Goal: Information Seeking & Learning: Learn about a topic

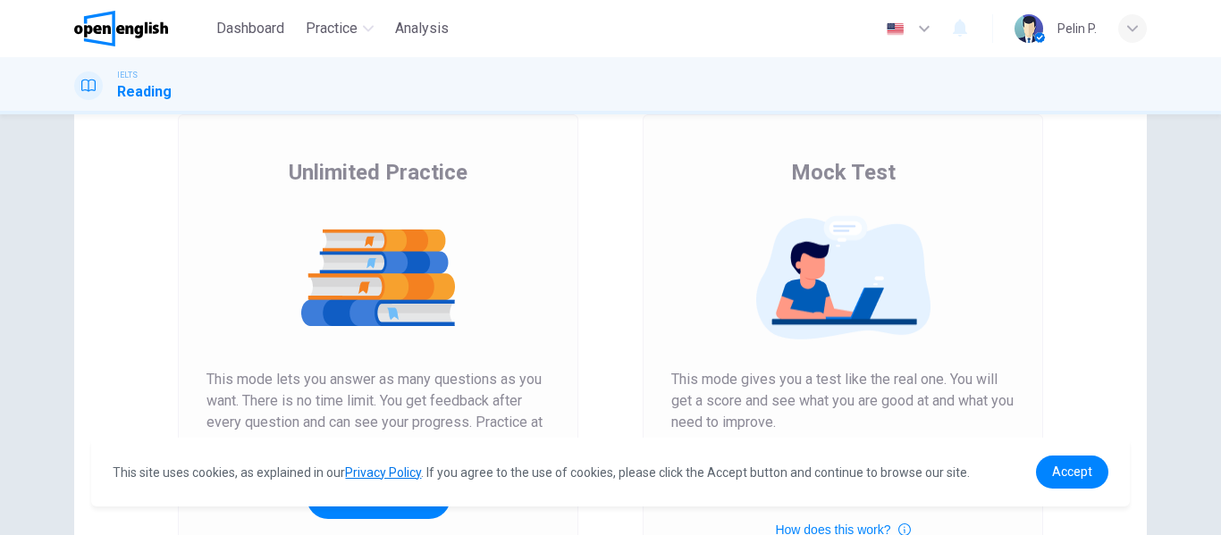
scroll to position [268, 0]
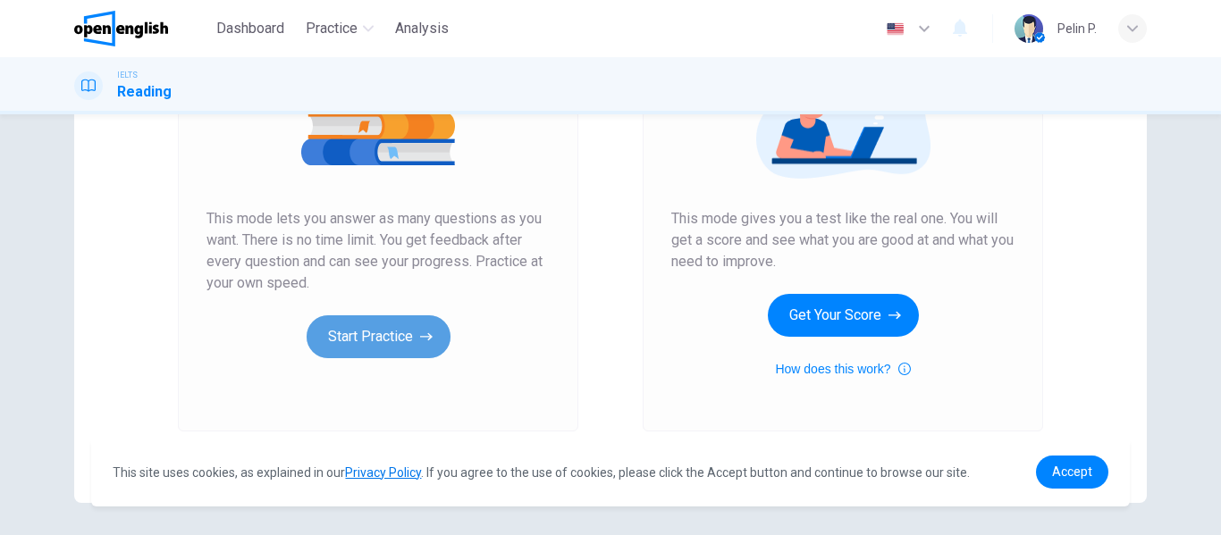
click at [437, 354] on button "Start Practice" at bounding box center [379, 337] width 144 height 43
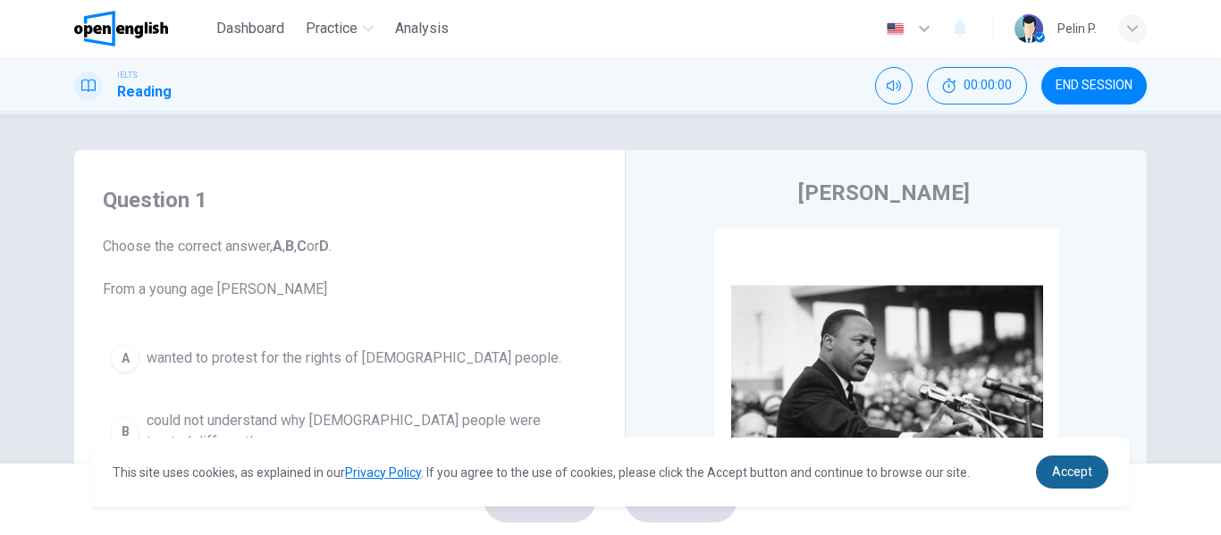
click at [1096, 477] on link "Accept" at bounding box center [1072, 472] width 72 height 33
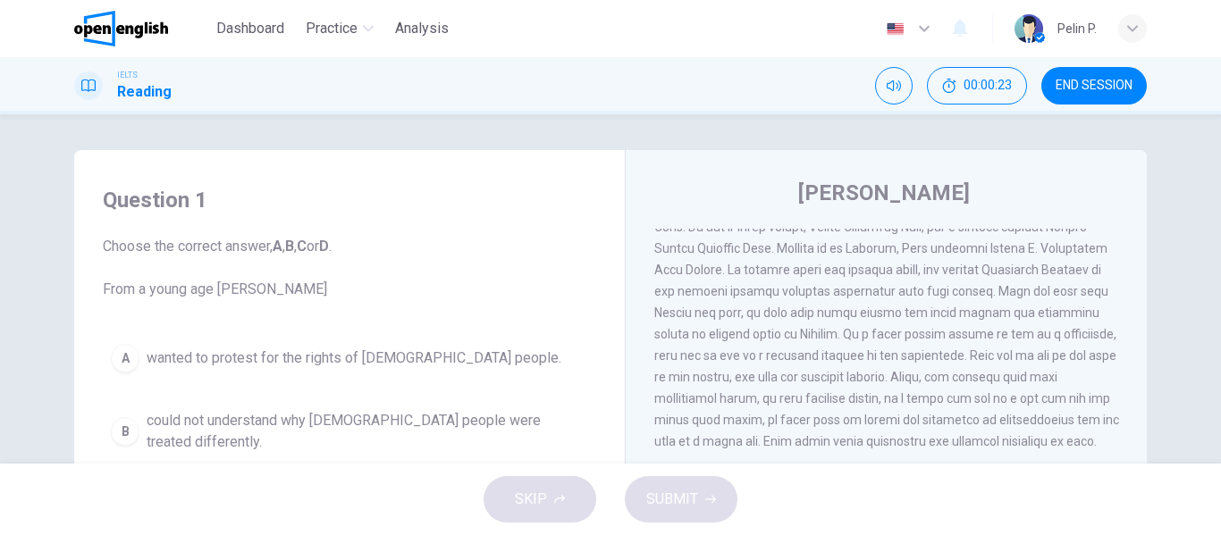
scroll to position [342, 0]
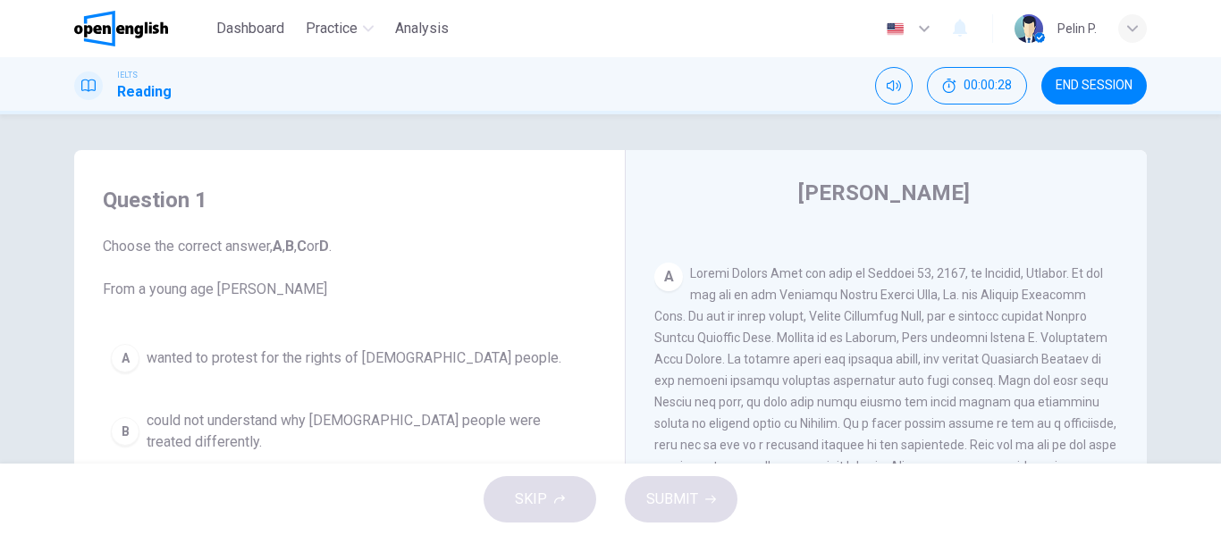
drag, startPoint x: 279, startPoint y: 279, endPoint x: 332, endPoint y: 276, distance: 52.8
click at [332, 276] on span "Choose the correct answer, A , B , C or D . From a young age [PERSON_NAME]" at bounding box center [349, 268] width 493 height 64
drag, startPoint x: 157, startPoint y: 295, endPoint x: 344, endPoint y: 292, distance: 186.9
click at [344, 292] on span "Choose the correct answer, A , B , C or D . From a young age [PERSON_NAME]" at bounding box center [349, 268] width 493 height 64
drag, startPoint x: 687, startPoint y: 274, endPoint x: 910, endPoint y: 273, distance: 222.6
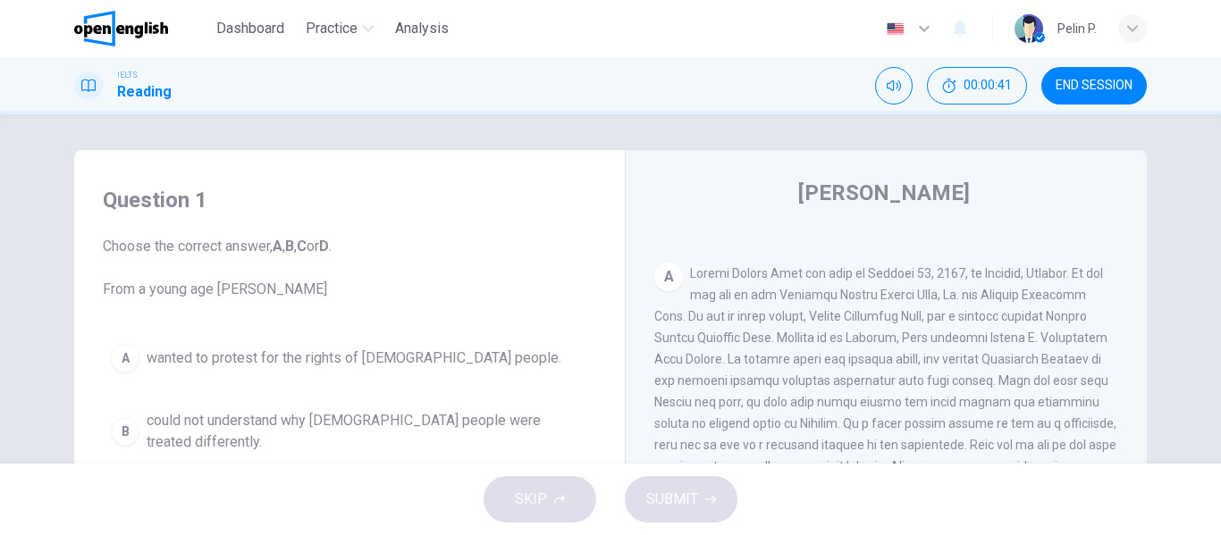
click at [910, 273] on span at bounding box center [886, 402] width 465 height 272
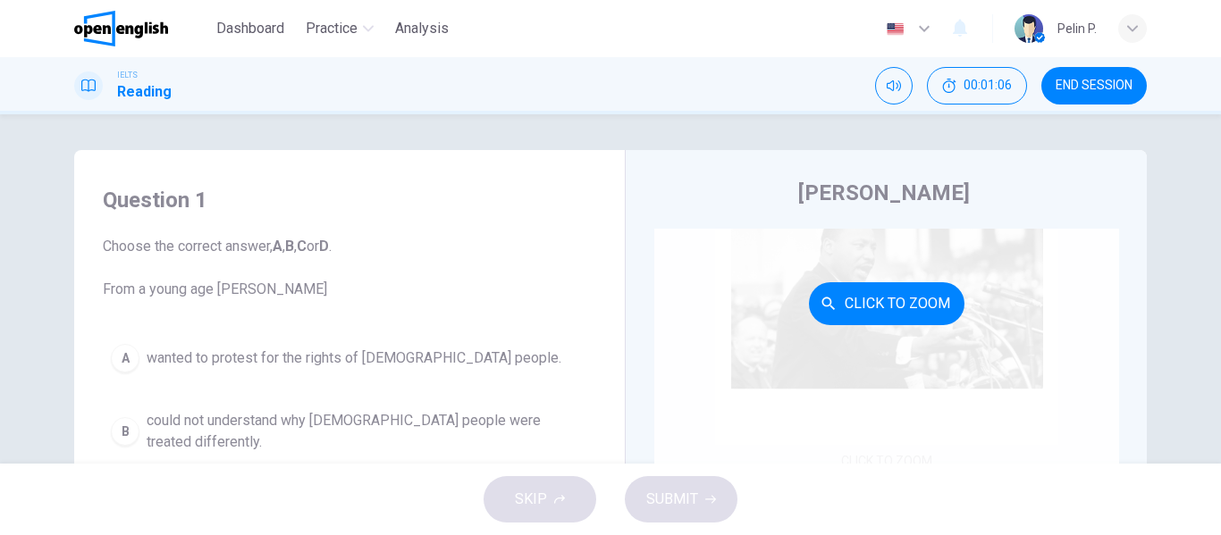
scroll to position [74, 0]
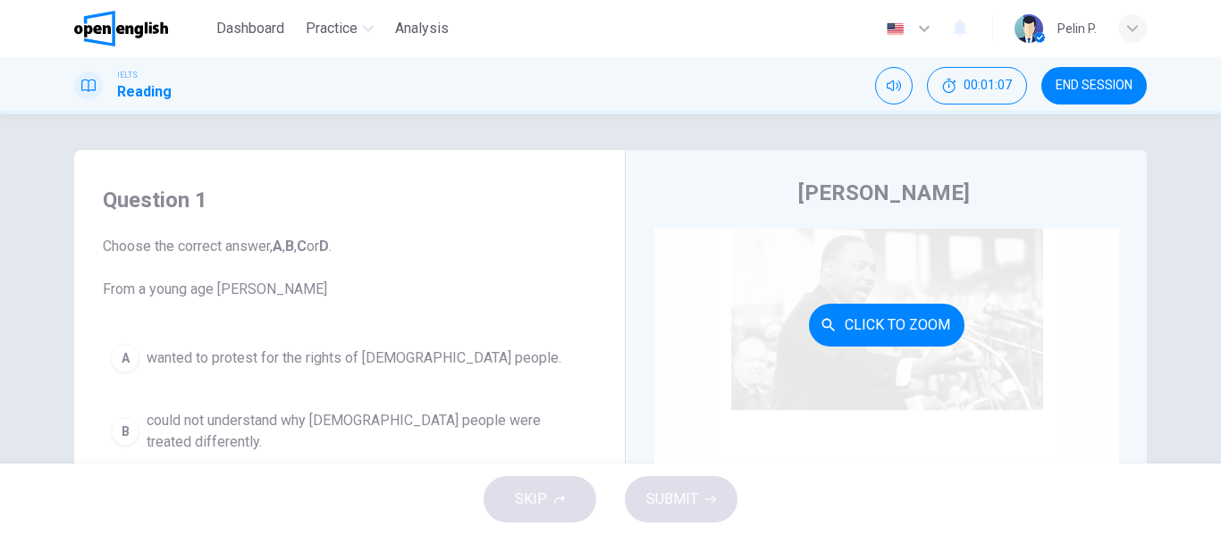
click at [877, 327] on button "Click to Zoom" at bounding box center [887, 325] width 156 height 43
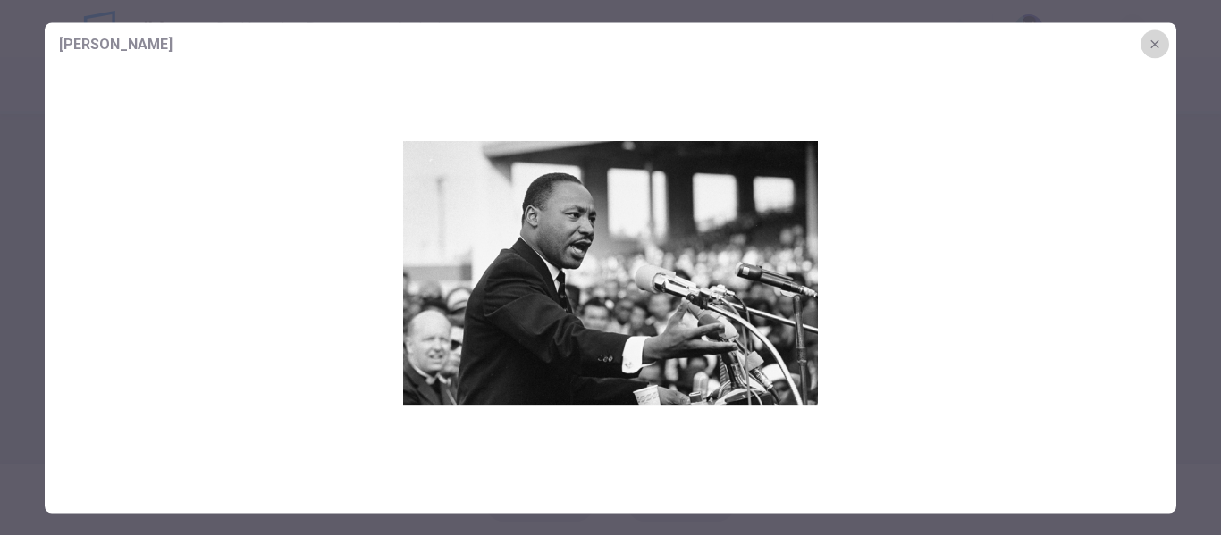
click at [1158, 38] on icon "button" at bounding box center [1155, 44] width 14 height 14
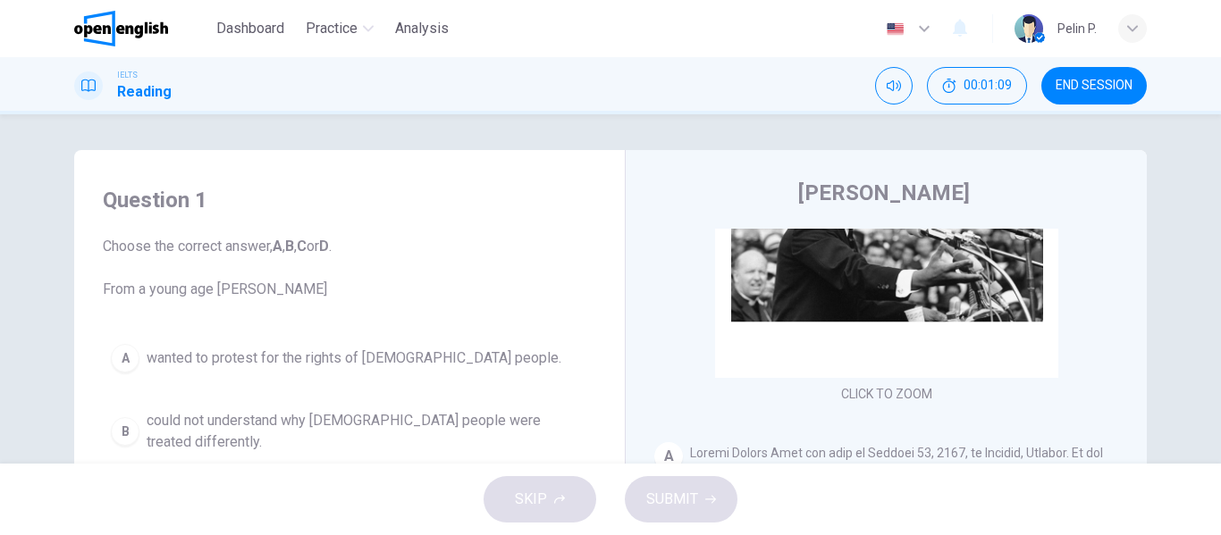
scroll to position [342, 0]
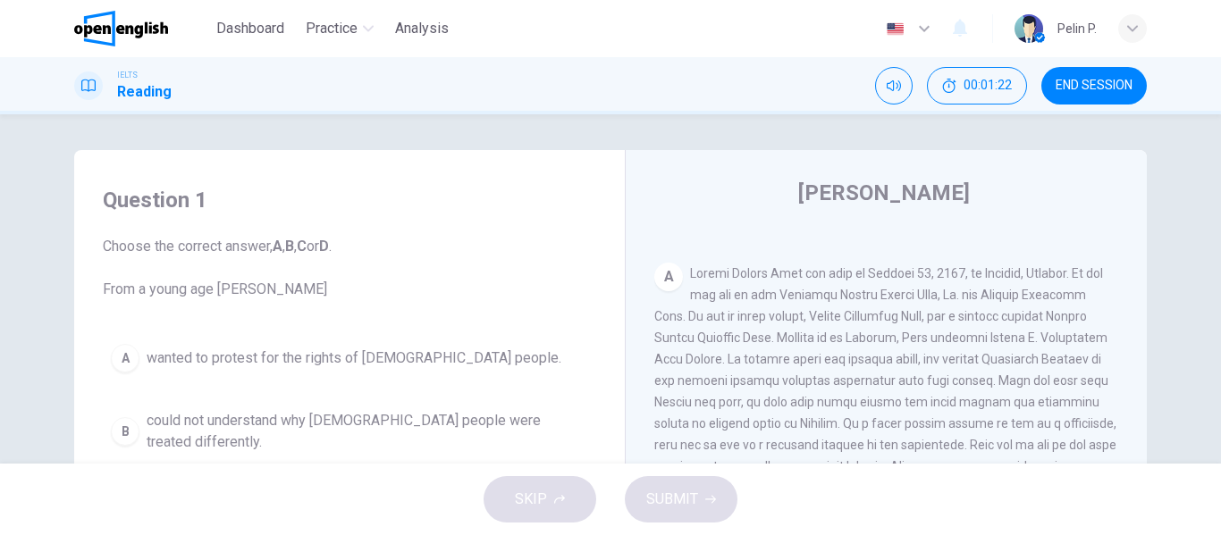
drag, startPoint x: 718, startPoint y: 386, endPoint x: 816, endPoint y: 386, distance: 98.3
click at [816, 386] on span at bounding box center [886, 402] width 465 height 272
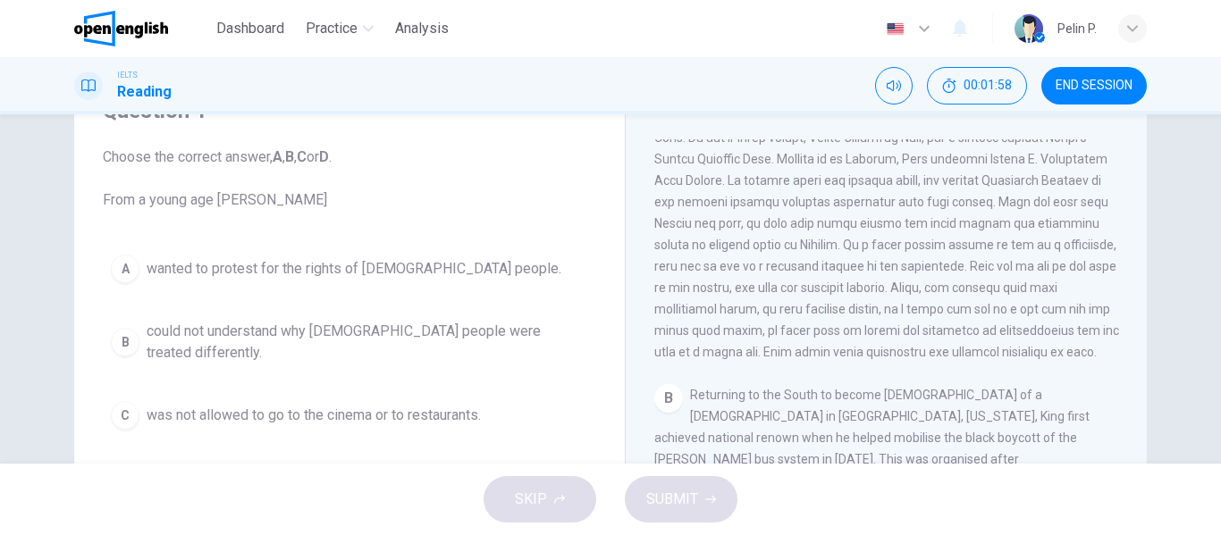
scroll to position [179, 0]
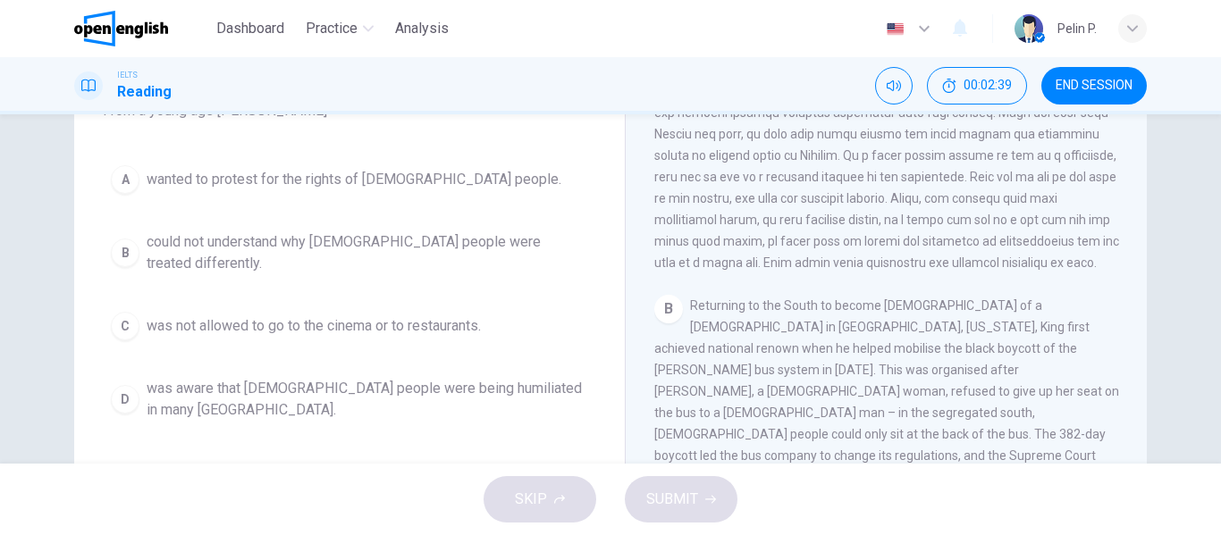
click at [391, 249] on span "could not understand why [DEMOGRAPHIC_DATA] people were treated differently." at bounding box center [368, 253] width 442 height 43
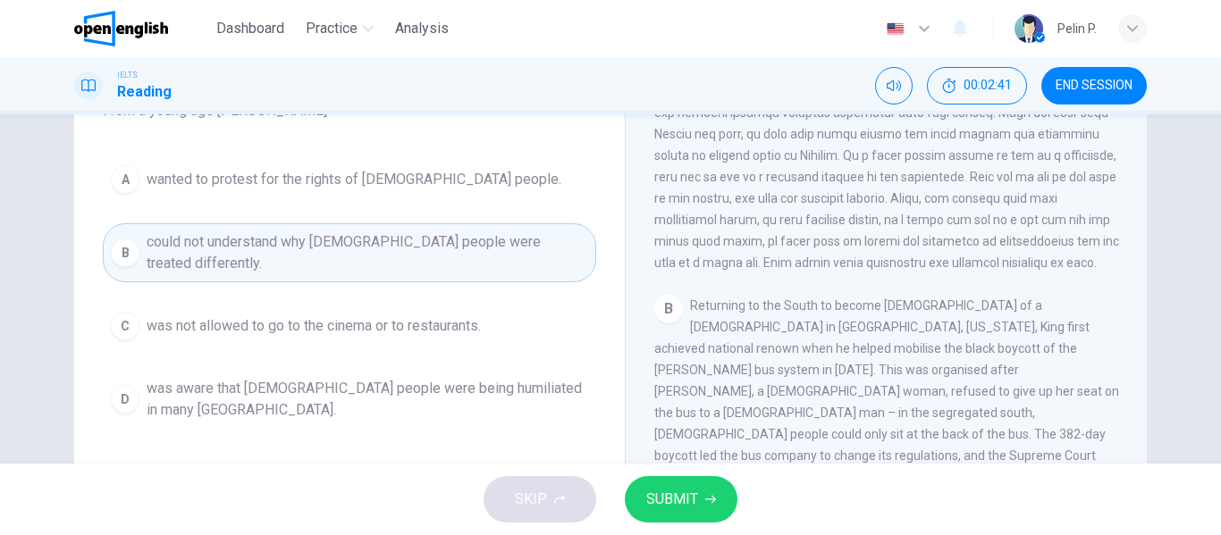
click at [666, 490] on span "SUBMIT" at bounding box center [672, 499] width 52 height 25
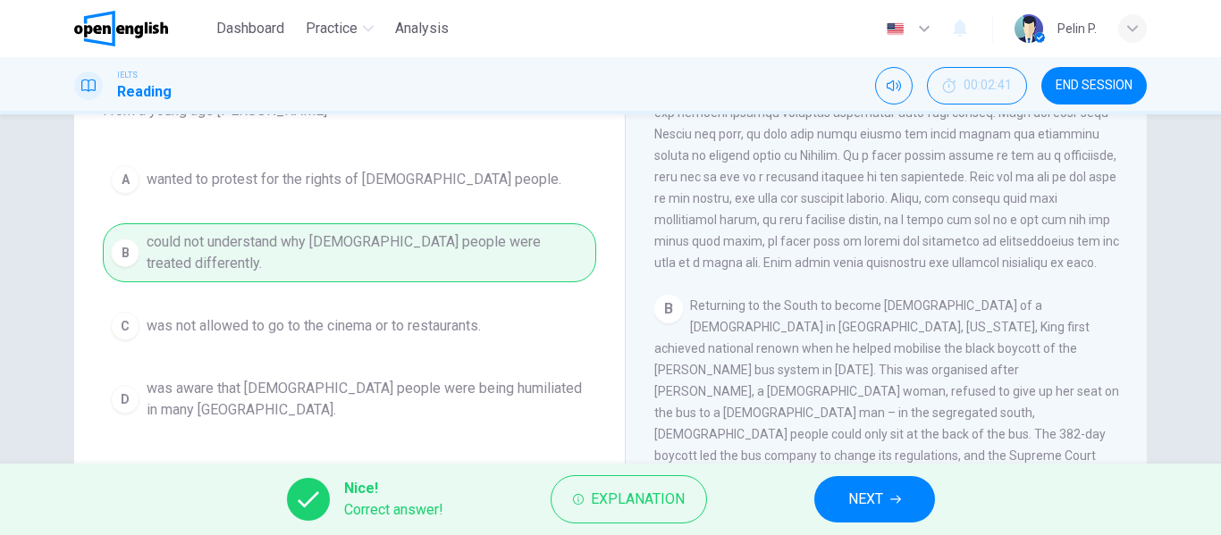
click at [863, 493] on span "NEXT" at bounding box center [865, 499] width 35 height 25
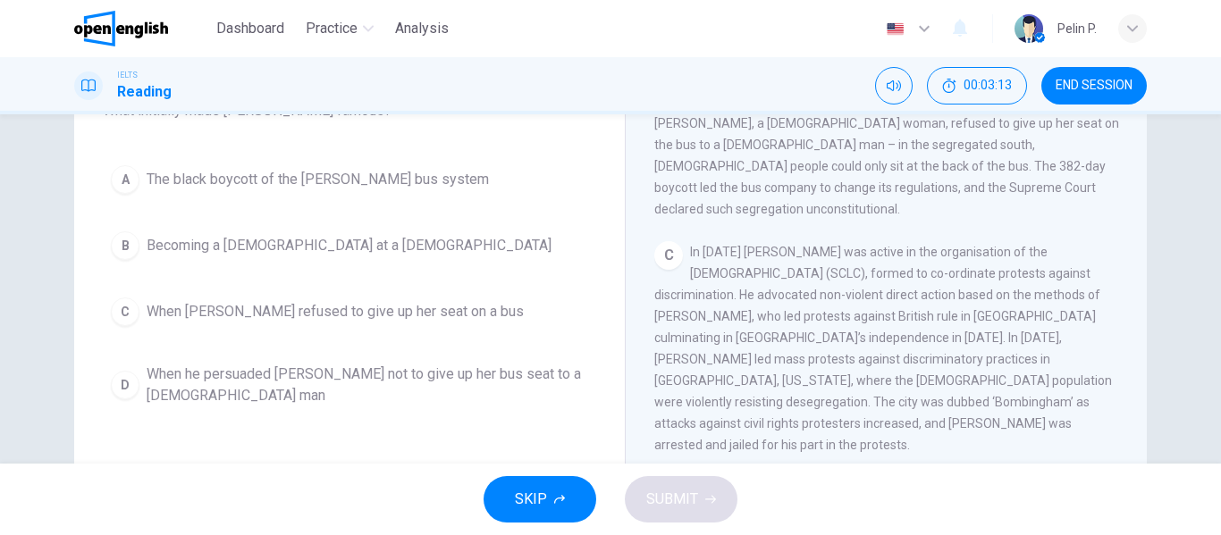
scroll to position [611, 0]
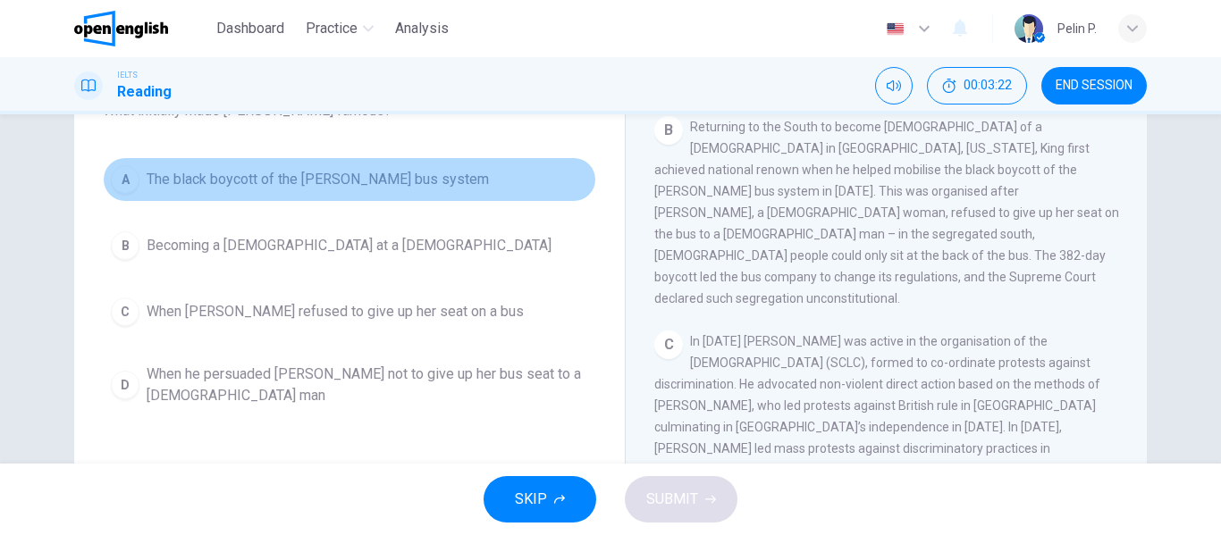
click at [313, 180] on span "The black boycott of the [PERSON_NAME] bus system" at bounding box center [318, 179] width 342 height 21
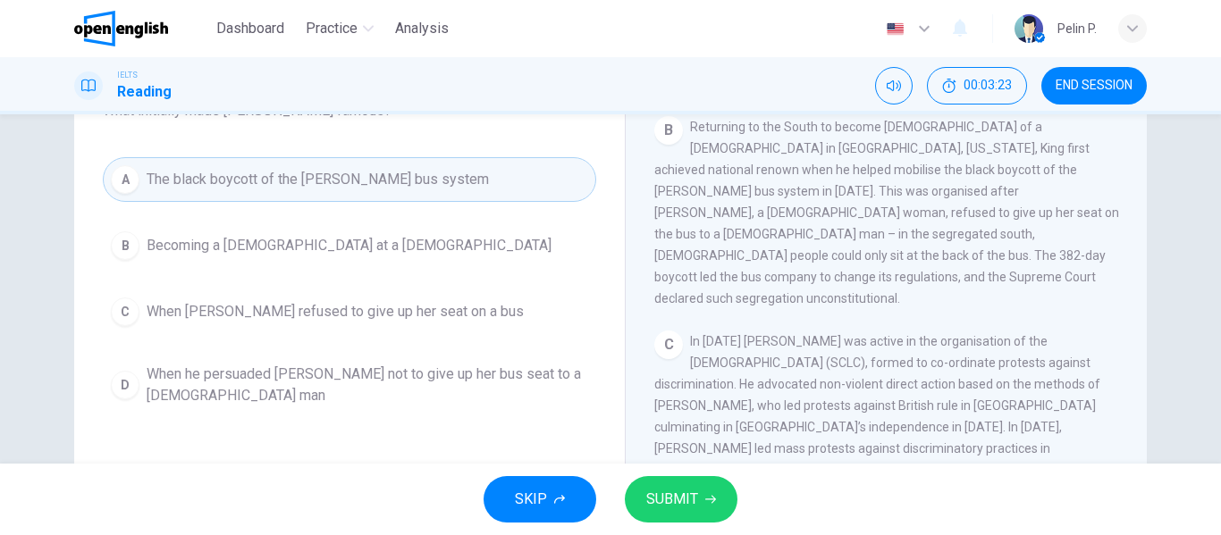
click at [678, 497] on span "SUBMIT" at bounding box center [672, 499] width 52 height 25
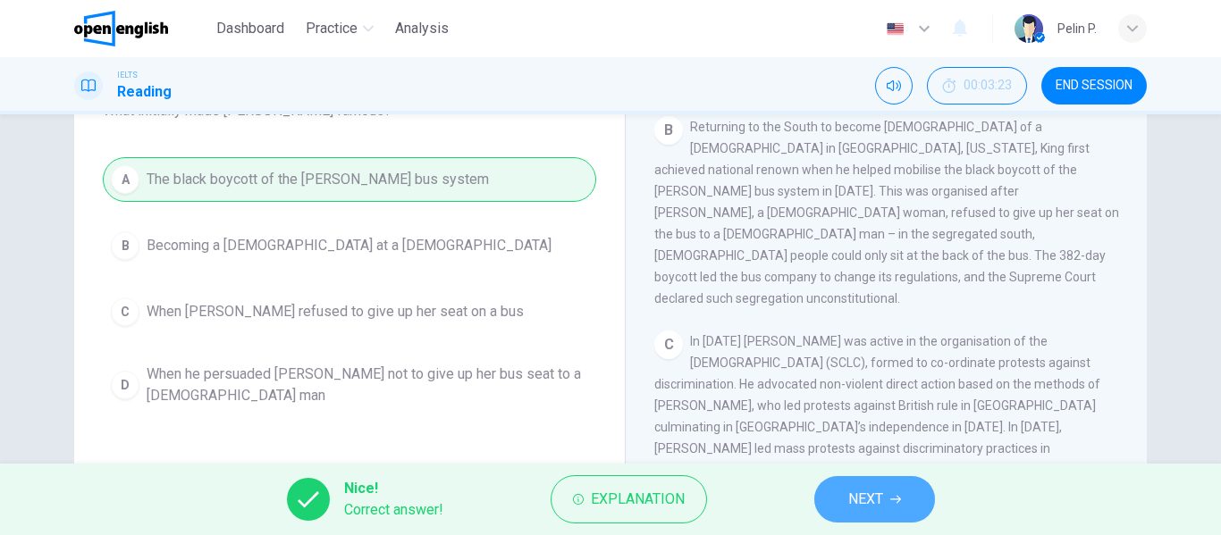
click at [852, 495] on span "NEXT" at bounding box center [865, 499] width 35 height 25
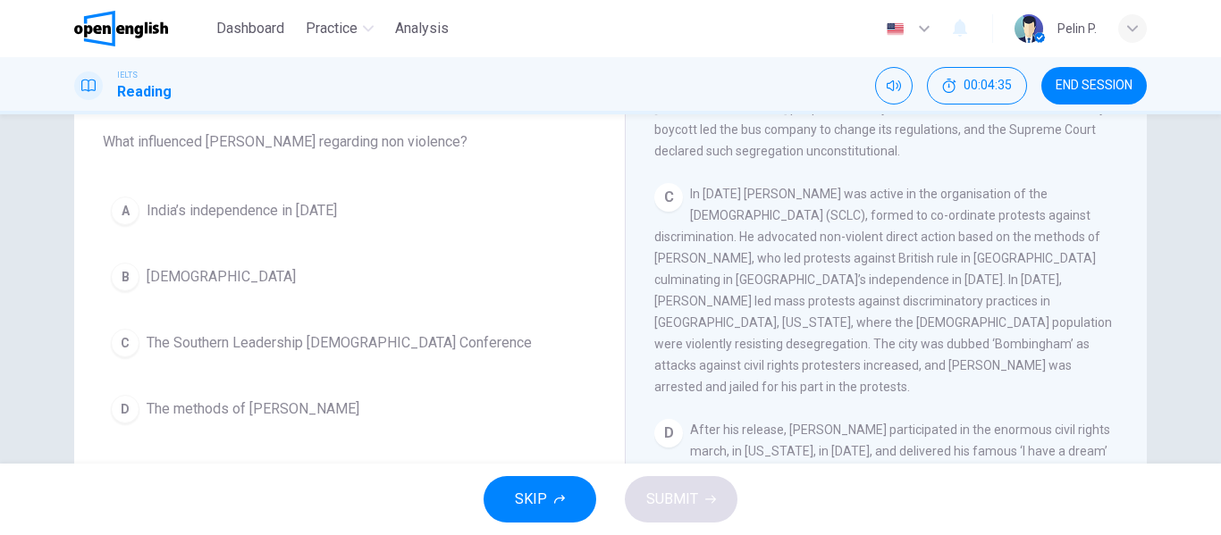
scroll to position [179, 0]
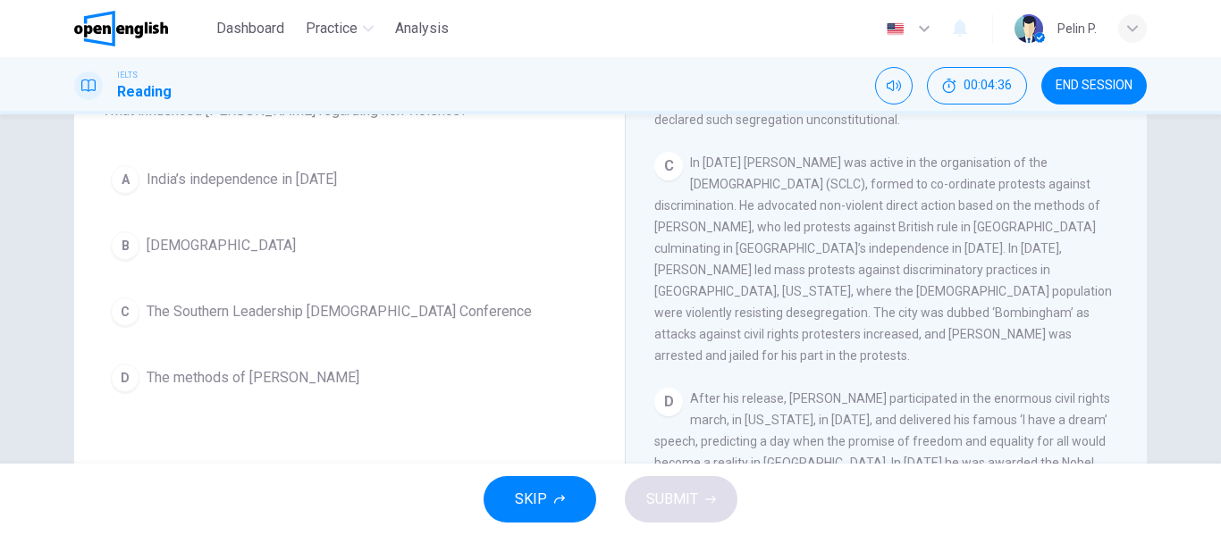
click at [280, 379] on span "The methods of [PERSON_NAME]" at bounding box center [253, 377] width 213 height 21
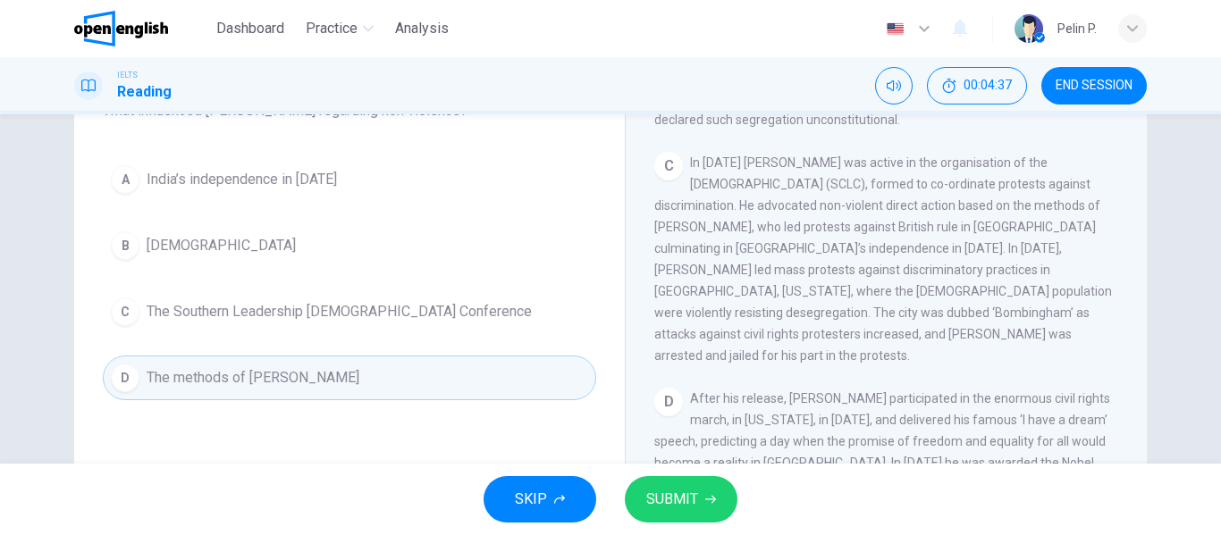
click at [702, 497] on button "SUBMIT" at bounding box center [681, 499] width 113 height 46
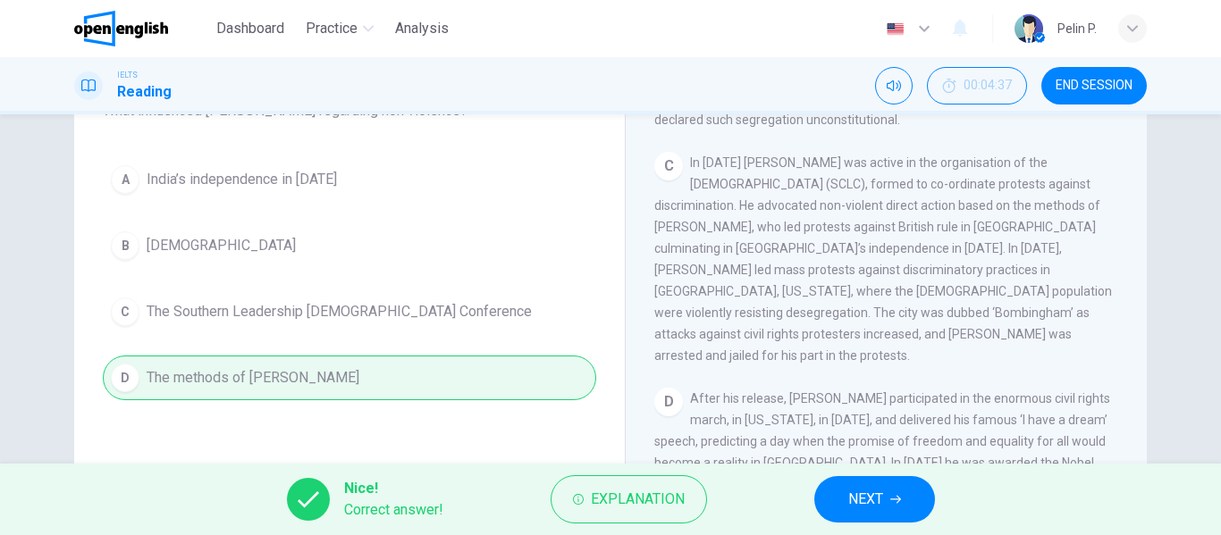
click at [843, 493] on button "NEXT" at bounding box center [874, 499] width 121 height 46
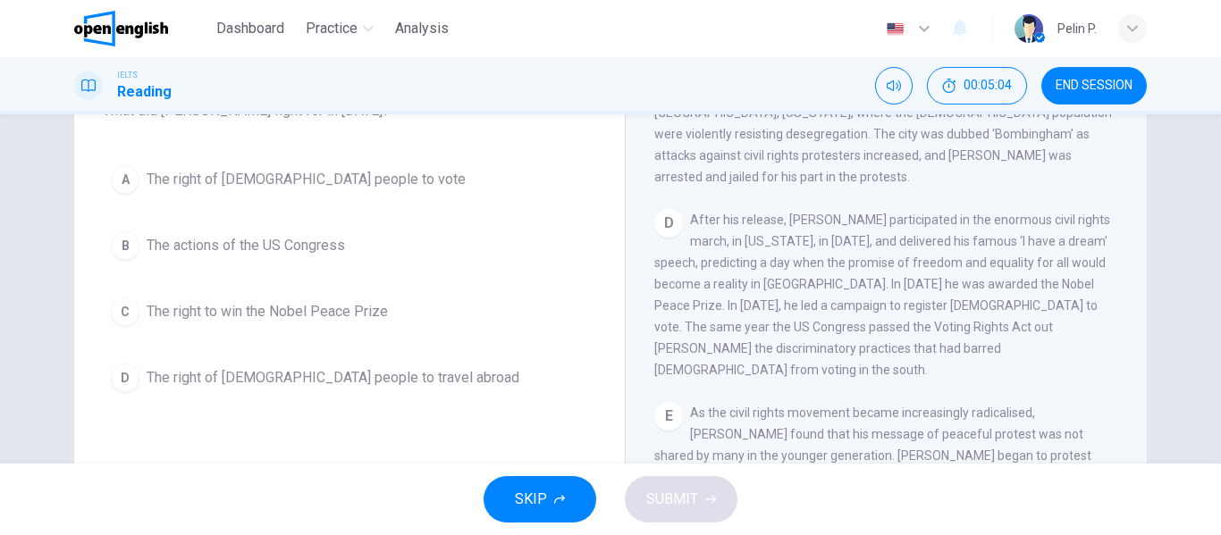
click at [327, 190] on span "The right of [DEMOGRAPHIC_DATA] people to vote" at bounding box center [306, 179] width 319 height 21
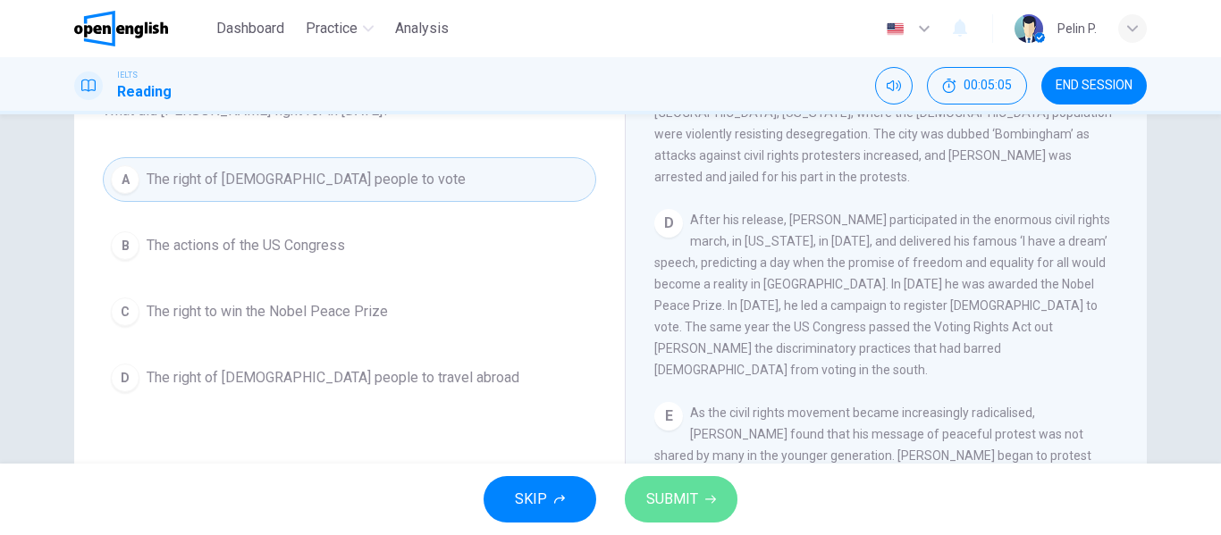
click at [665, 514] on button "SUBMIT" at bounding box center [681, 499] width 113 height 46
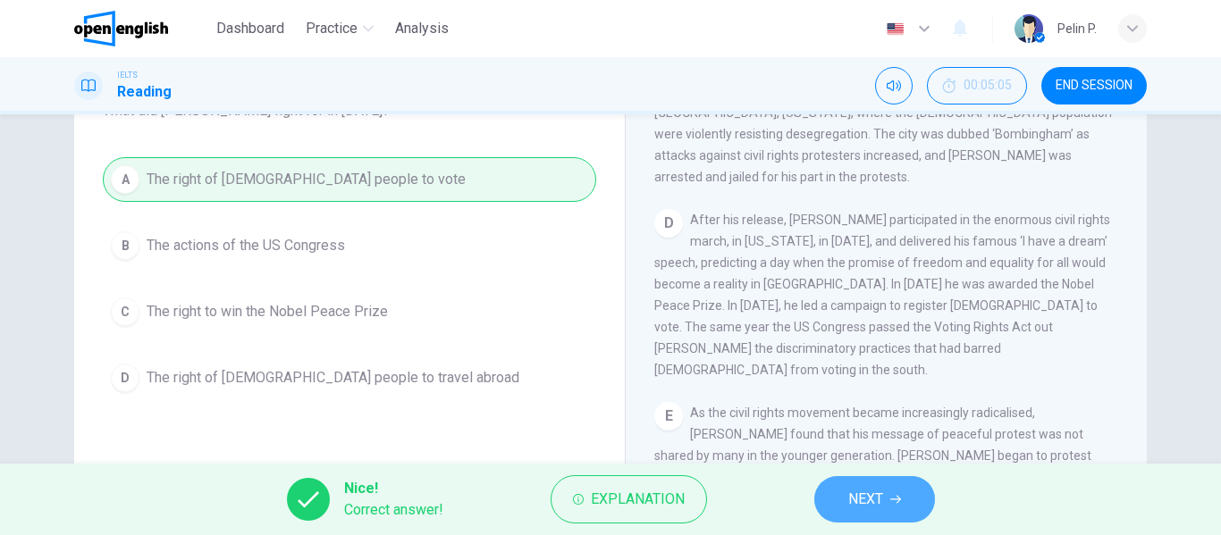
click at [850, 504] on span "NEXT" at bounding box center [865, 499] width 35 height 25
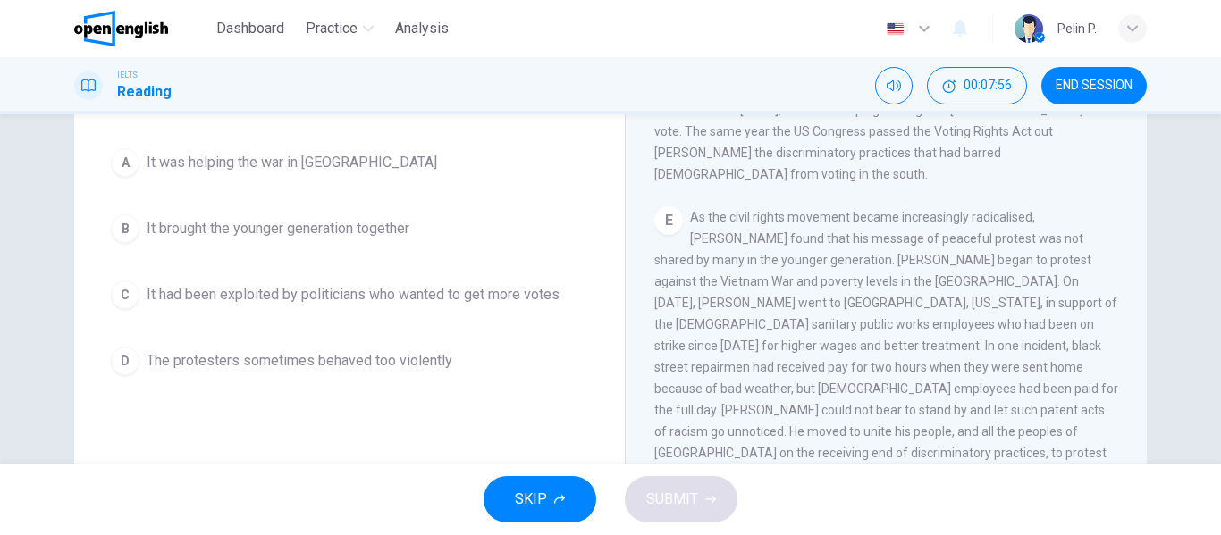
scroll to position [164, 0]
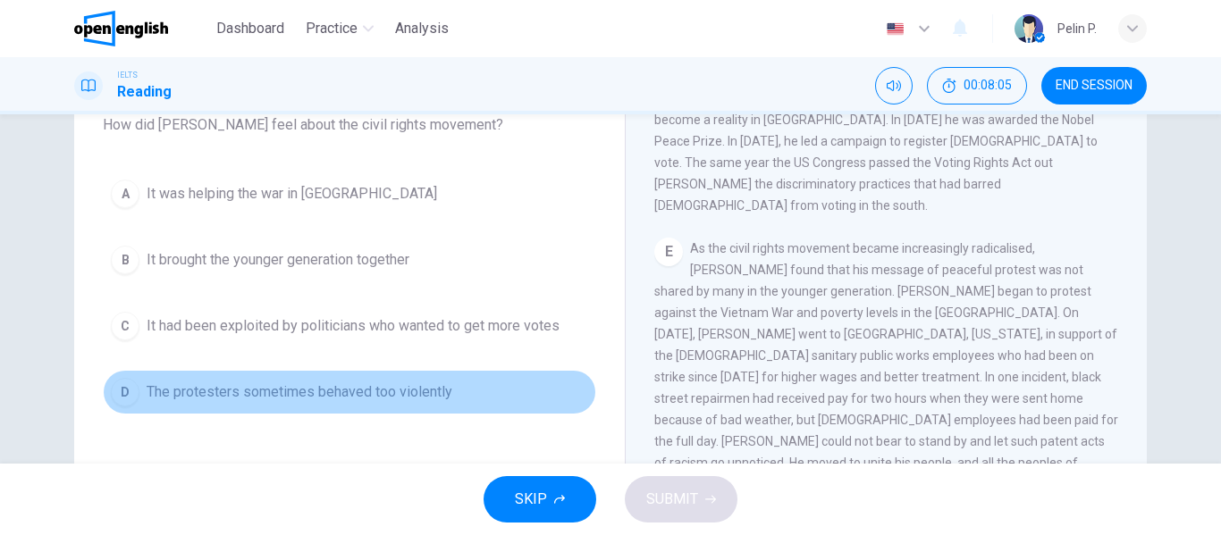
click at [418, 396] on span "The protesters sometimes behaved too violently" at bounding box center [300, 392] width 306 height 21
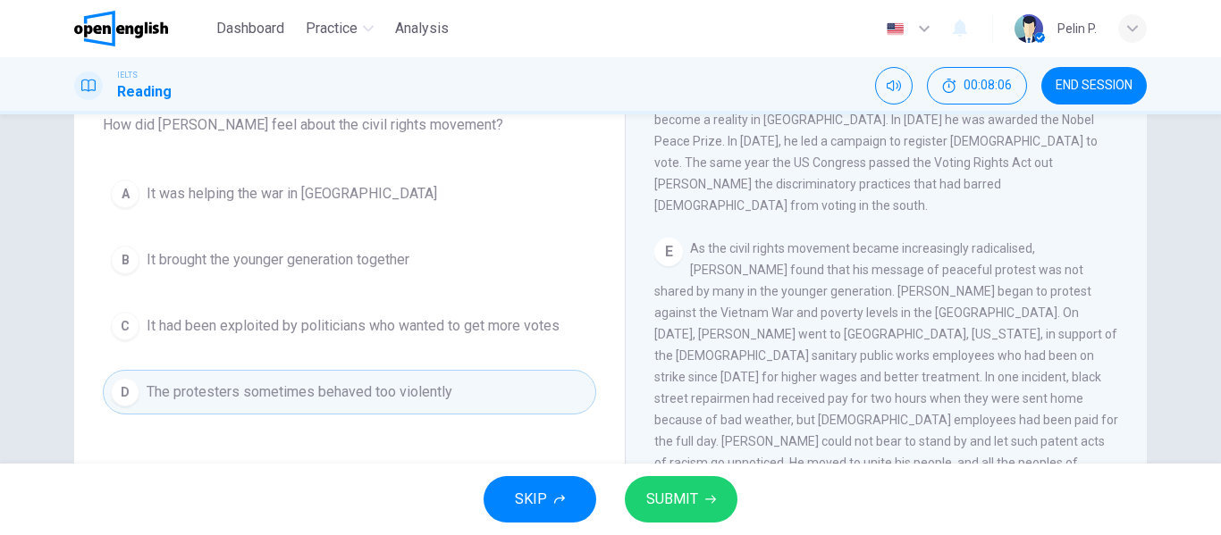
click at [706, 511] on button "SUBMIT" at bounding box center [681, 499] width 113 height 46
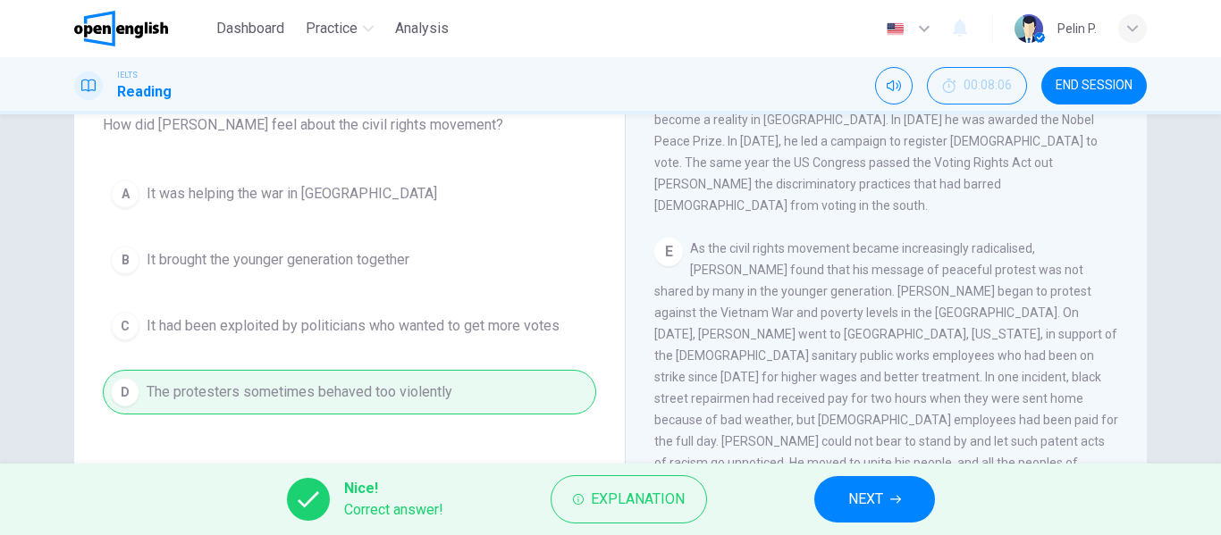
click at [881, 496] on span "NEXT" at bounding box center [865, 499] width 35 height 25
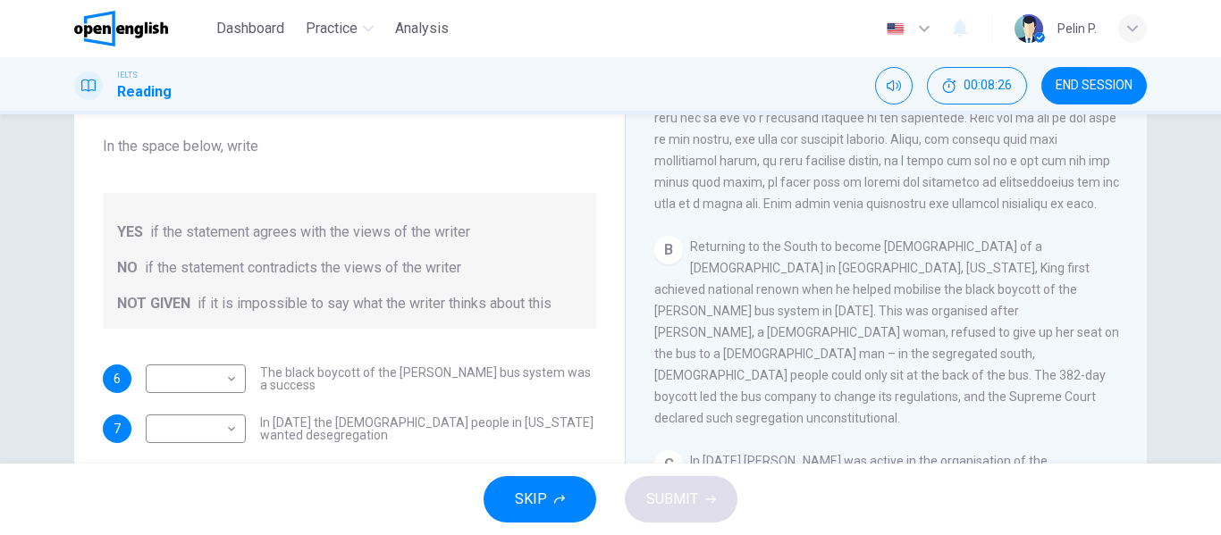
scroll to position [536, 0]
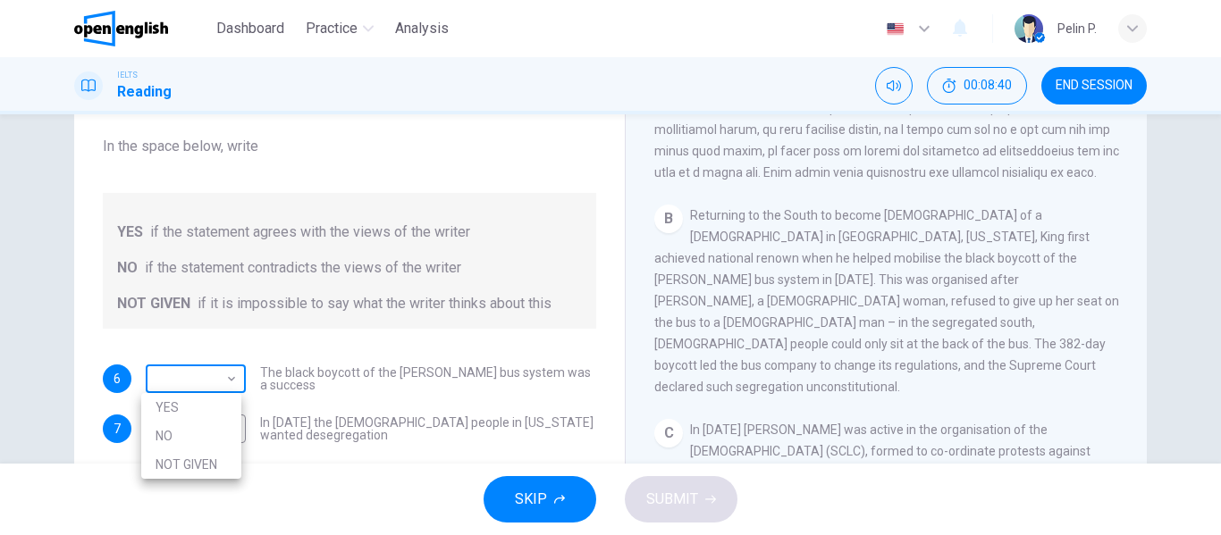
click at [196, 372] on body "This site uses cookies, as explained in our Privacy Policy . If you agree to th…" at bounding box center [610, 267] width 1221 height 535
click at [196, 399] on li "YES" at bounding box center [191, 407] width 100 height 29
type input "***"
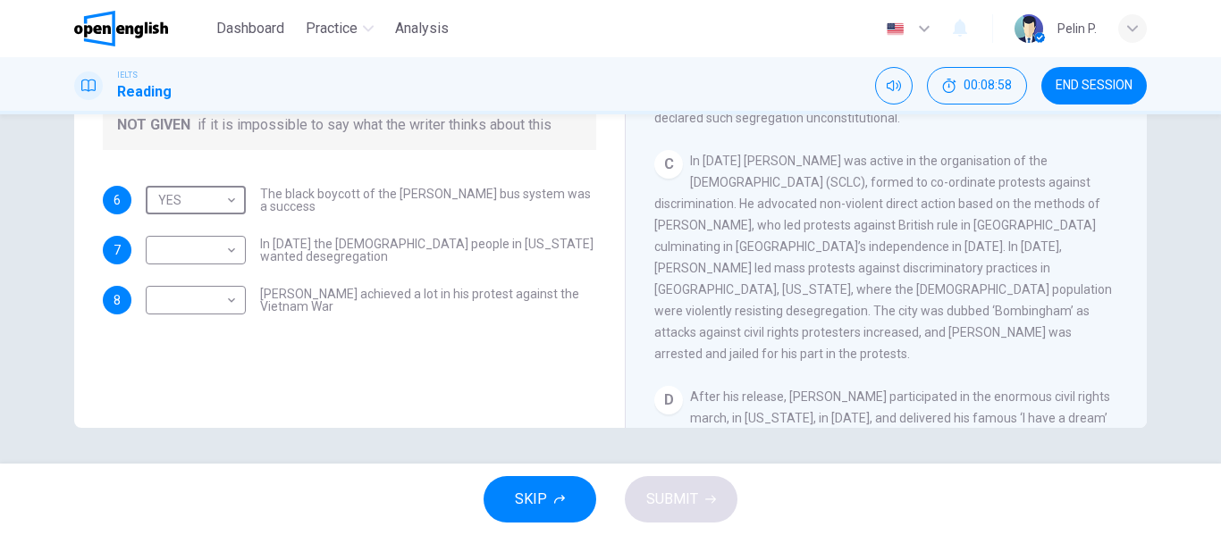
scroll to position [626, 0]
click at [223, 251] on body "This site uses cookies, as explained in our Privacy Policy . If you agree to th…" at bounding box center [610, 267] width 1221 height 535
click at [198, 300] on li "NO" at bounding box center [191, 307] width 100 height 29
type input "**"
click at [212, 303] on body "This site uses cookies, as explained in our Privacy Policy . If you agree to th…" at bounding box center [610, 267] width 1221 height 535
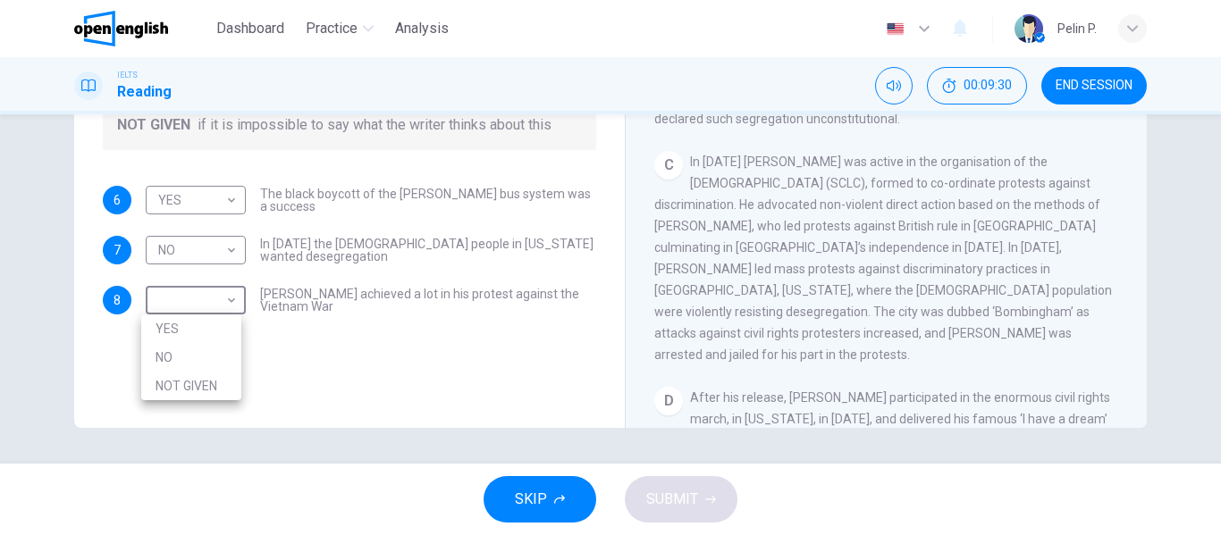
click at [208, 328] on li "YES" at bounding box center [191, 329] width 100 height 29
type input "***"
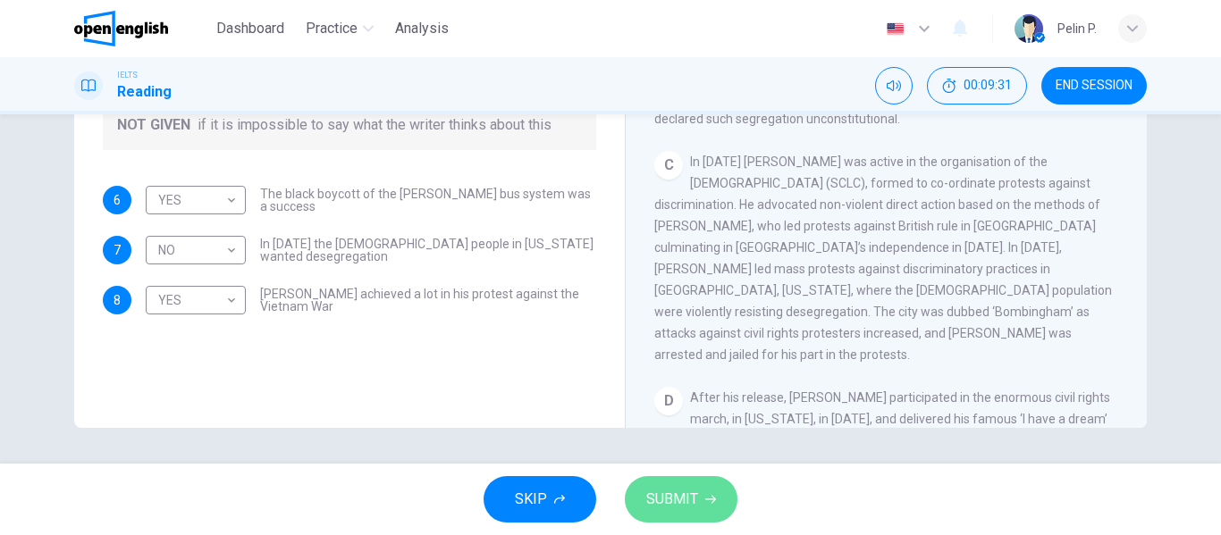
click at [699, 504] on button "SUBMIT" at bounding box center [681, 499] width 113 height 46
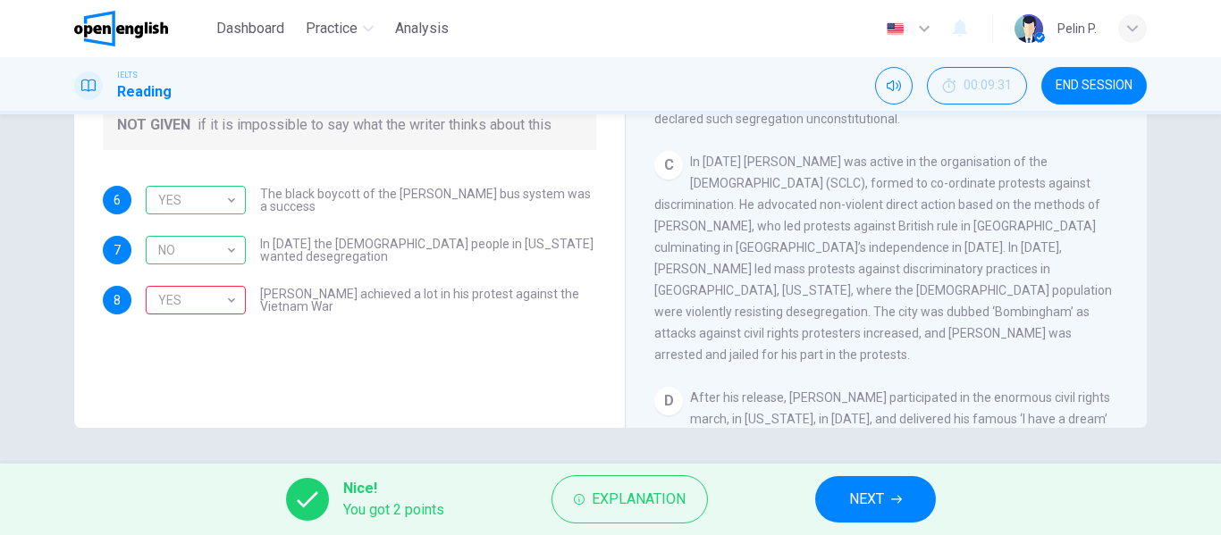
click at [393, 512] on span "You got 2 points" at bounding box center [393, 510] width 101 height 21
click at [304, 497] on icon at bounding box center [307, 499] width 21 height 21
click at [889, 495] on button "NEXT" at bounding box center [875, 499] width 121 height 46
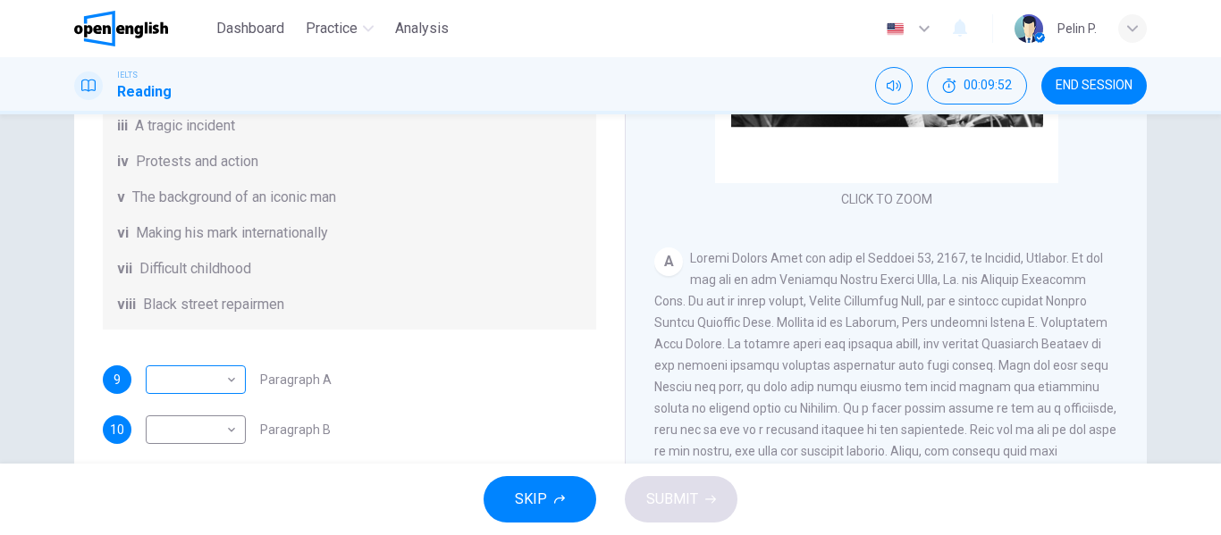
scroll to position [137, 0]
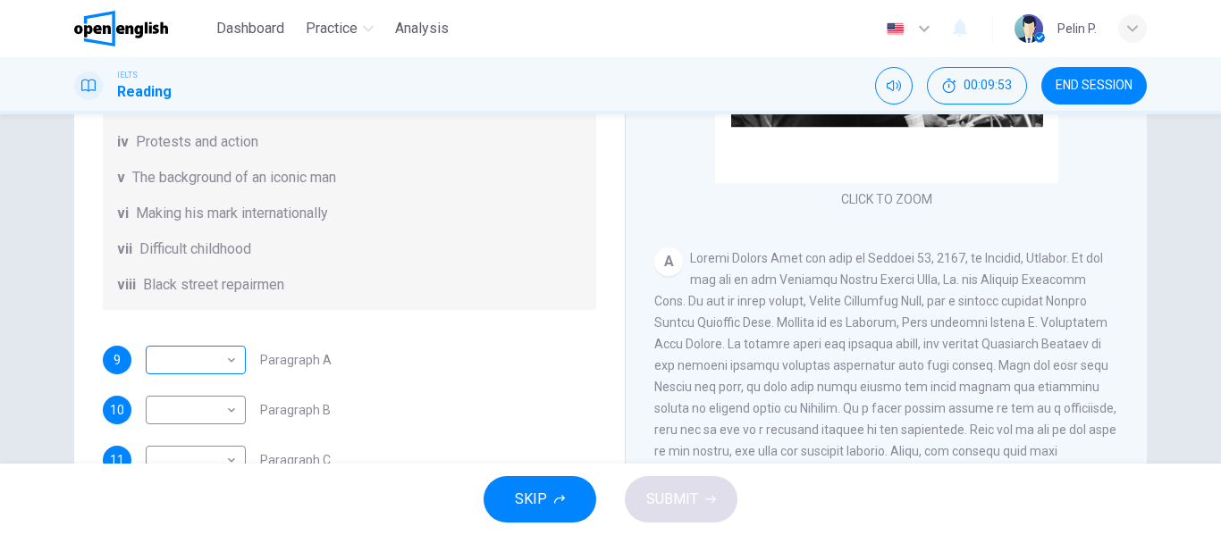
click at [220, 369] on body "This site uses cookies, as explained in our Privacy Policy . If you agree to th…" at bounding box center [610, 267] width 1221 height 535
click at [470, 371] on div at bounding box center [610, 267] width 1221 height 535
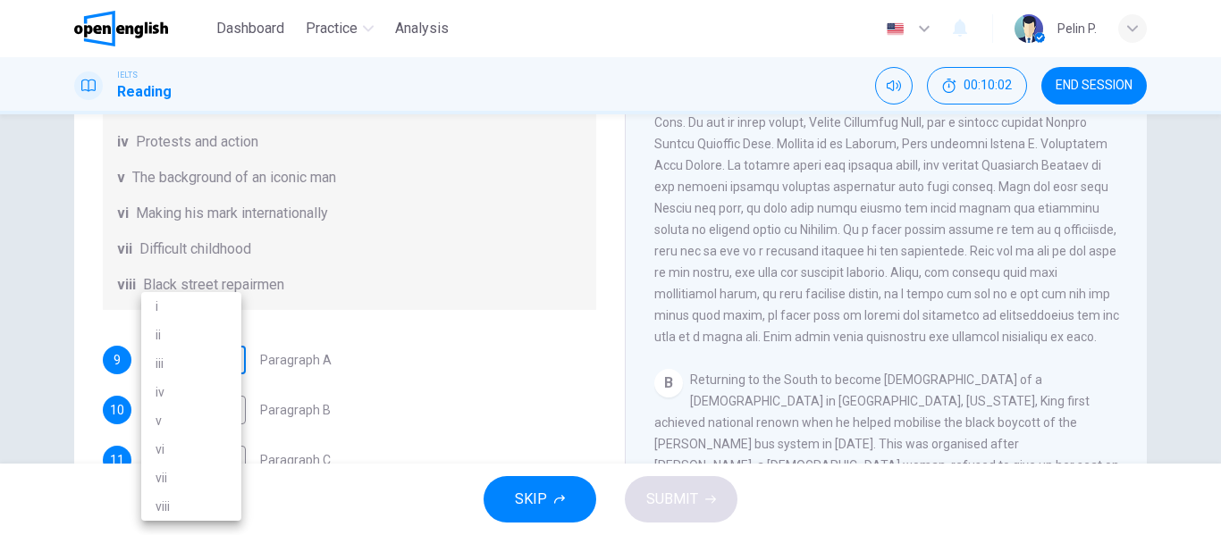
click at [216, 379] on body "This site uses cookies, as explained in our Privacy Policy . If you agree to th…" at bounding box center [610, 267] width 1221 height 535
click at [198, 472] on li "vii" at bounding box center [191, 478] width 100 height 29
type input "***"
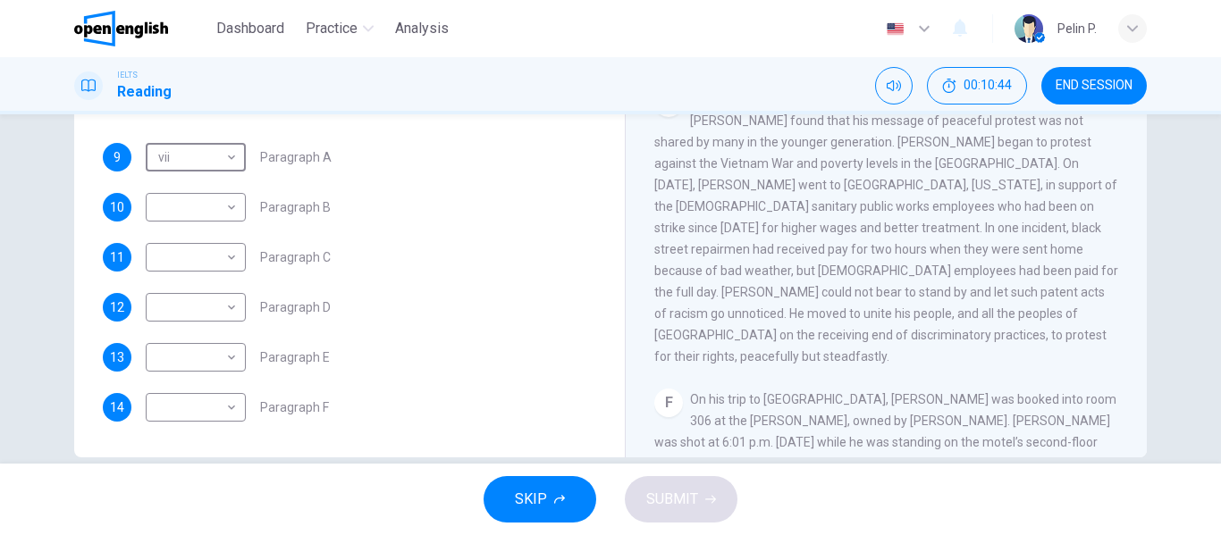
scroll to position [343, 0]
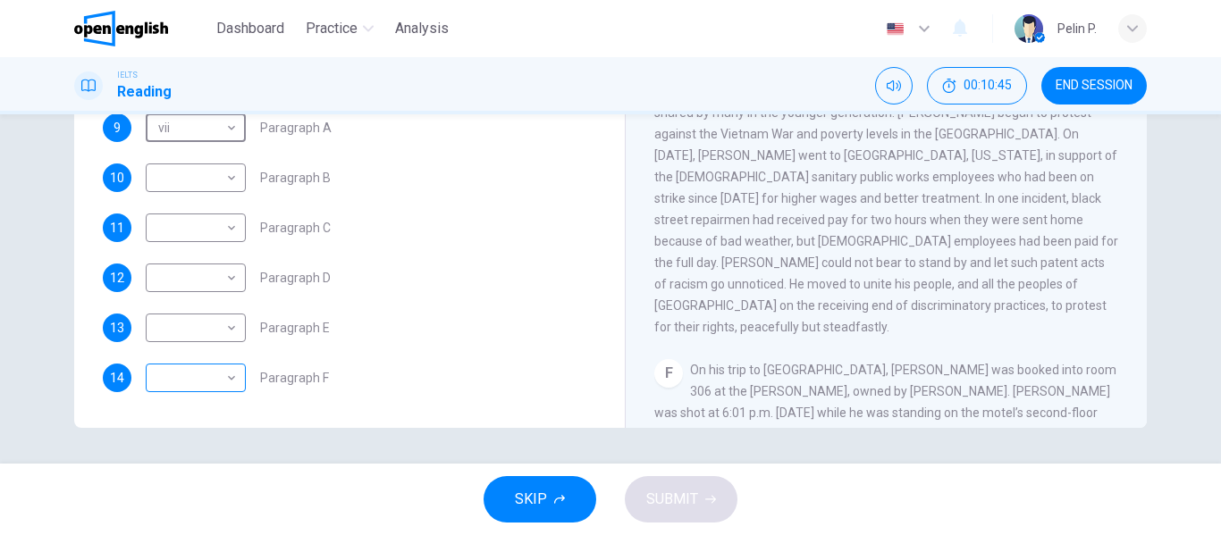
click at [209, 383] on body "This site uses cookies, as explained in our Privacy Policy . If you agree to th…" at bounding box center [610, 267] width 1221 height 535
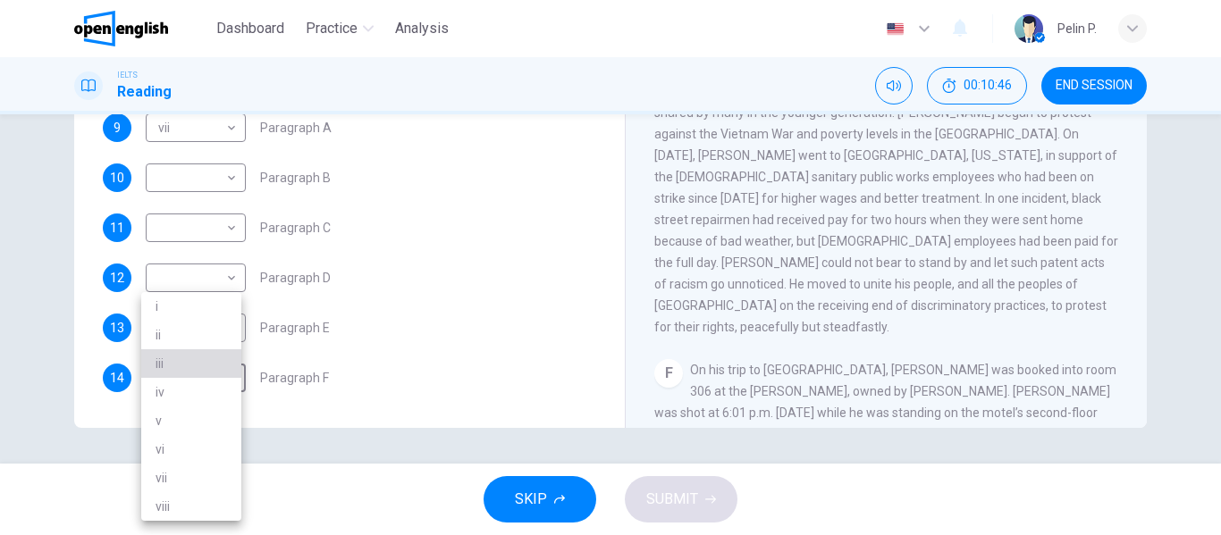
click at [206, 367] on li "iii" at bounding box center [191, 364] width 100 height 29
type input "***"
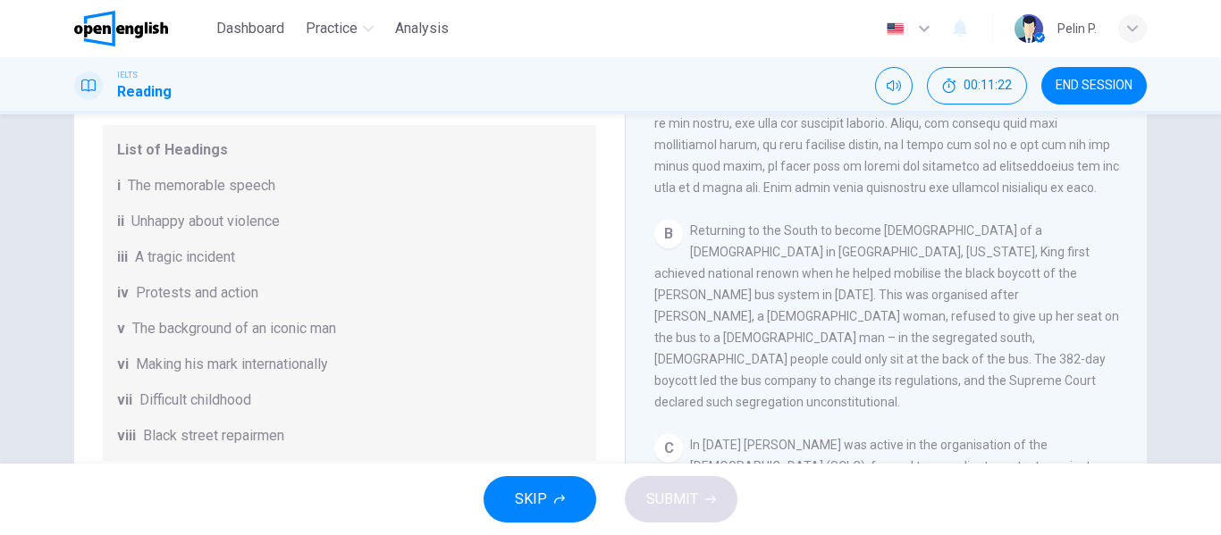
scroll to position [316, 0]
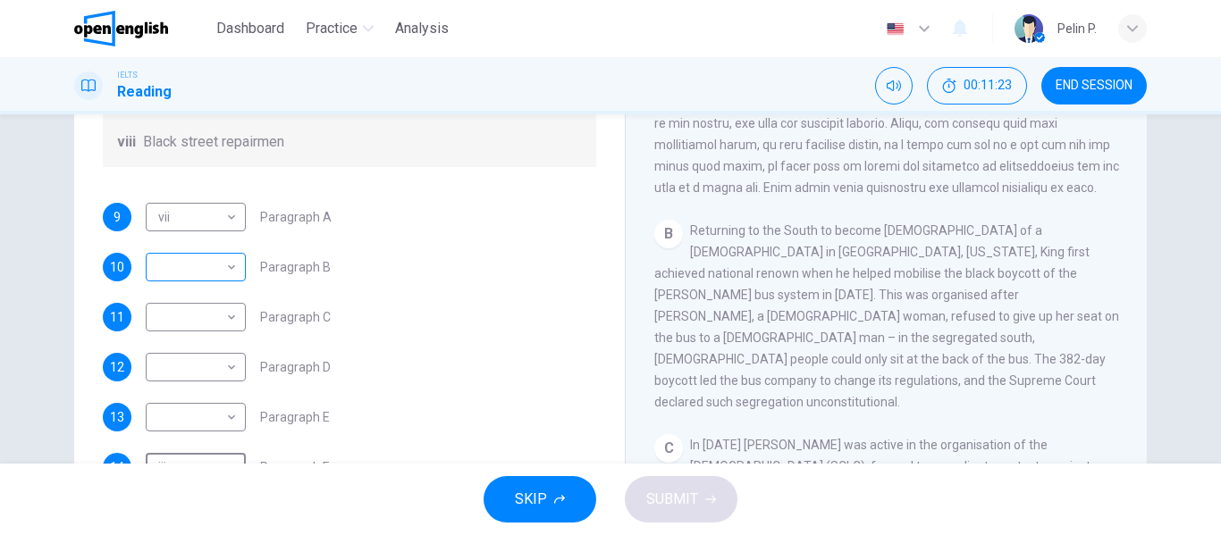
click at [226, 266] on body "This site uses cookies, as explained in our Privacy Policy . If you agree to th…" at bounding box center [610, 267] width 1221 height 535
click at [194, 382] on li "iv" at bounding box center [191, 381] width 100 height 29
type input "**"
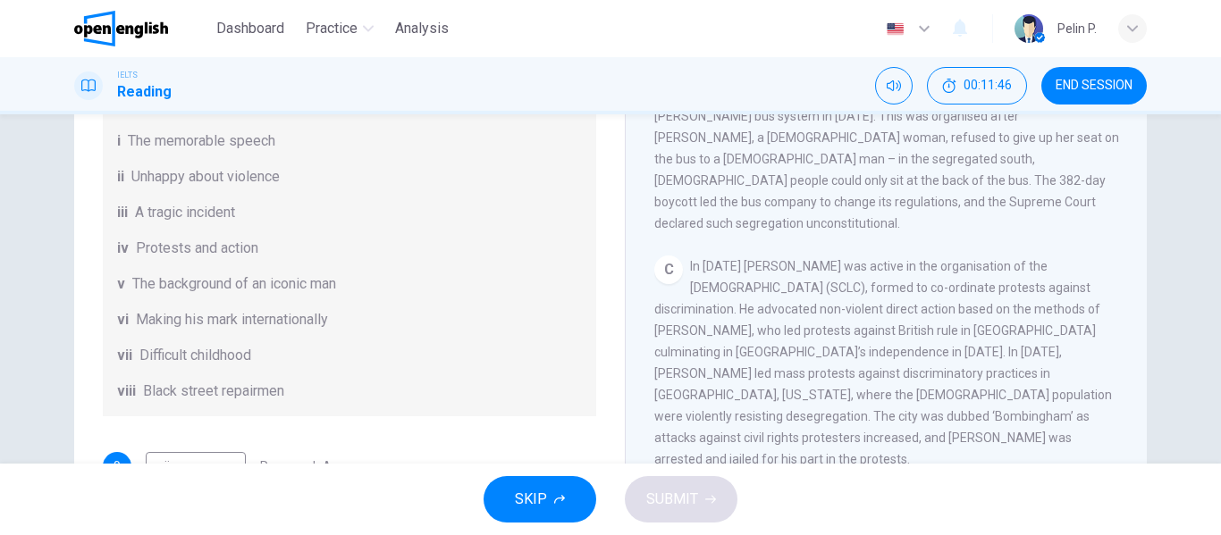
scroll to position [313, 0]
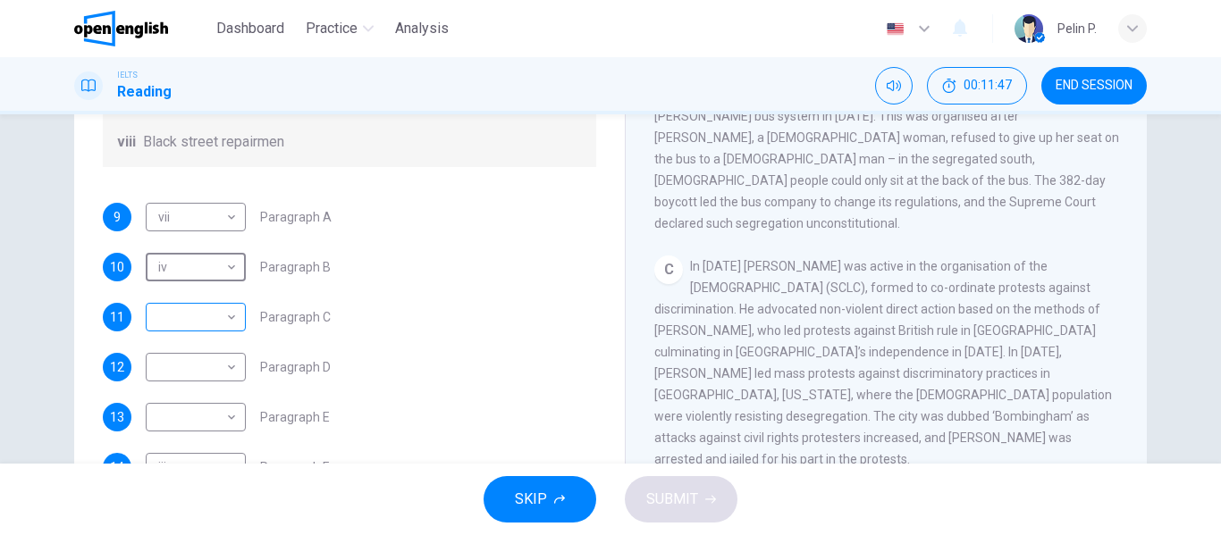
click at [218, 320] on body "This site uses cookies, as explained in our Privacy Policy . If you agree to th…" at bounding box center [610, 267] width 1221 height 535
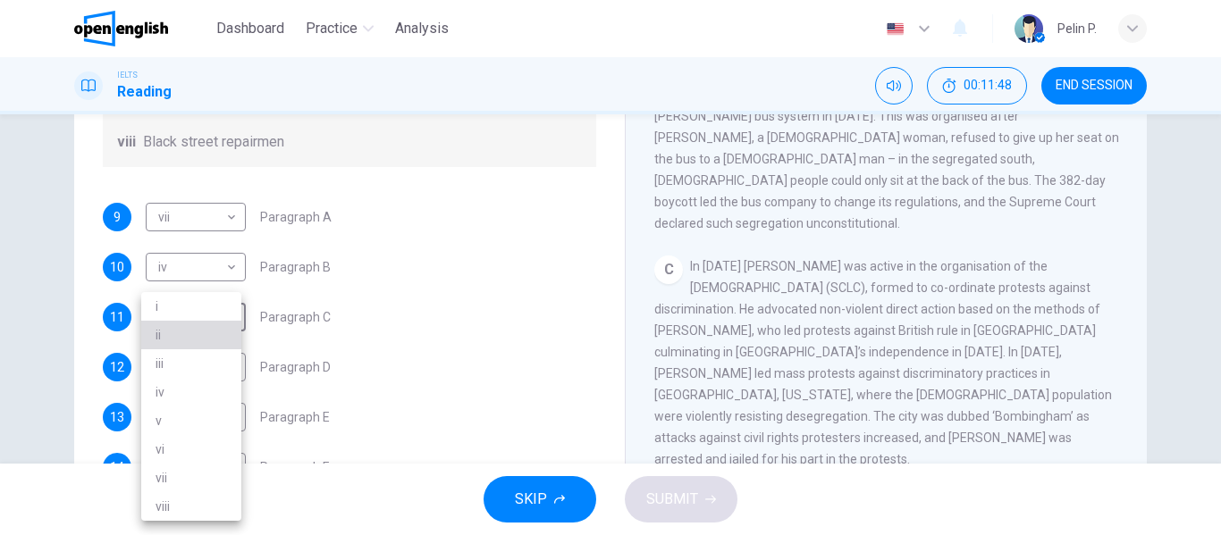
click at [212, 336] on li "ii" at bounding box center [191, 335] width 100 height 29
type input "**"
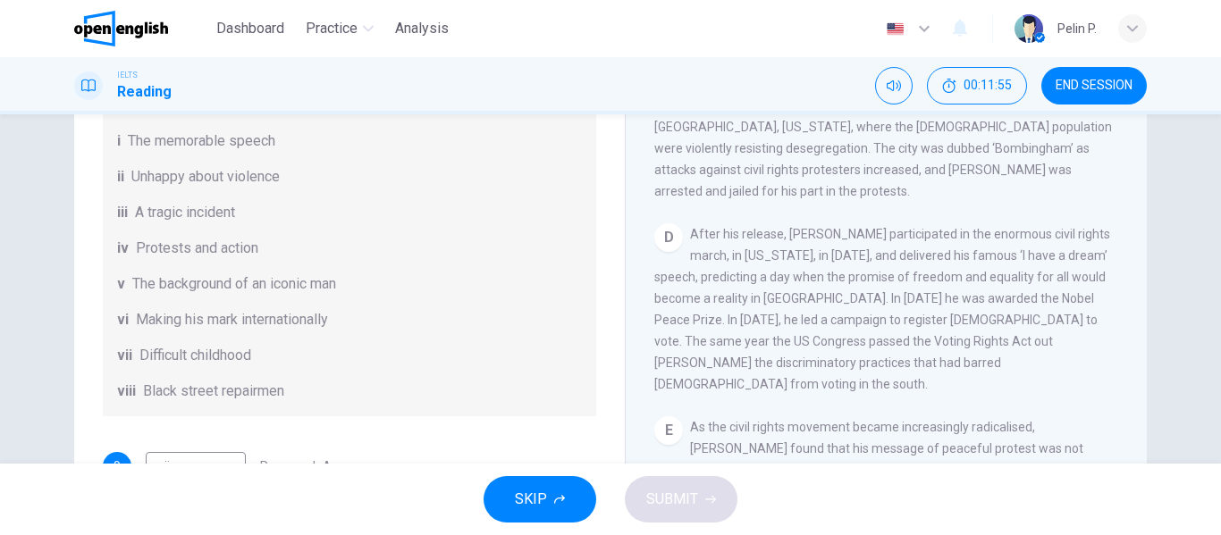
scroll to position [316, 0]
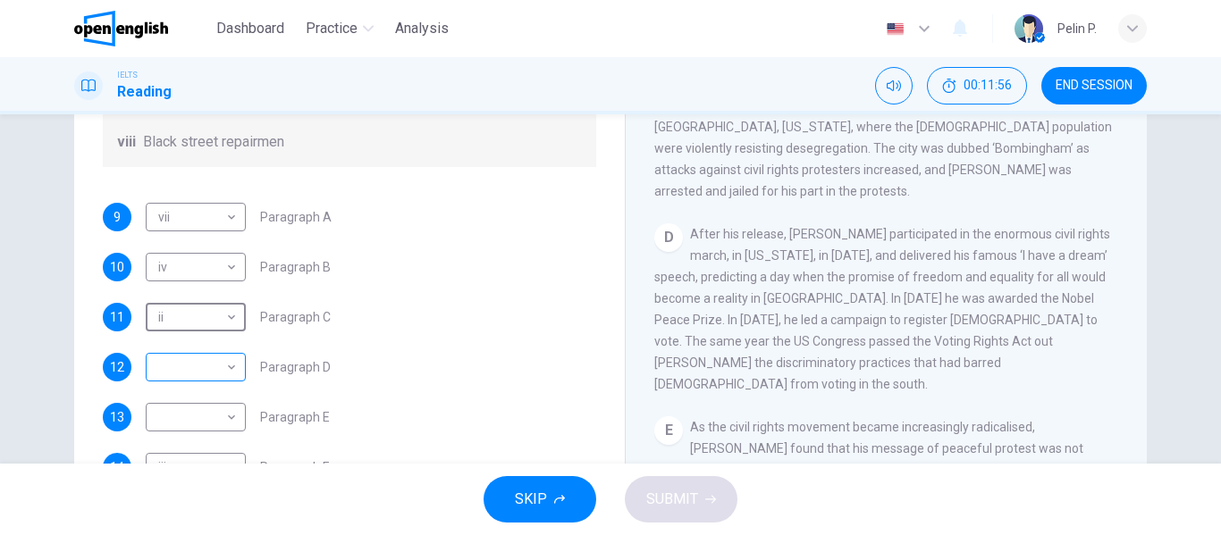
click at [224, 369] on body "This site uses cookies, as explained in our Privacy Policy . If you agree to th…" at bounding box center [610, 267] width 1221 height 535
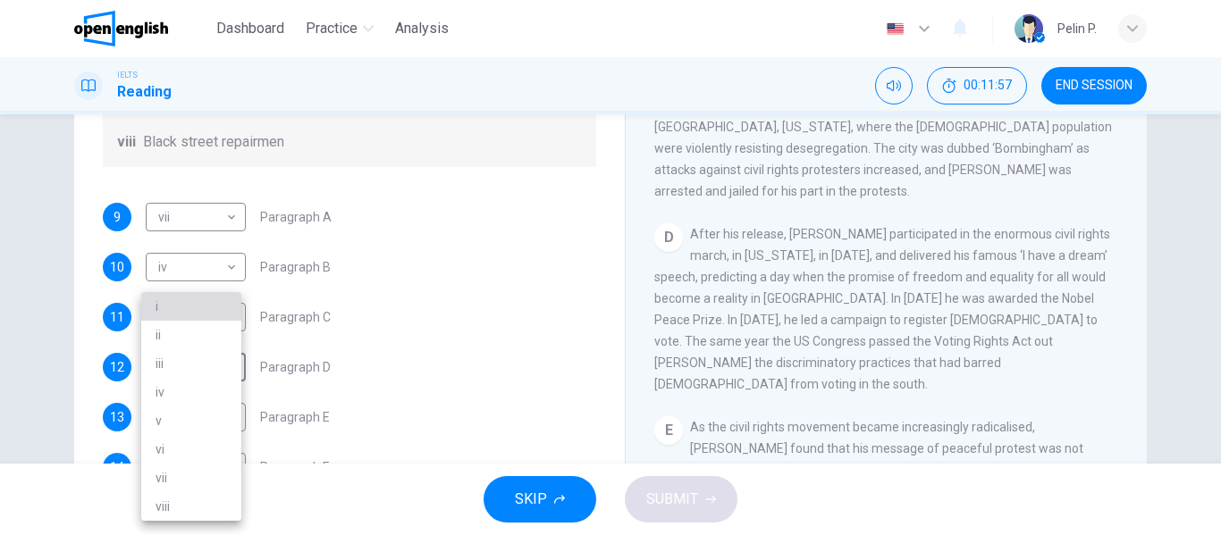
click at [221, 303] on li "i" at bounding box center [191, 306] width 100 height 29
type input "*"
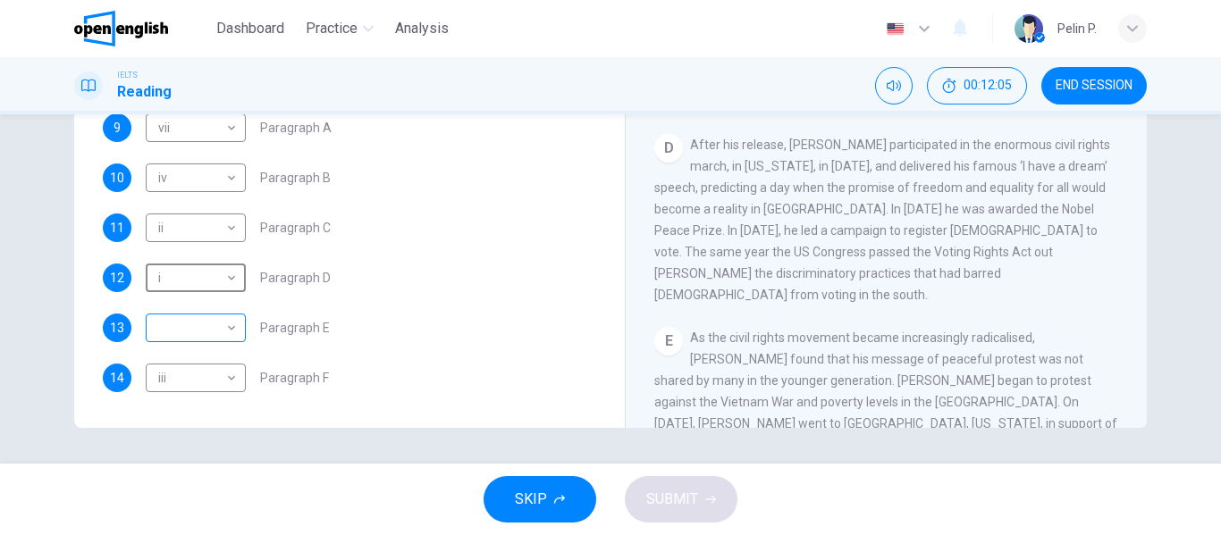
click at [207, 321] on body "This site uses cookies, as explained in our Privacy Policy . If you agree to th…" at bounding box center [610, 267] width 1221 height 535
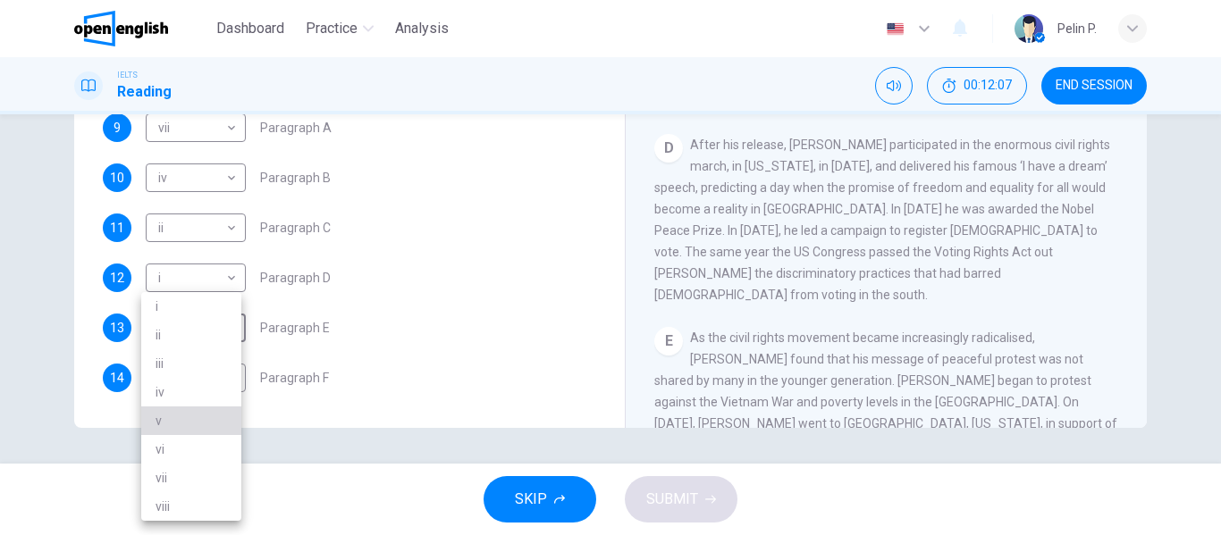
click at [177, 424] on li "v" at bounding box center [191, 421] width 100 height 29
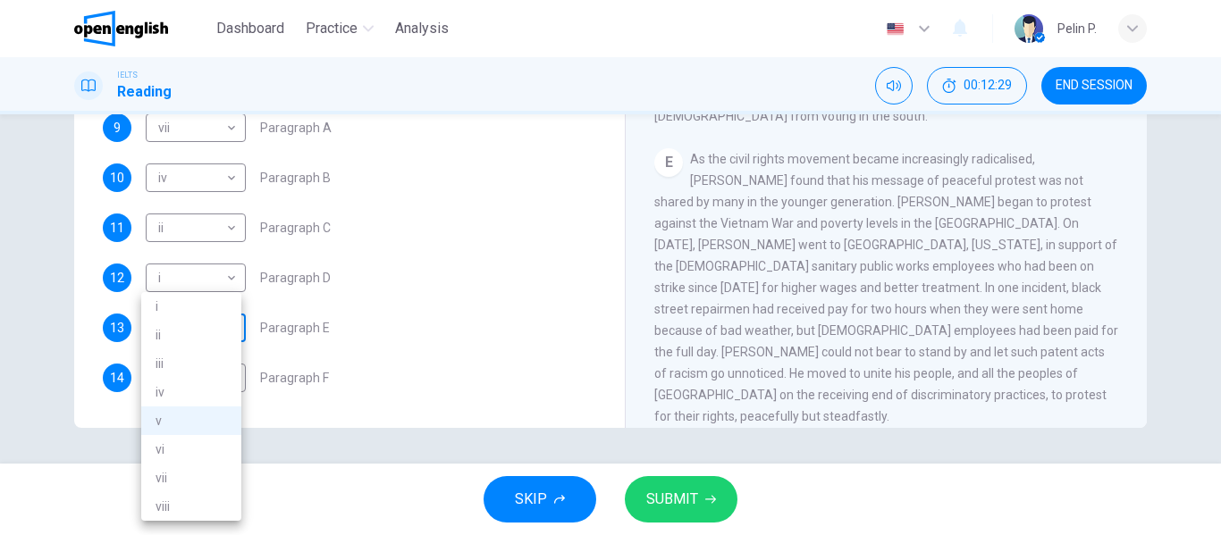
click at [183, 329] on body "This site uses cookies, as explained in our Privacy Policy . If you agree to th…" at bounding box center [610, 267] width 1221 height 535
click at [182, 451] on li "vi" at bounding box center [191, 449] width 100 height 29
type input "**"
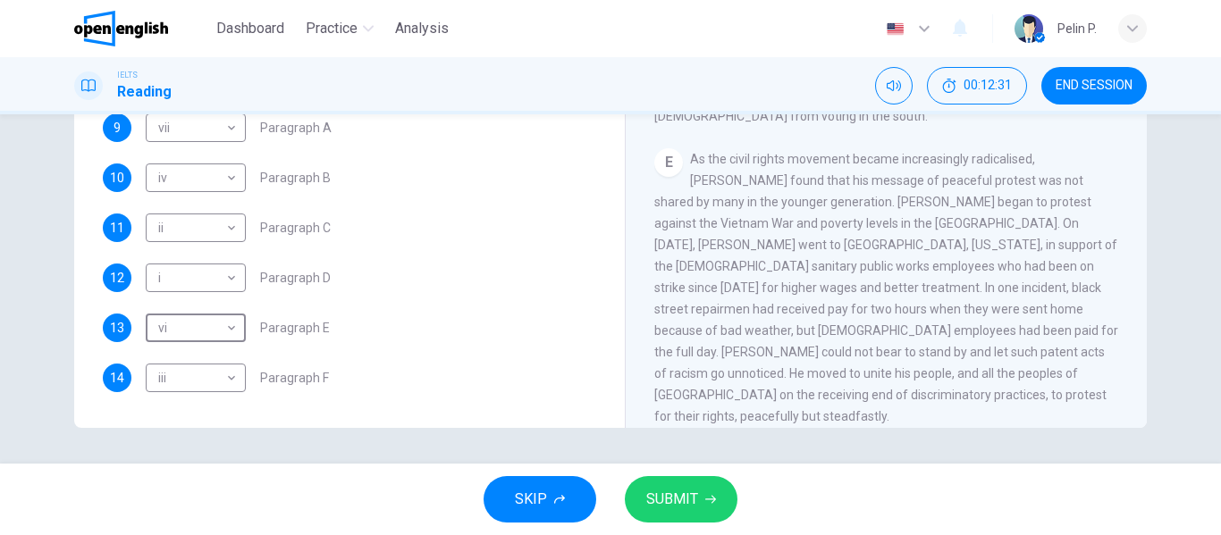
click at [690, 494] on span "SUBMIT" at bounding box center [672, 499] width 52 height 25
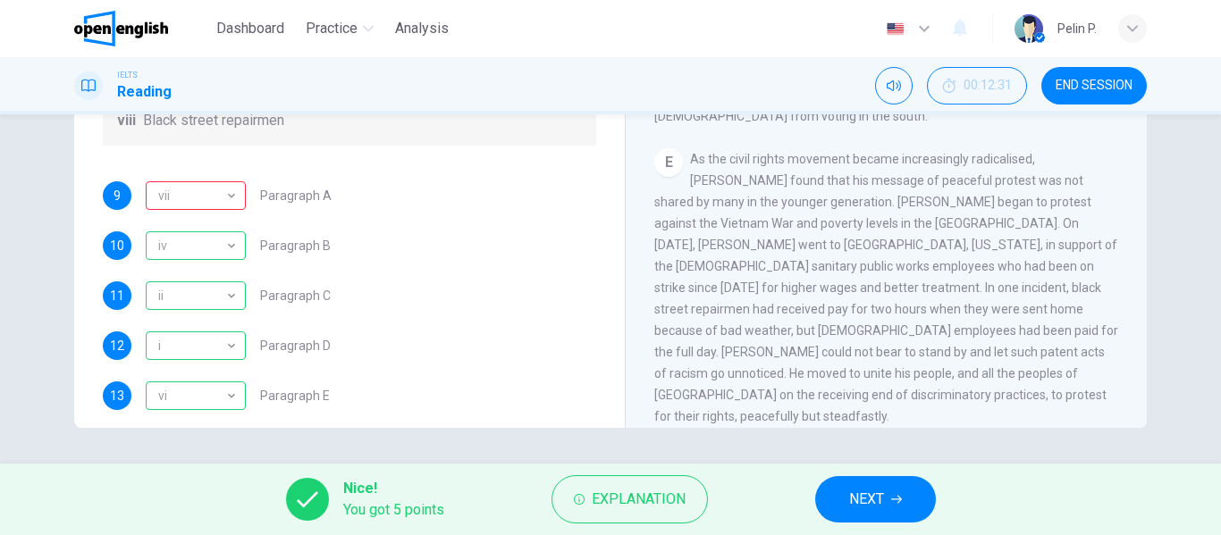
scroll to position [0, 0]
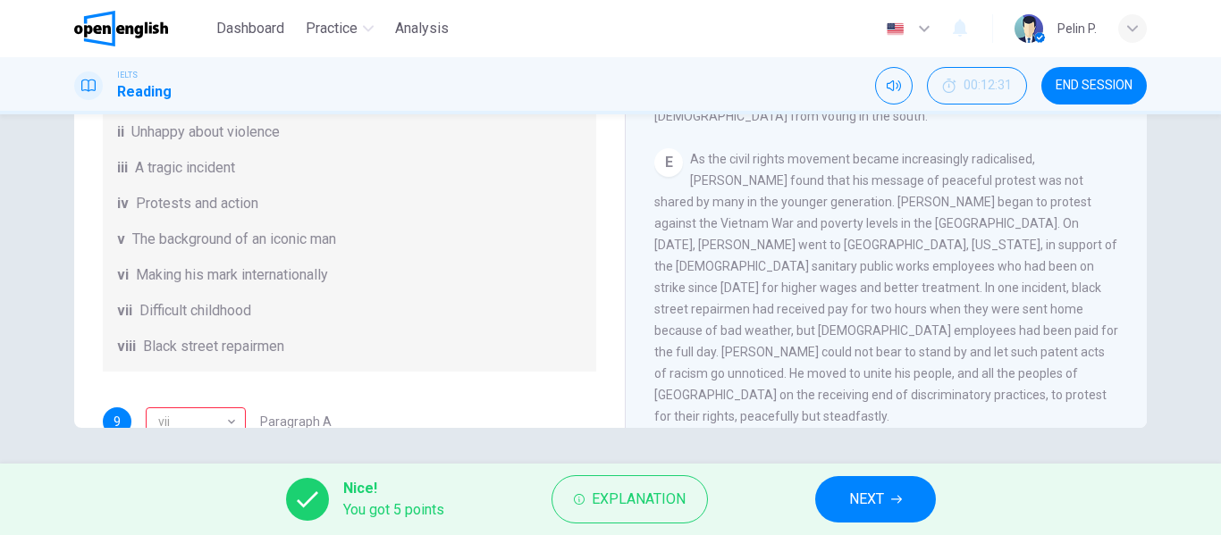
click at [925, 493] on button "NEXT" at bounding box center [875, 499] width 121 height 46
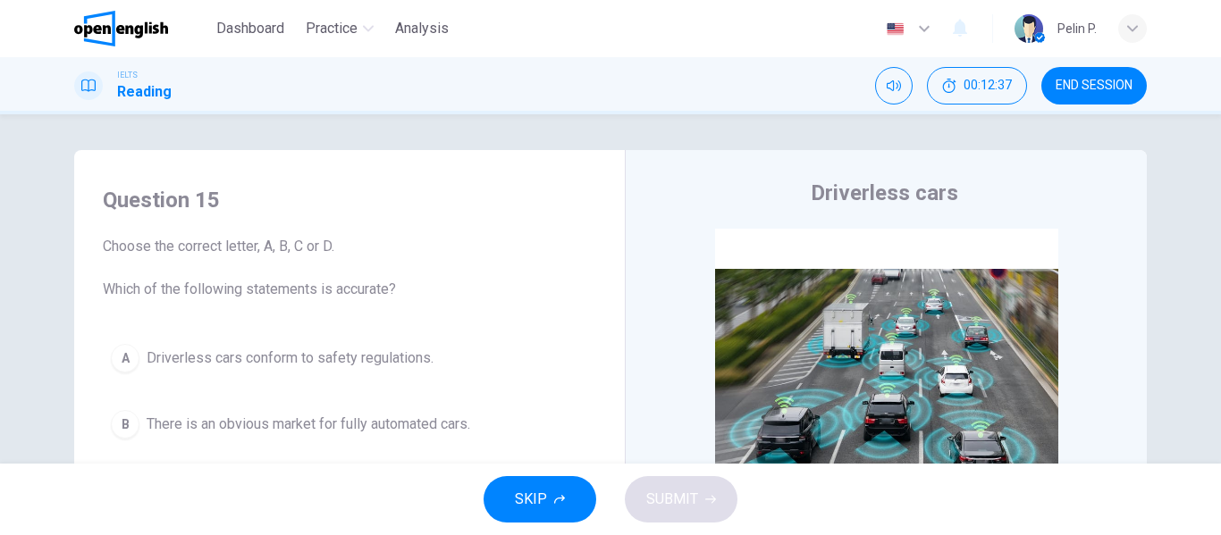
click at [1113, 93] on button "END SESSION" at bounding box center [1093, 86] width 105 height 38
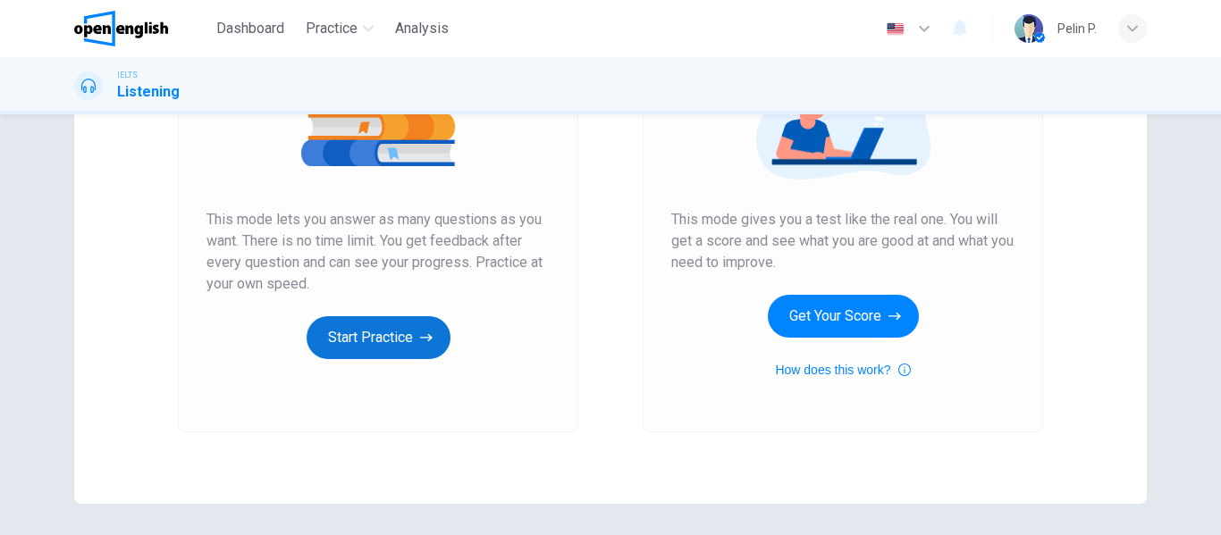
scroll to position [268, 0]
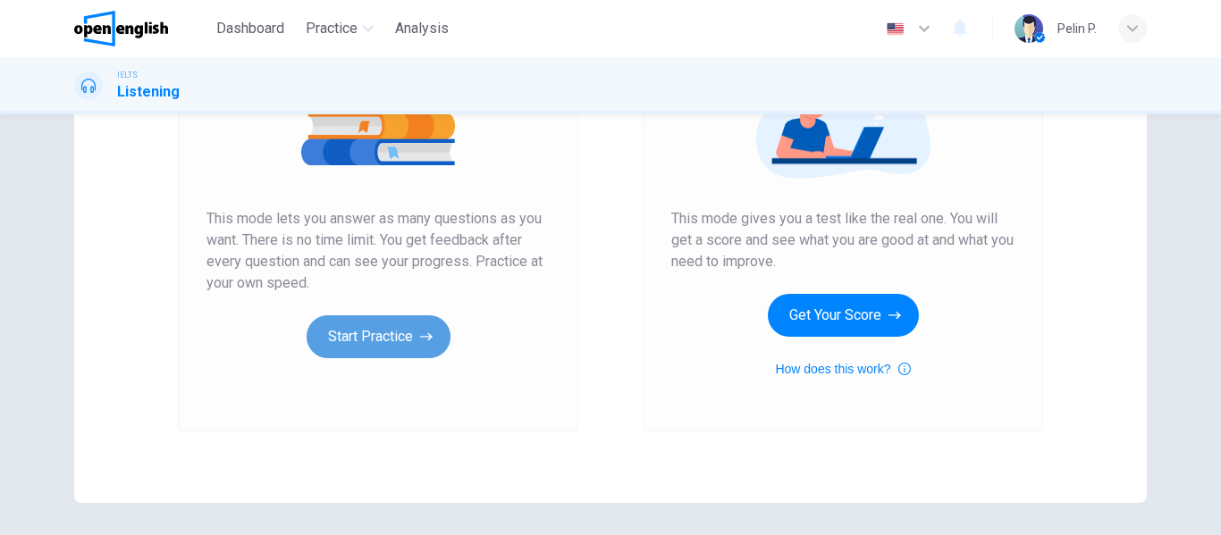
click at [340, 341] on button "Start Practice" at bounding box center [379, 337] width 144 height 43
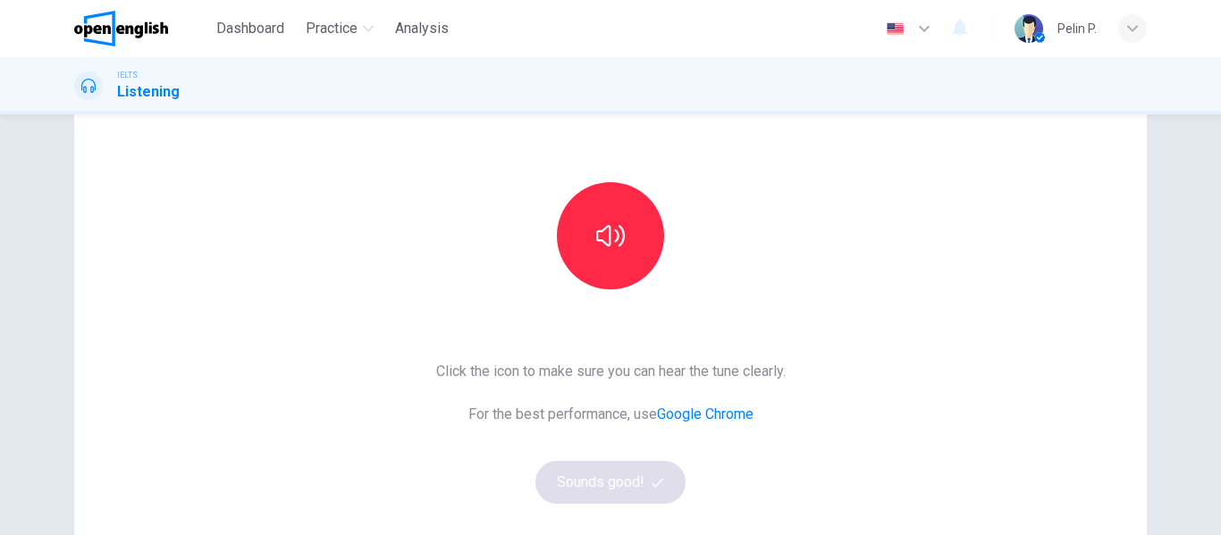
scroll to position [179, 0]
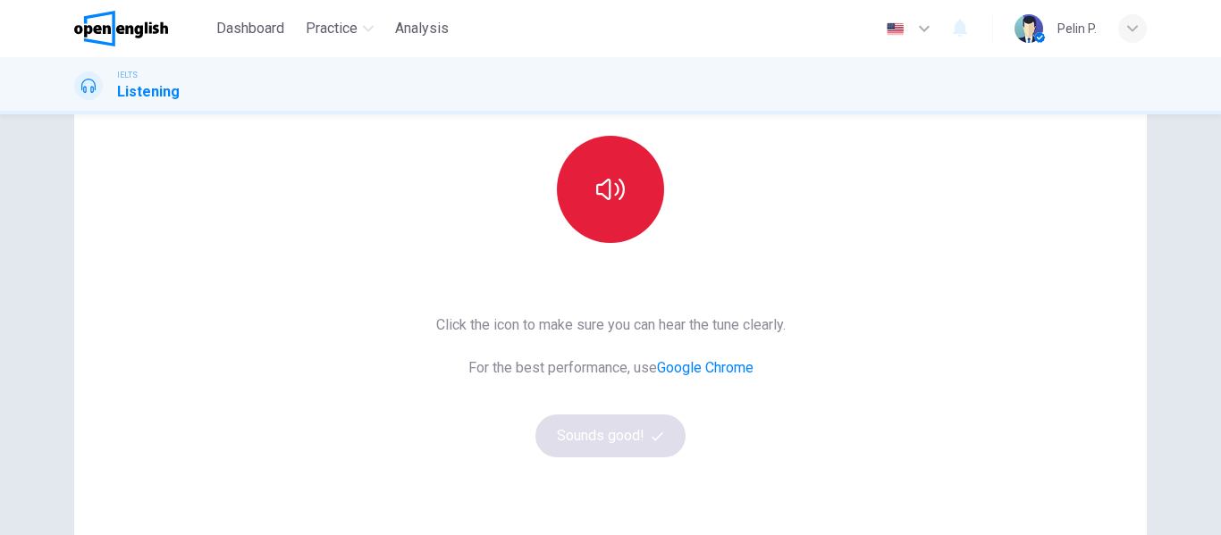
click at [632, 201] on button "button" at bounding box center [610, 189] width 107 height 107
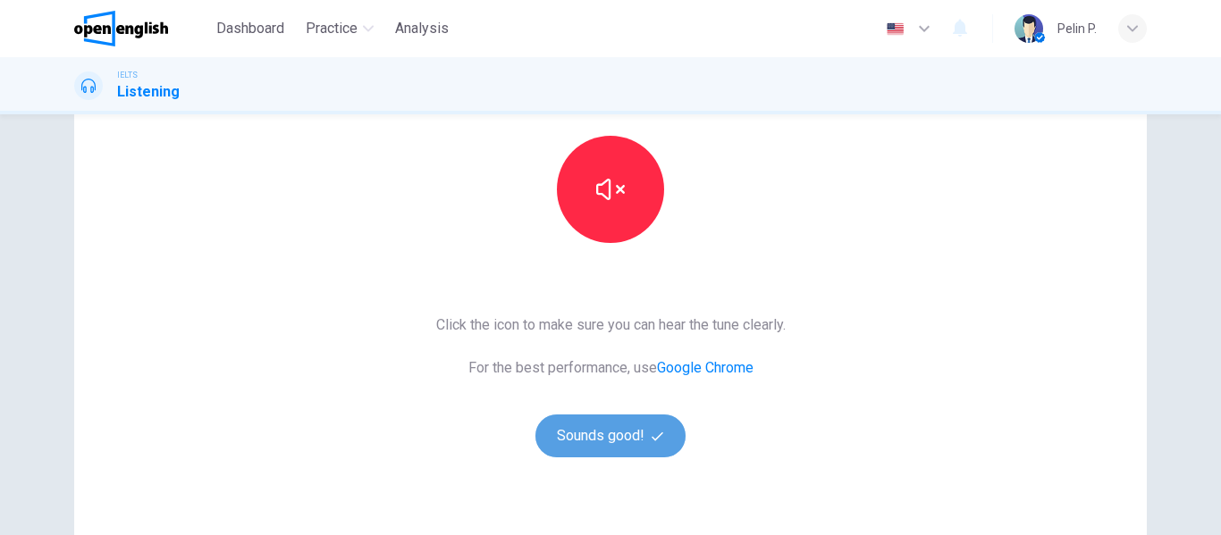
click at [570, 445] on button "Sounds good!" at bounding box center [610, 436] width 150 height 43
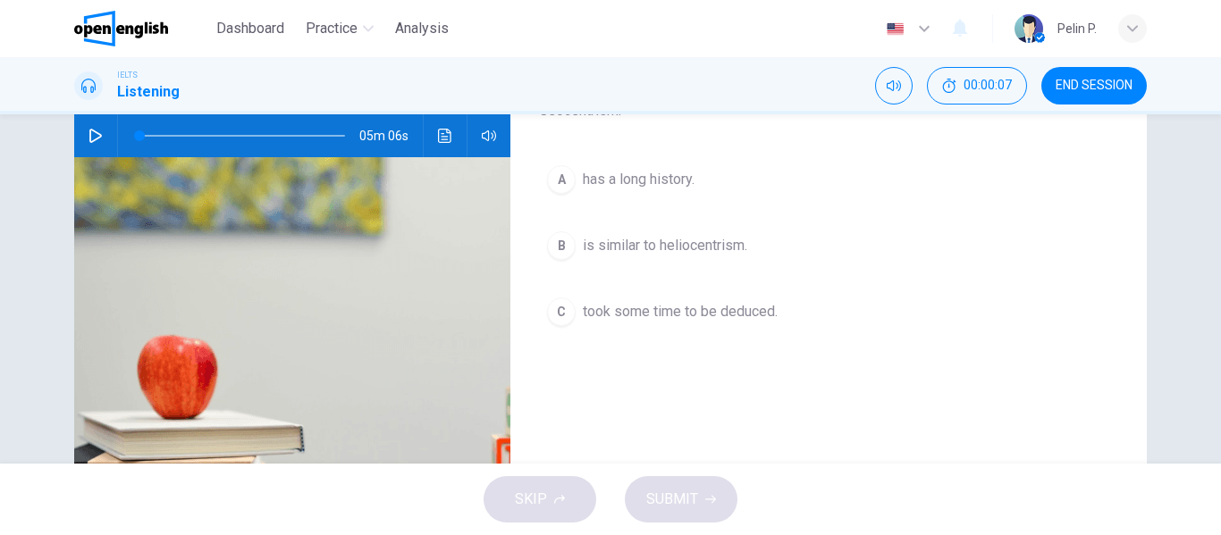
click at [94, 141] on icon "button" at bounding box center [95, 136] width 14 height 14
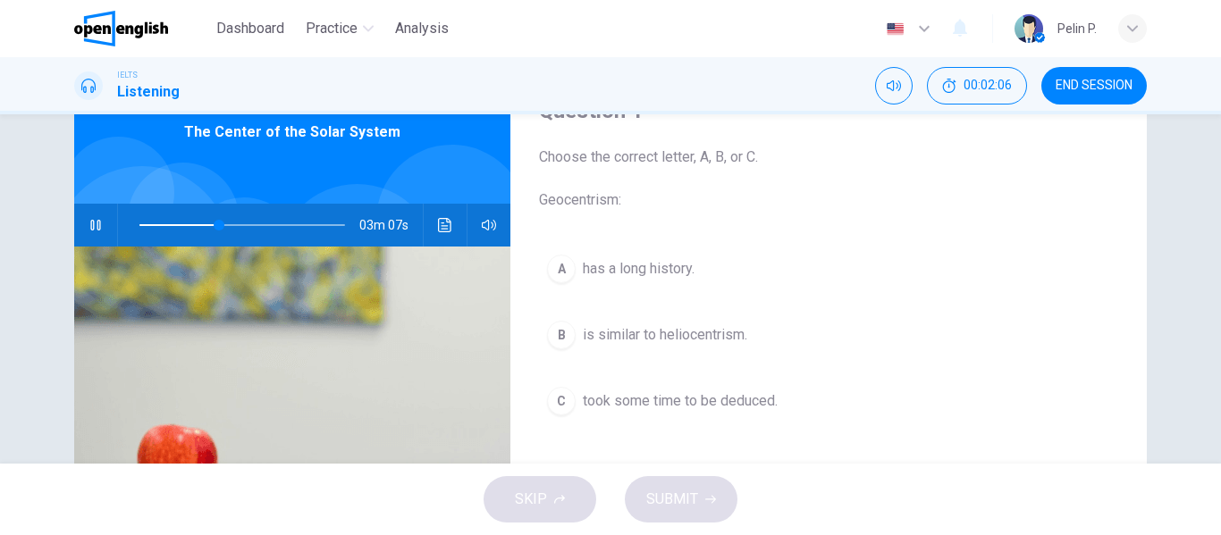
click at [555, 276] on div "A" at bounding box center [561, 269] width 29 height 29
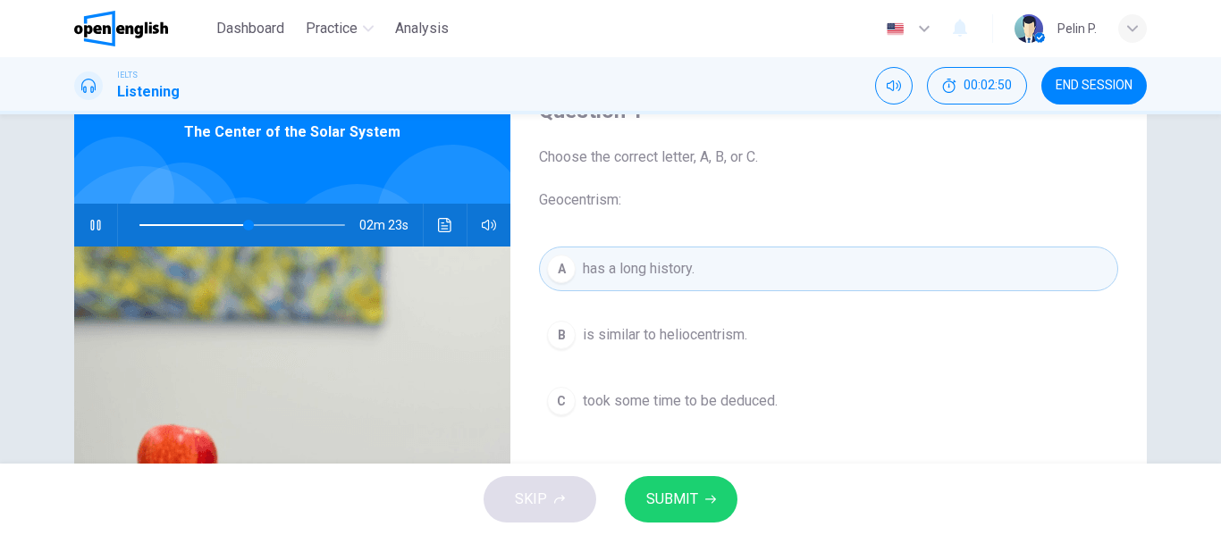
click at [674, 514] on button "SUBMIT" at bounding box center [681, 499] width 113 height 46
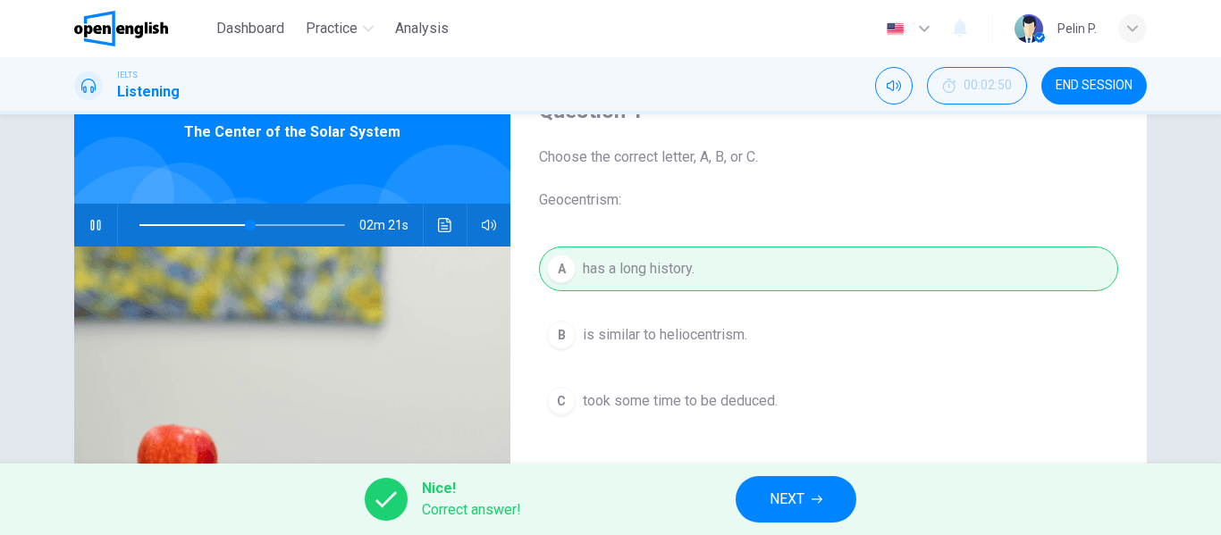
click at [837, 505] on button "NEXT" at bounding box center [796, 499] width 121 height 46
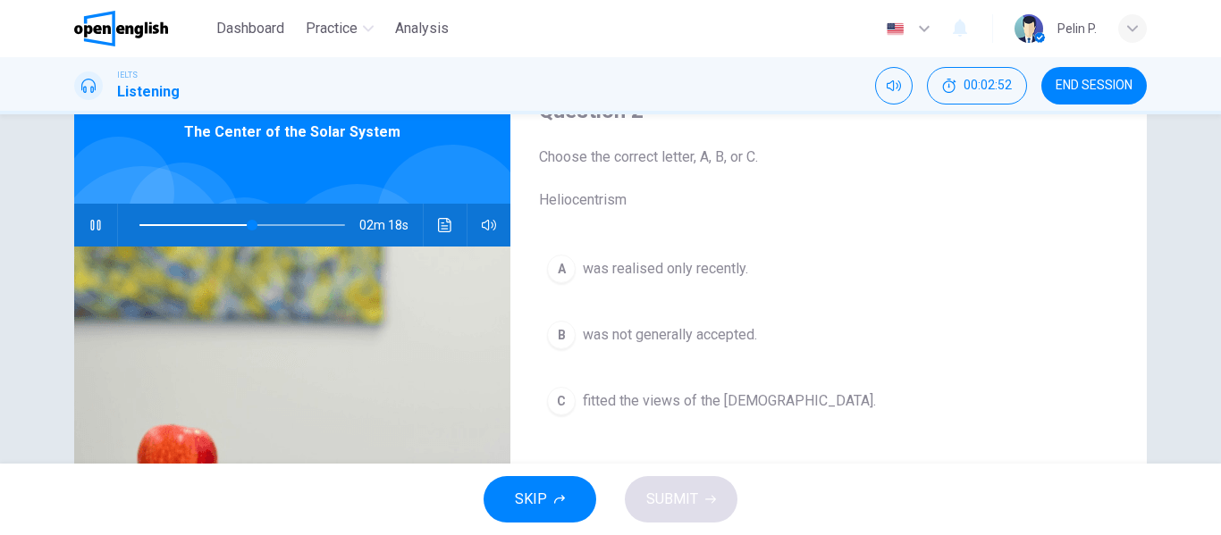
click at [83, 215] on button "button" at bounding box center [95, 225] width 29 height 43
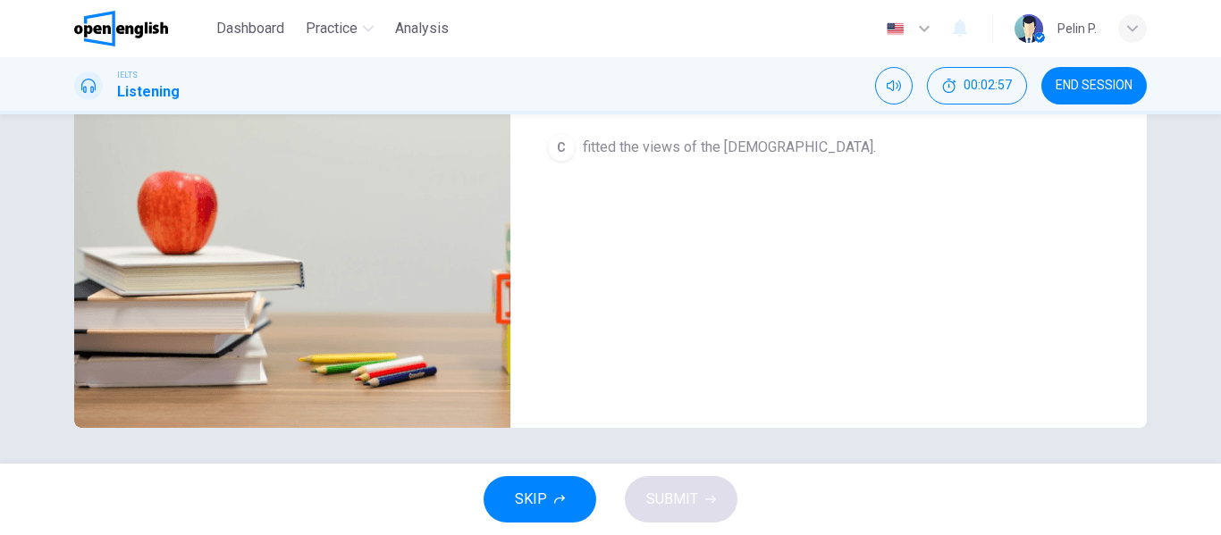
scroll to position [75, 0]
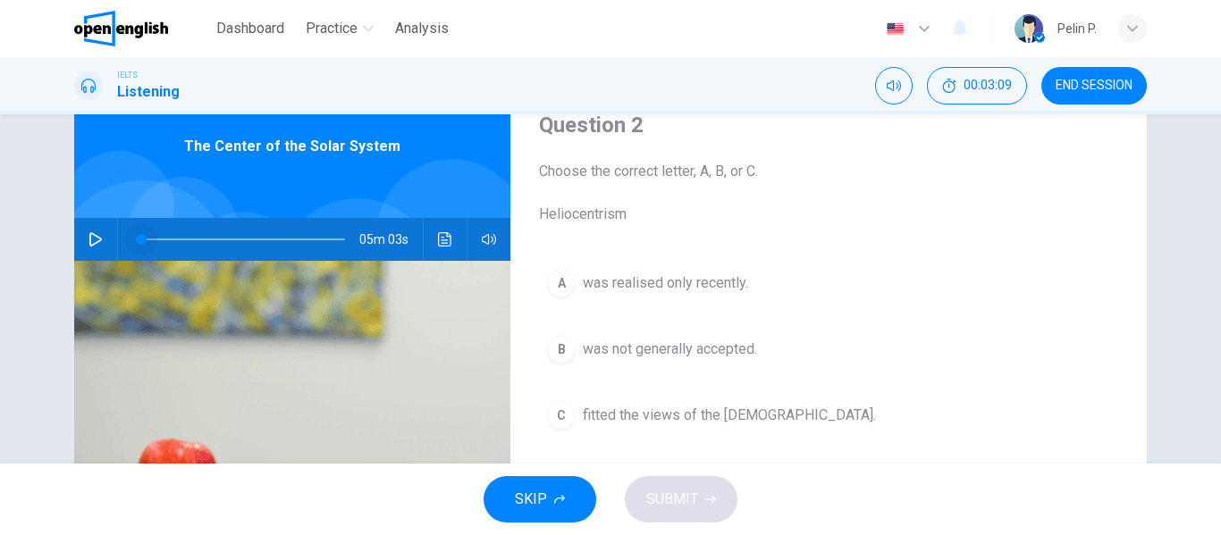
drag, startPoint x: 240, startPoint y: 239, endPoint x: 138, endPoint y: 235, distance: 102.0
click at [138, 235] on span at bounding box center [141, 239] width 11 height 11
click at [83, 239] on button "button" at bounding box center [95, 239] width 29 height 43
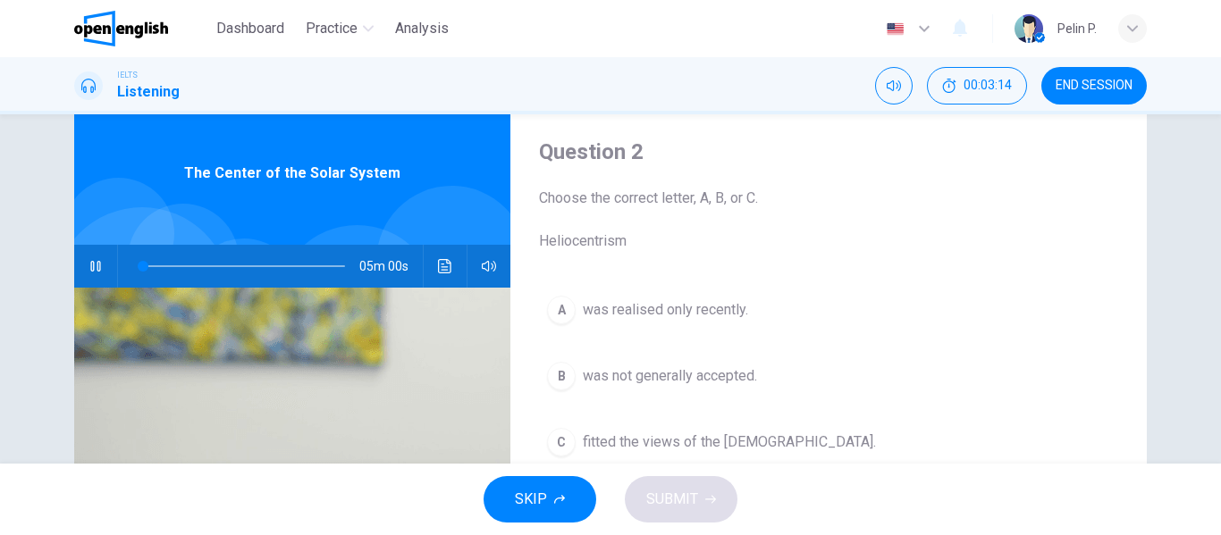
scroll to position [89, 0]
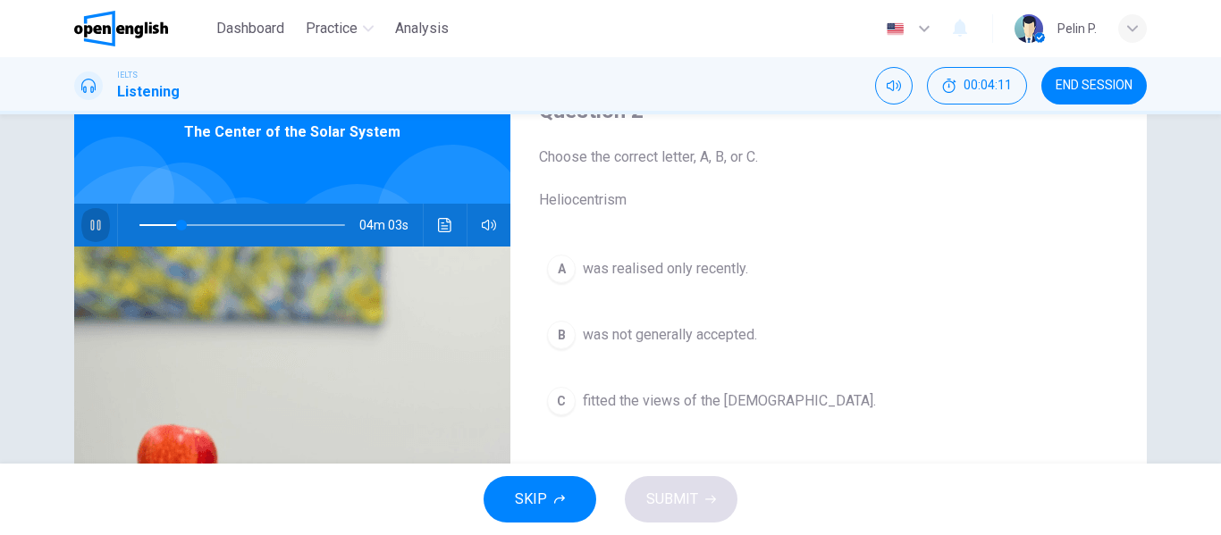
click at [88, 216] on button "button" at bounding box center [95, 225] width 29 height 43
click at [88, 222] on icon "button" at bounding box center [95, 225] width 14 height 14
click at [88, 223] on icon "button" at bounding box center [95, 225] width 14 height 14
click at [81, 220] on button "button" at bounding box center [95, 225] width 29 height 43
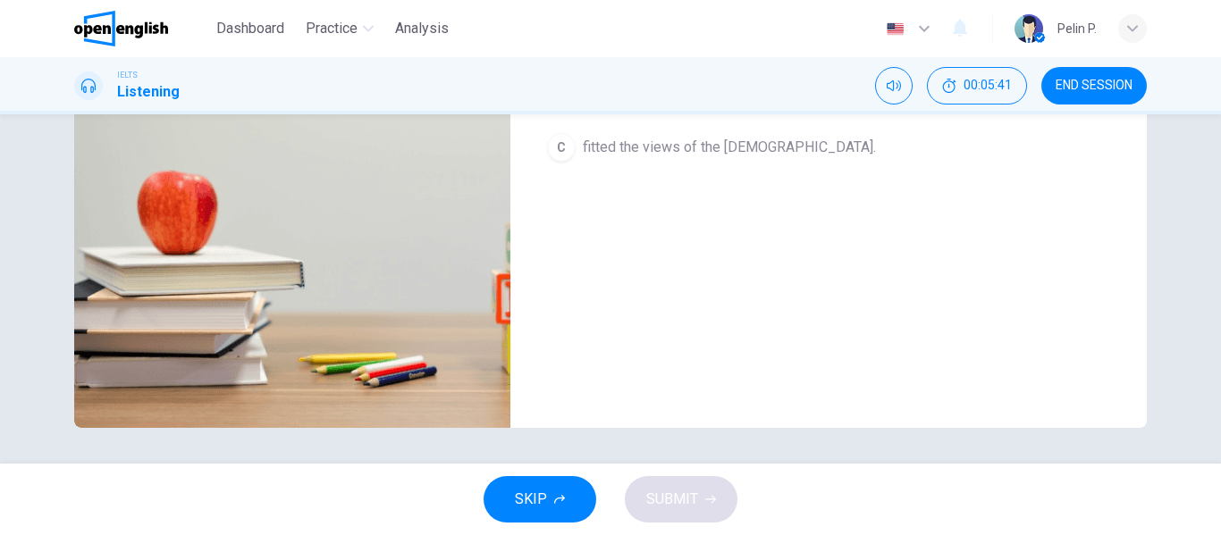
scroll to position [0, 0]
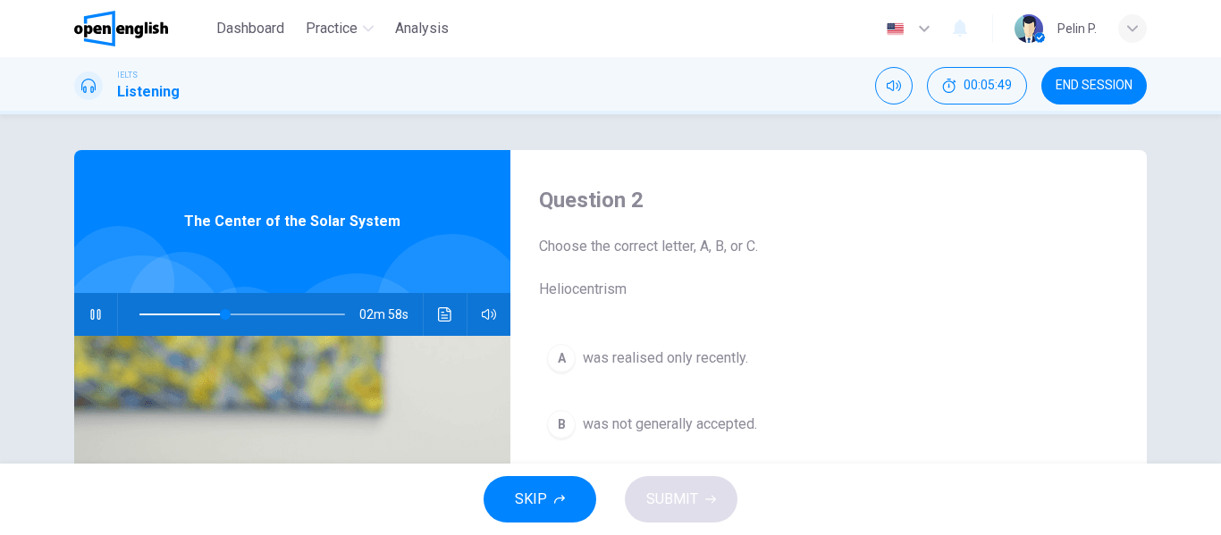
click at [74, 313] on div "02m 58s" at bounding box center [292, 314] width 436 height 43
click at [81, 313] on button "button" at bounding box center [95, 314] width 29 height 43
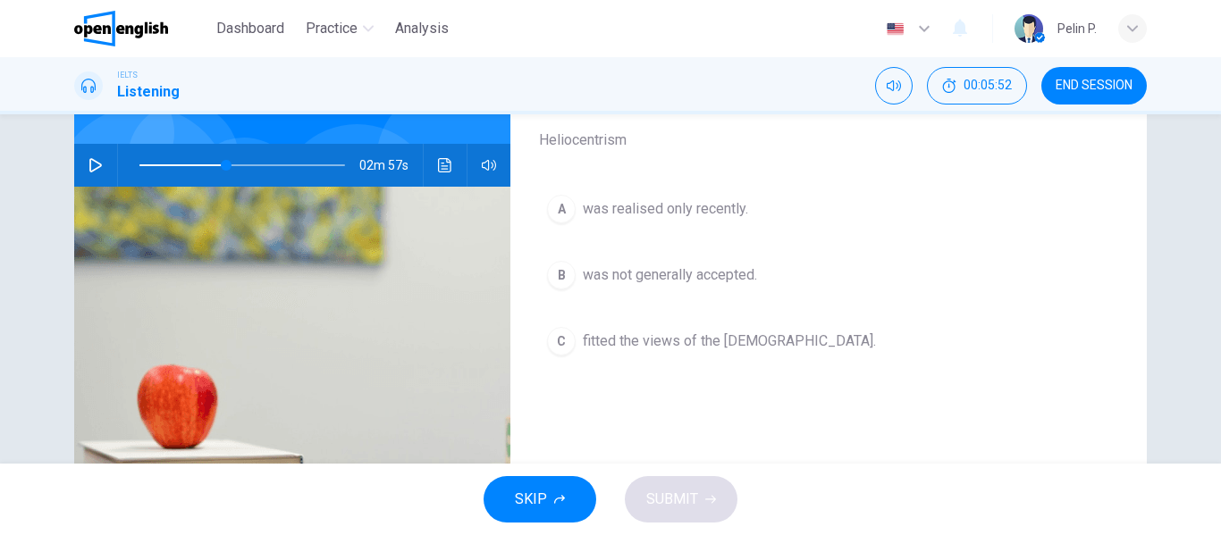
scroll to position [179, 0]
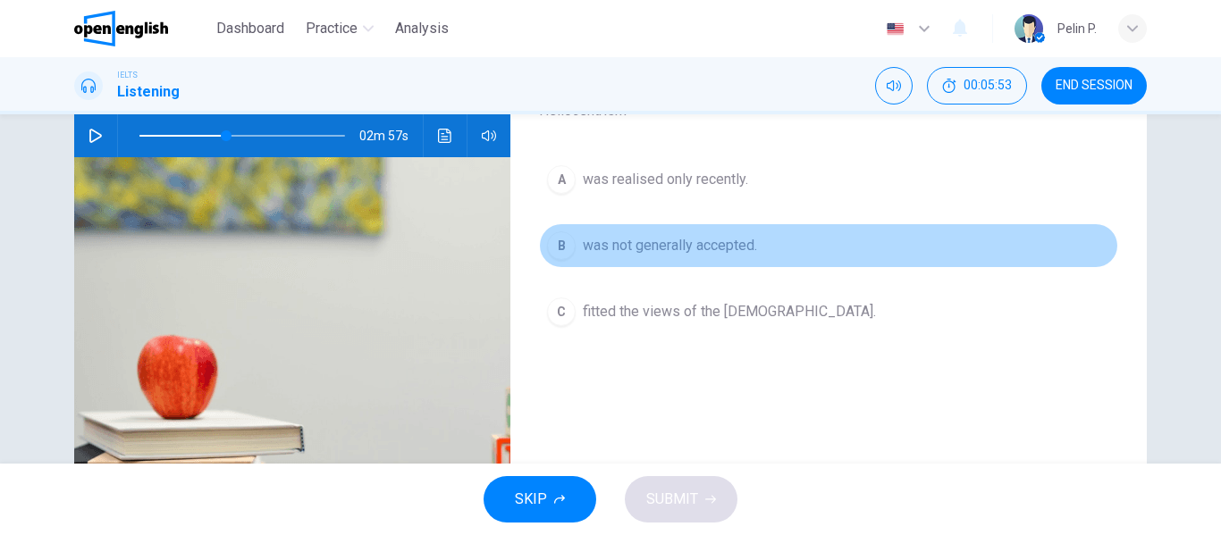
click at [573, 253] on button "B was not generally accepted." at bounding box center [828, 245] width 579 height 45
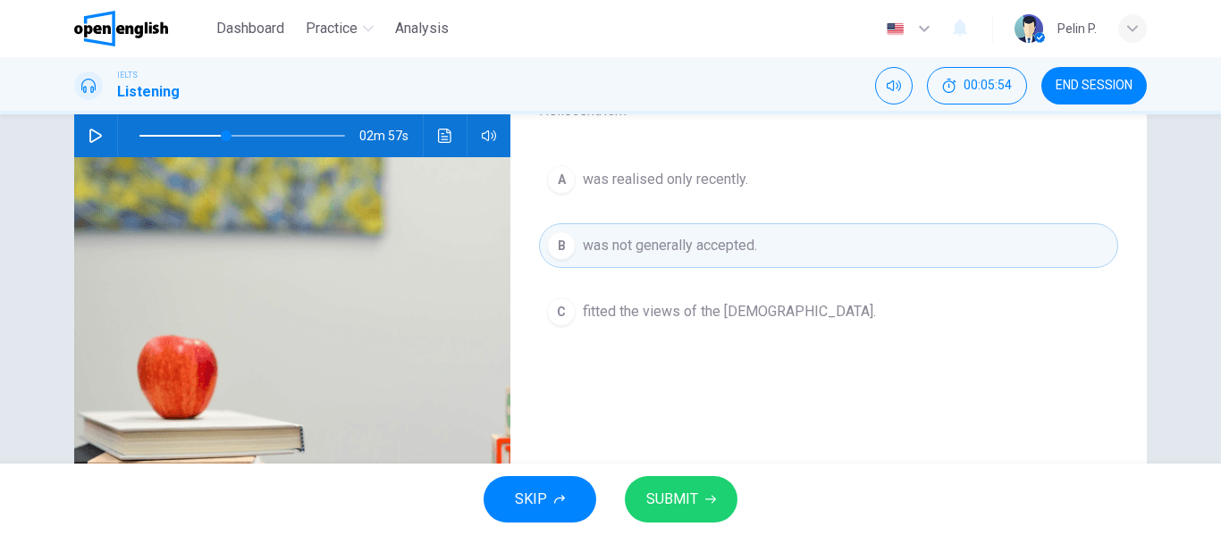
click at [695, 514] on button "SUBMIT" at bounding box center [681, 499] width 113 height 46
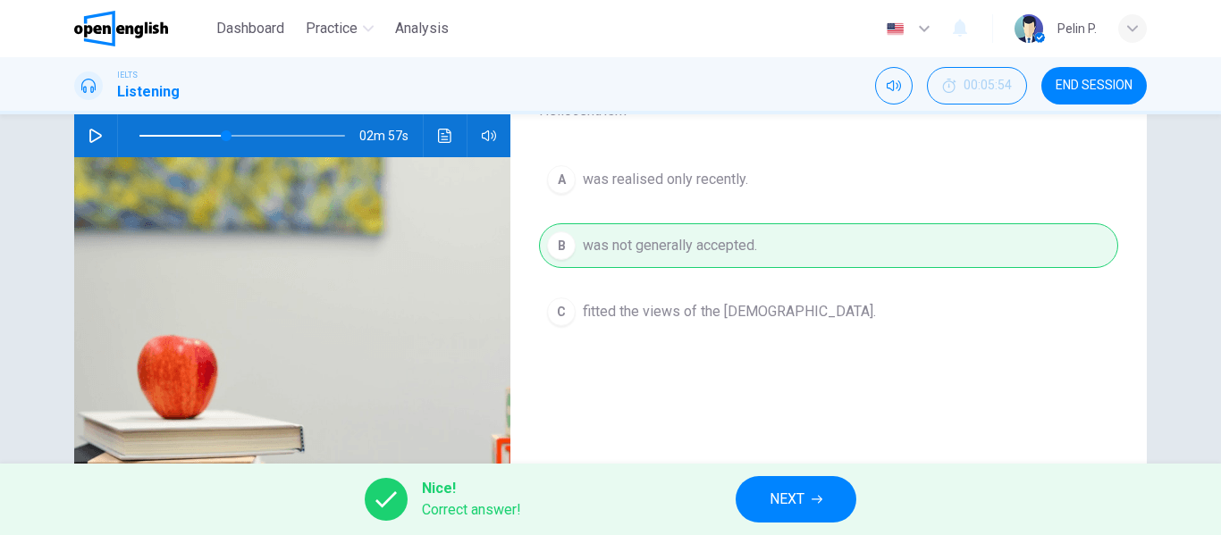
click at [790, 513] on button "NEXT" at bounding box center [796, 499] width 121 height 46
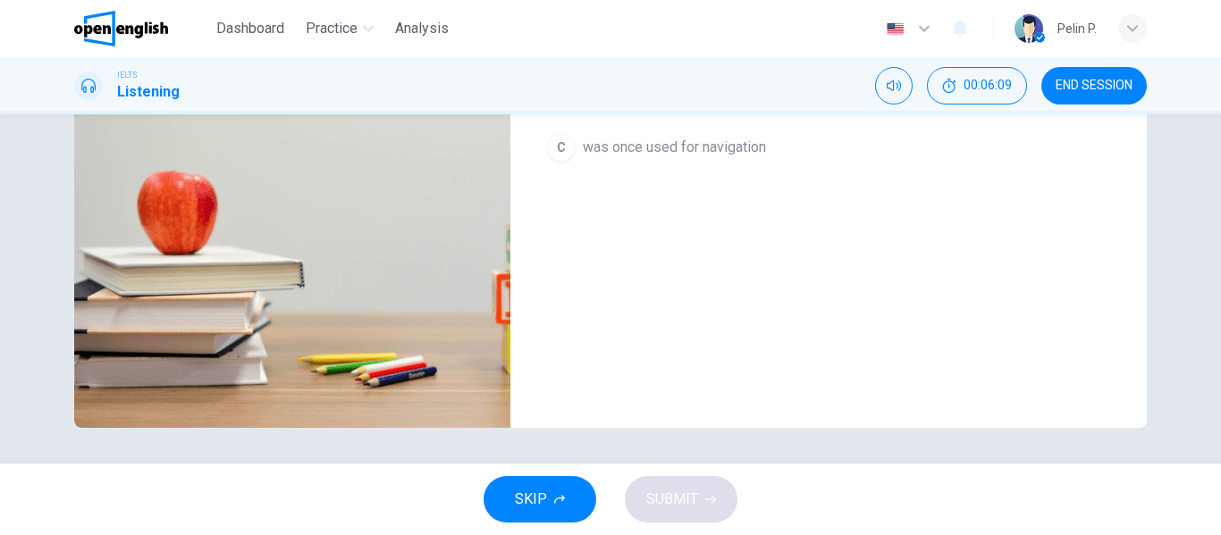
scroll to position [0, 0]
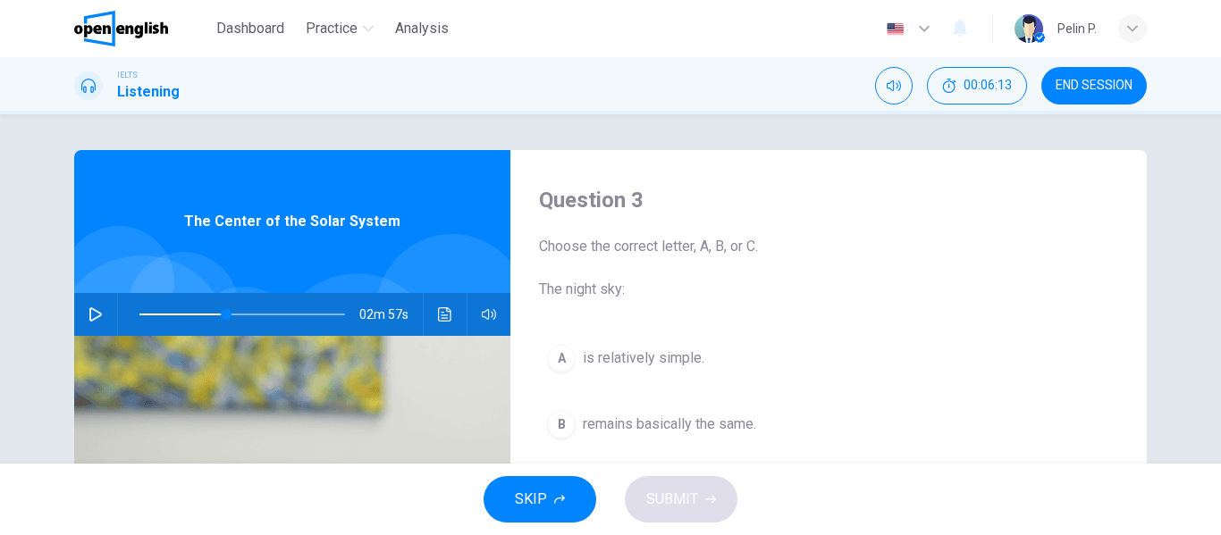
click at [556, 498] on icon "button" at bounding box center [559, 499] width 11 height 11
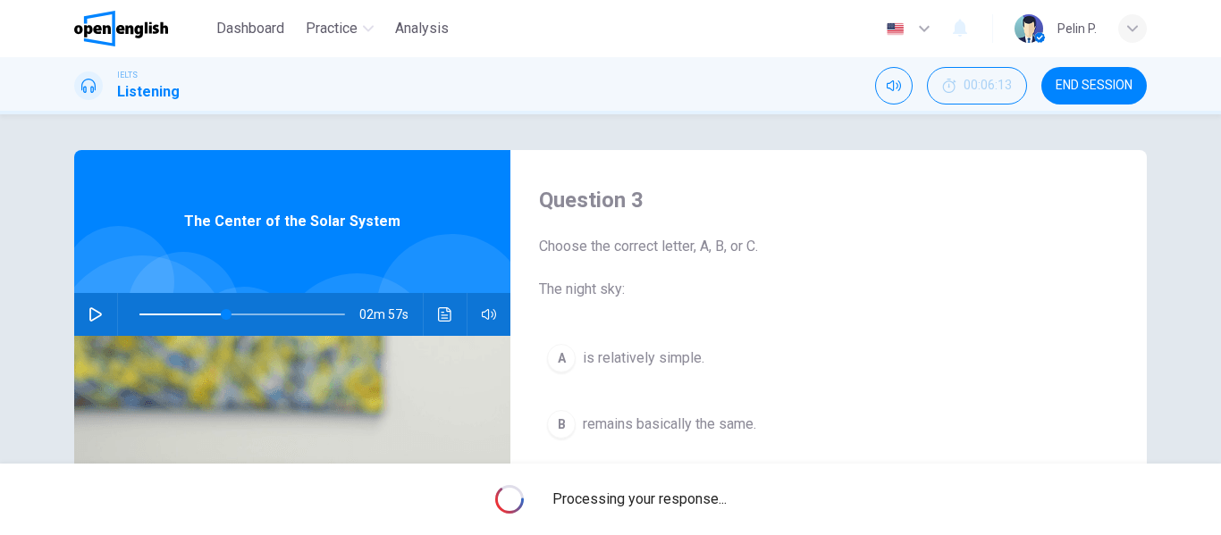
type input "**"
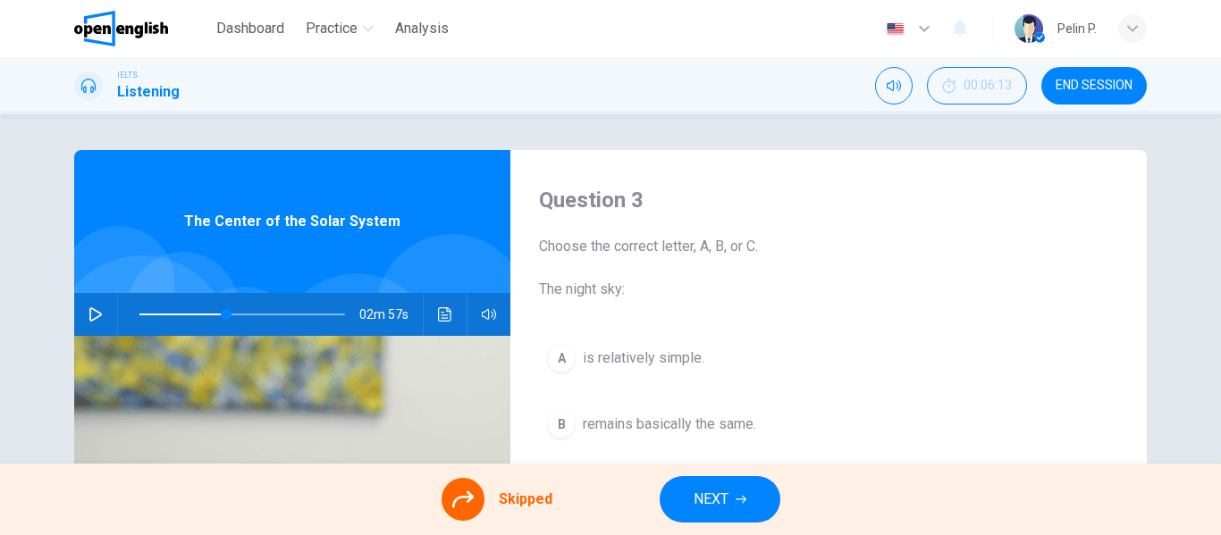
click at [461, 500] on icon at bounding box center [462, 499] width 21 height 21
click at [622, 357] on div "A is relatively simple. B remains basically the same. C was once used for navig…" at bounding box center [828, 442] width 579 height 213
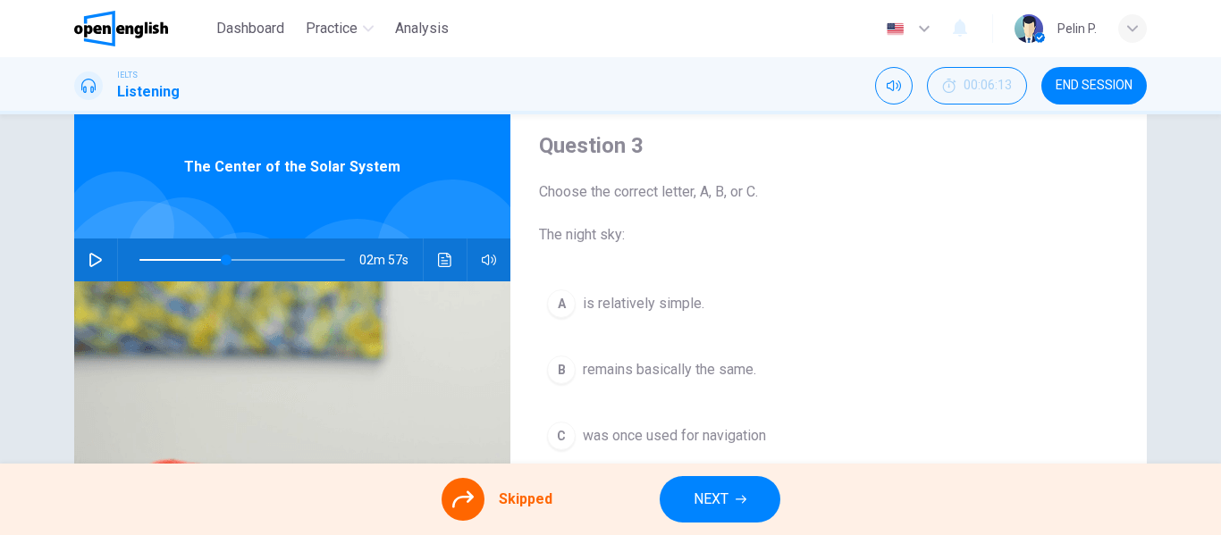
scroll to position [179, 0]
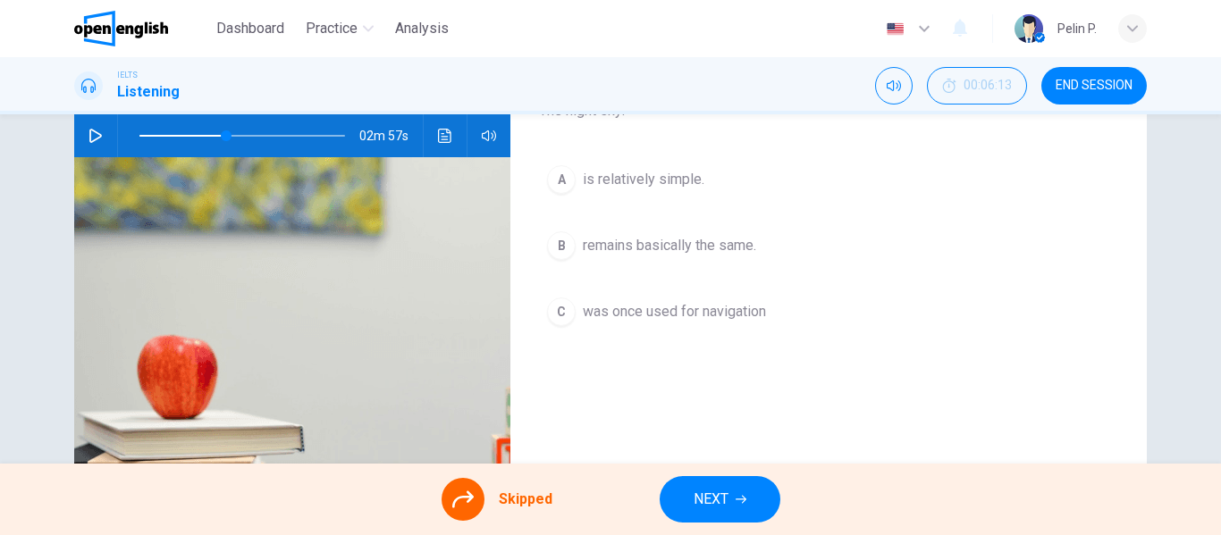
click at [472, 517] on div at bounding box center [463, 499] width 43 height 43
click at [561, 313] on div "A is relatively simple. B remains basically the same. C was once used for navig…" at bounding box center [828, 263] width 579 height 213
click at [716, 497] on span "NEXT" at bounding box center [711, 499] width 35 height 25
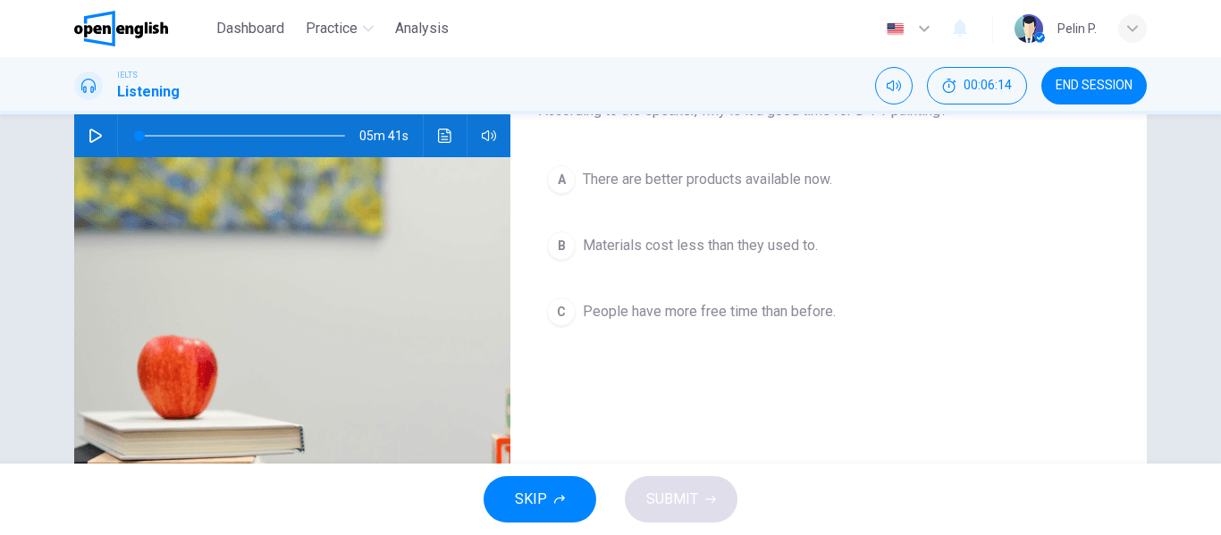
click at [1070, 91] on span "END SESSION" at bounding box center [1094, 86] width 77 height 14
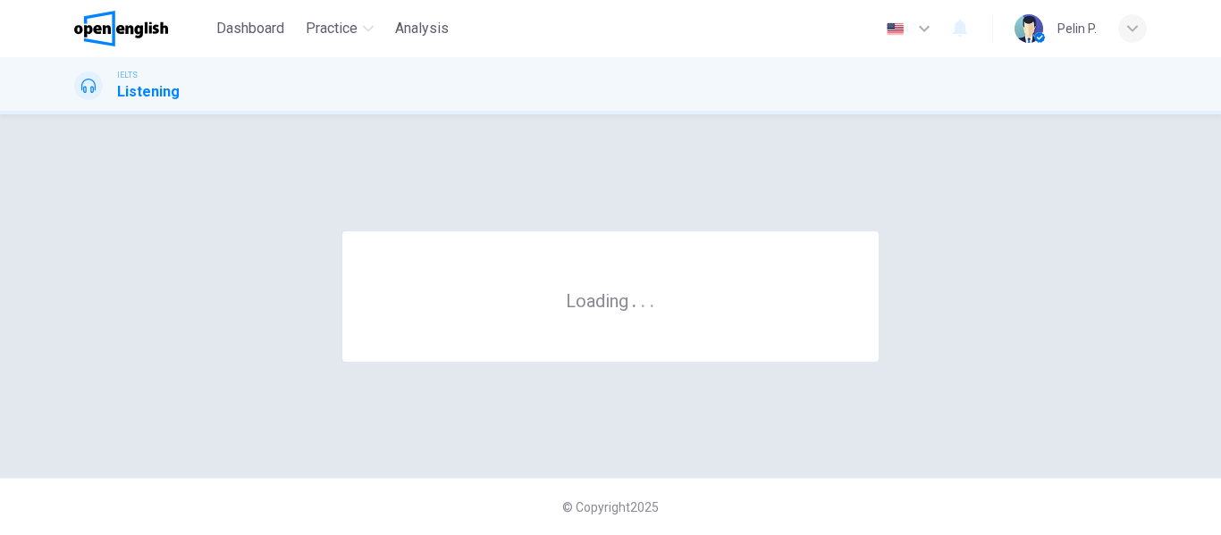
scroll to position [0, 0]
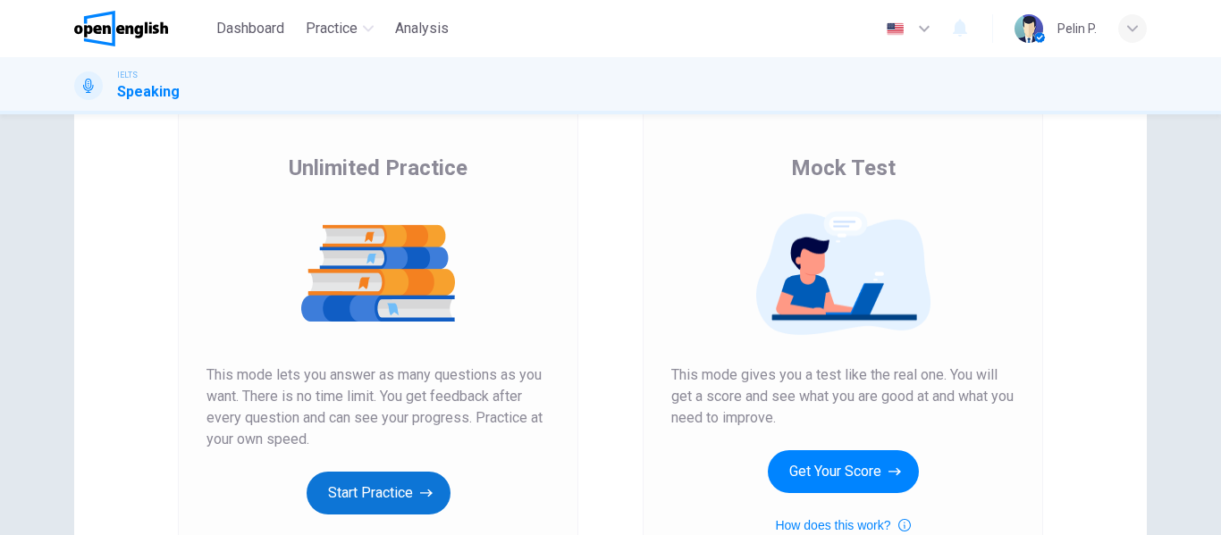
scroll to position [268, 0]
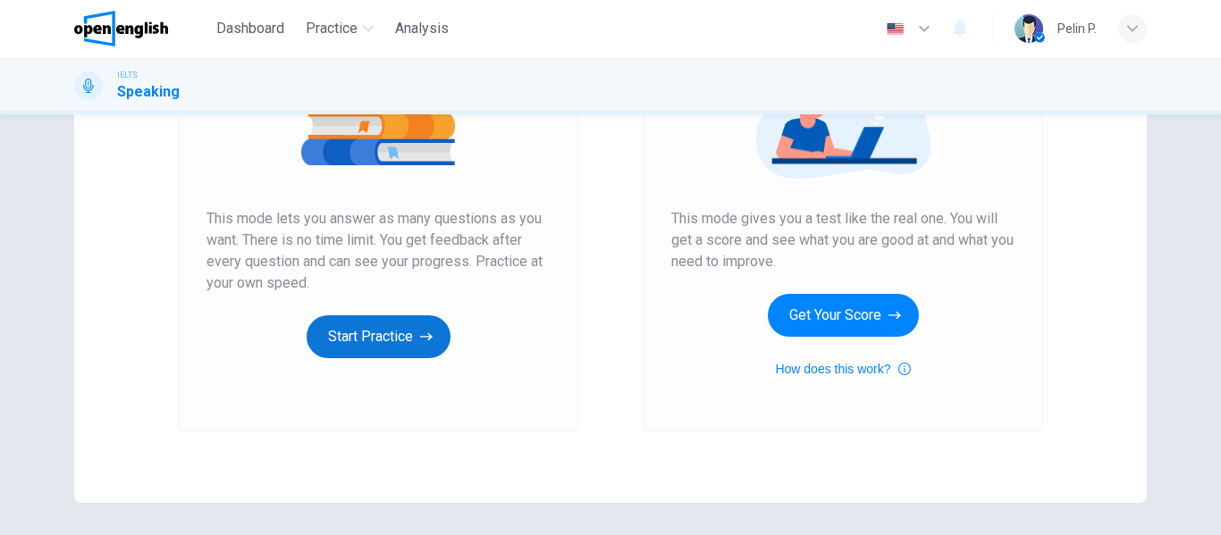
click at [420, 341] on icon "button" at bounding box center [426, 337] width 13 height 18
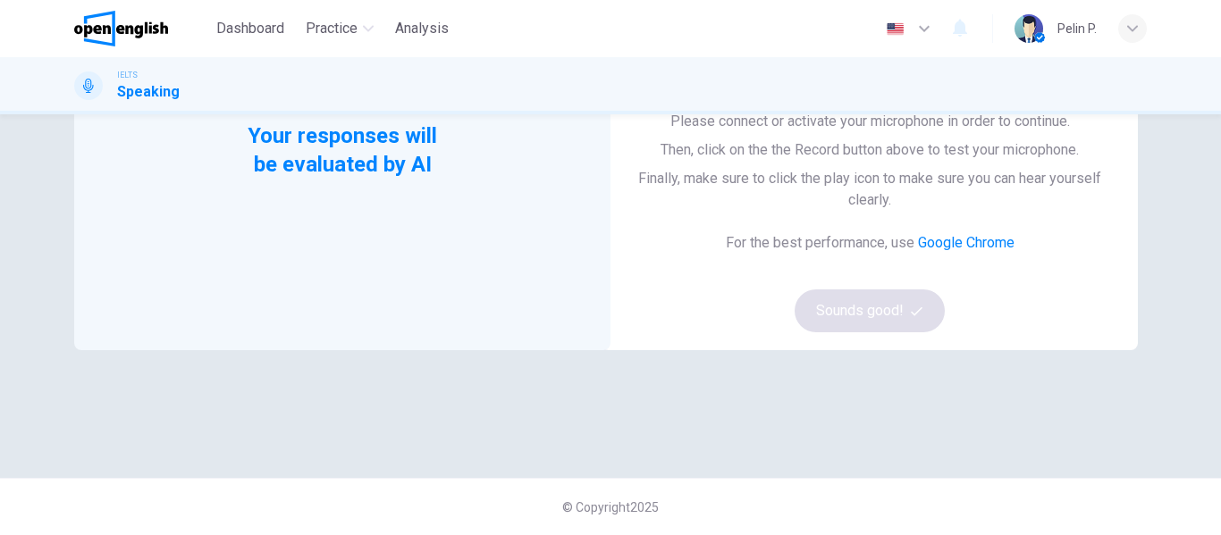
scroll to position [61, 0]
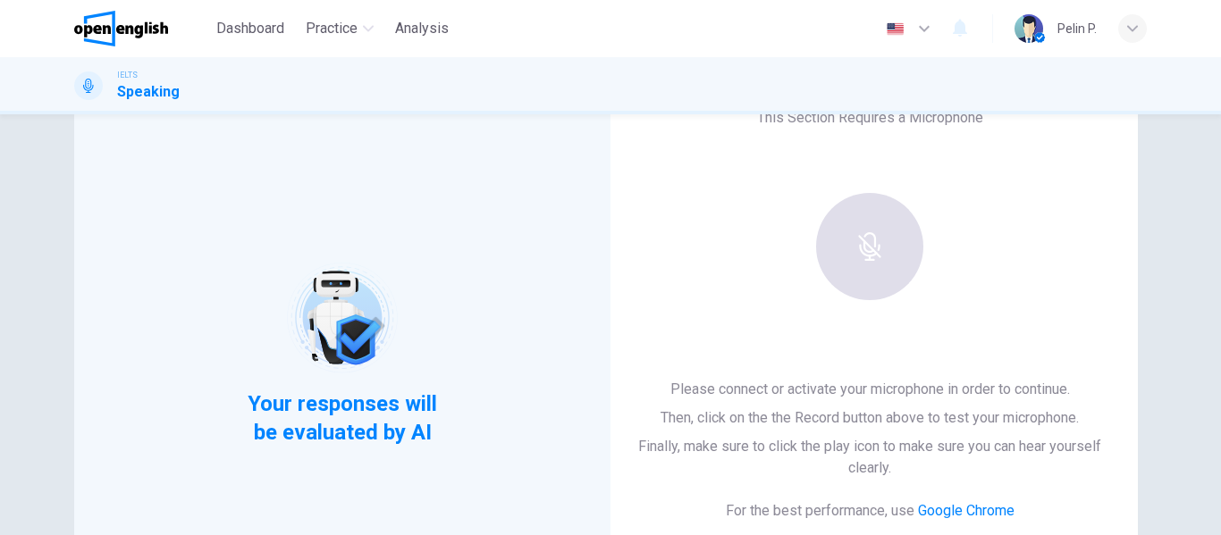
click at [855, 274] on div at bounding box center [869, 246] width 193 height 107
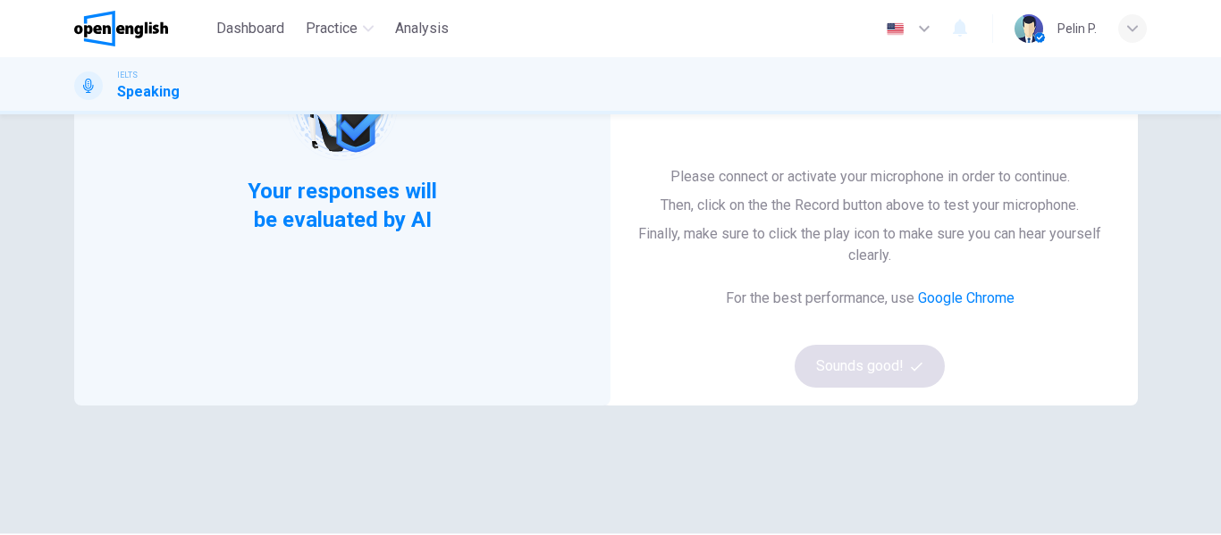
scroll to position [329, 0]
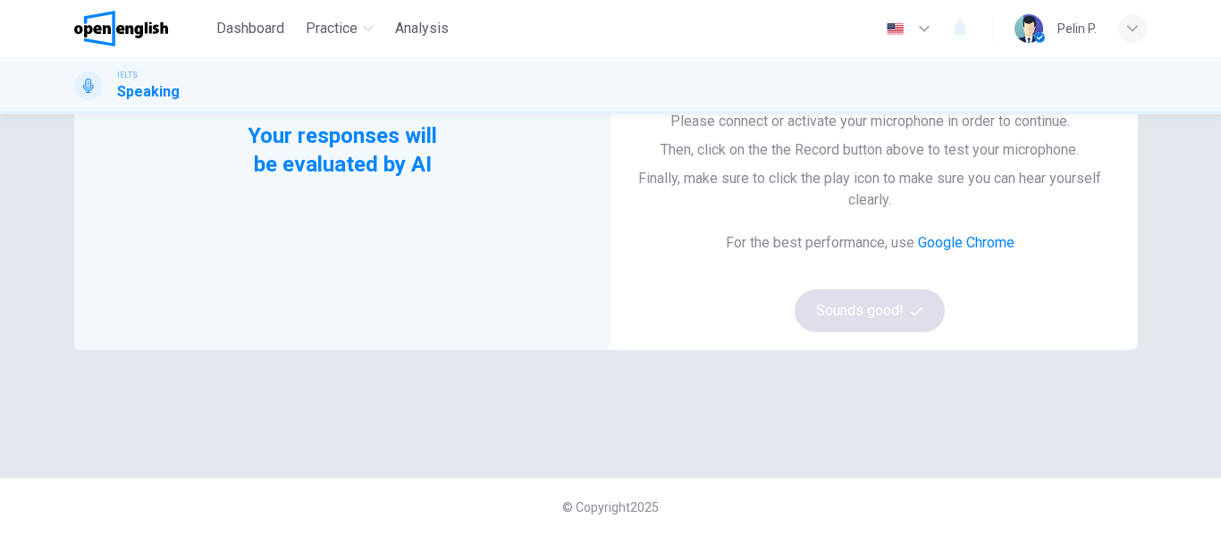
click at [804, 320] on div "Please connect or activate your microphone in order to continue. Then, click on…" at bounding box center [869, 222] width 479 height 222
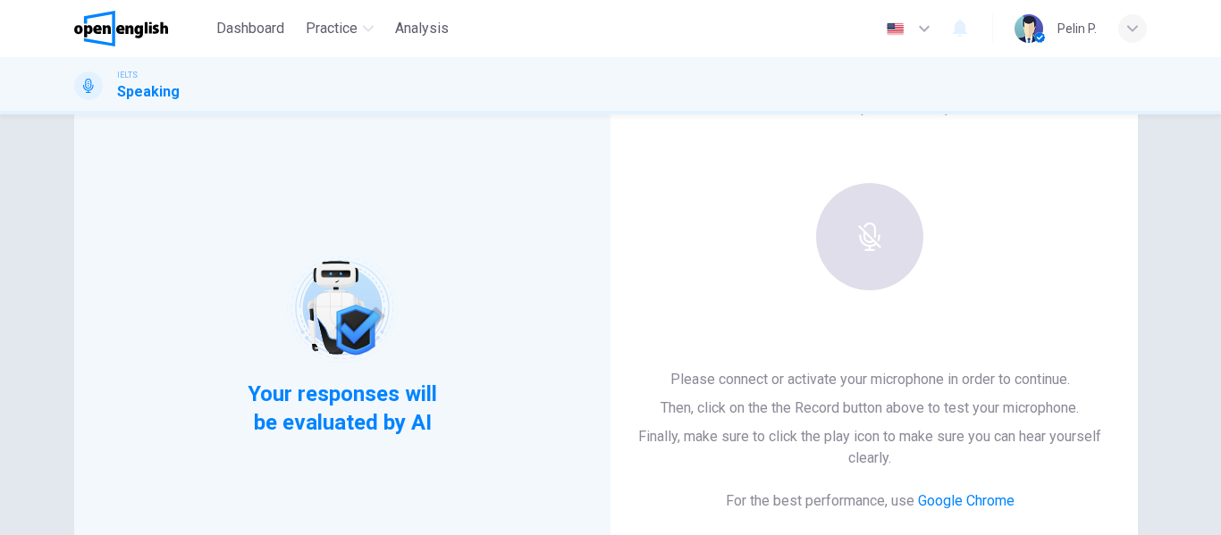
scroll to position [61, 0]
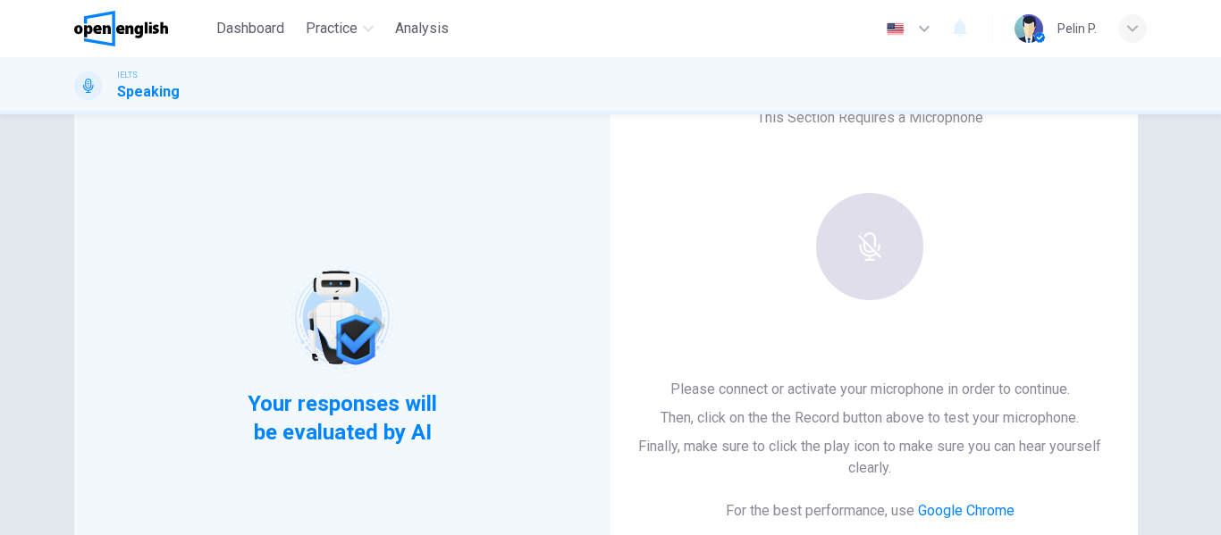
click at [855, 251] on div at bounding box center [869, 246] width 193 height 107
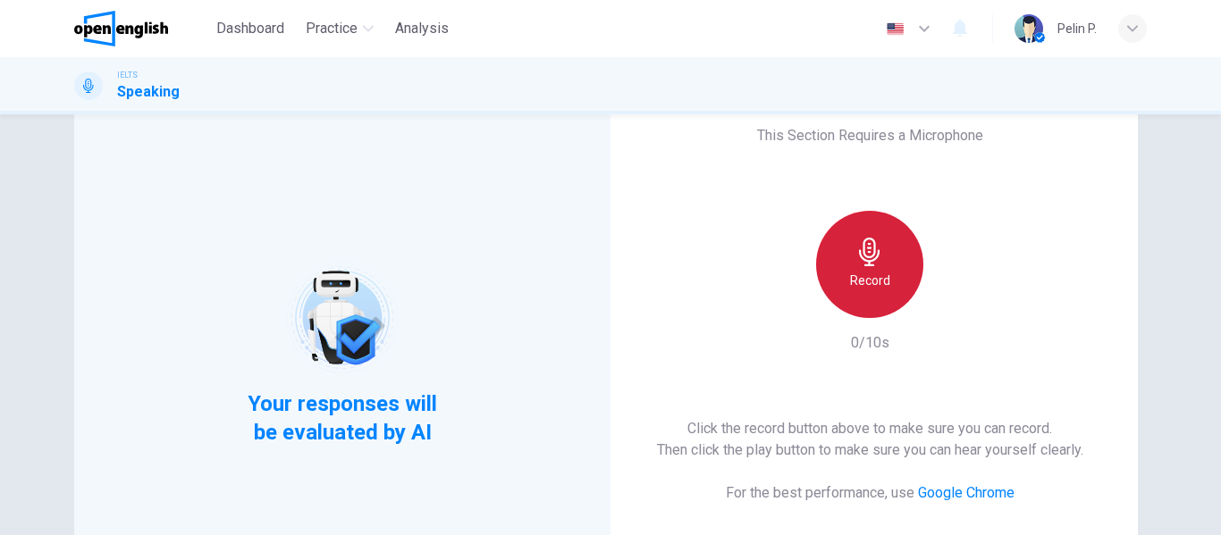
click at [849, 260] on div "Record" at bounding box center [869, 264] width 107 height 107
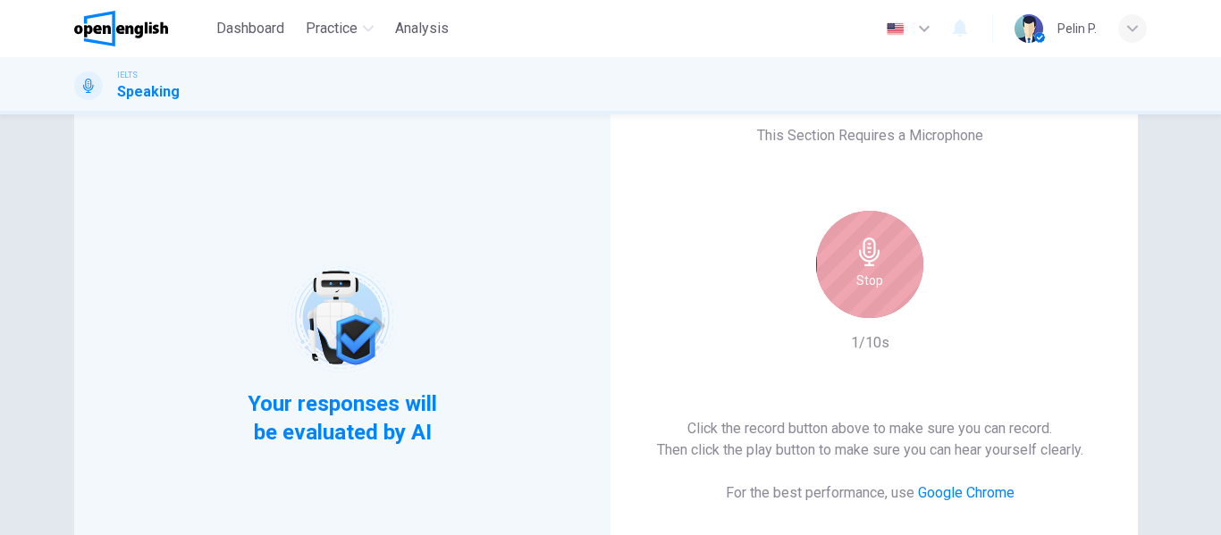
click at [849, 260] on div "Stop" at bounding box center [869, 264] width 107 height 107
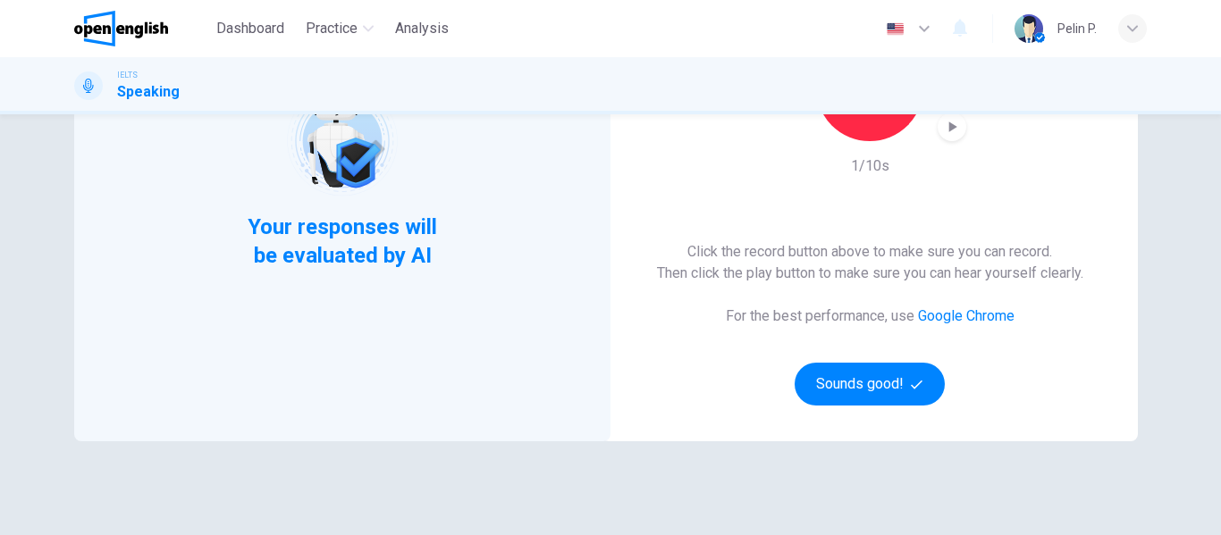
scroll to position [240, 0]
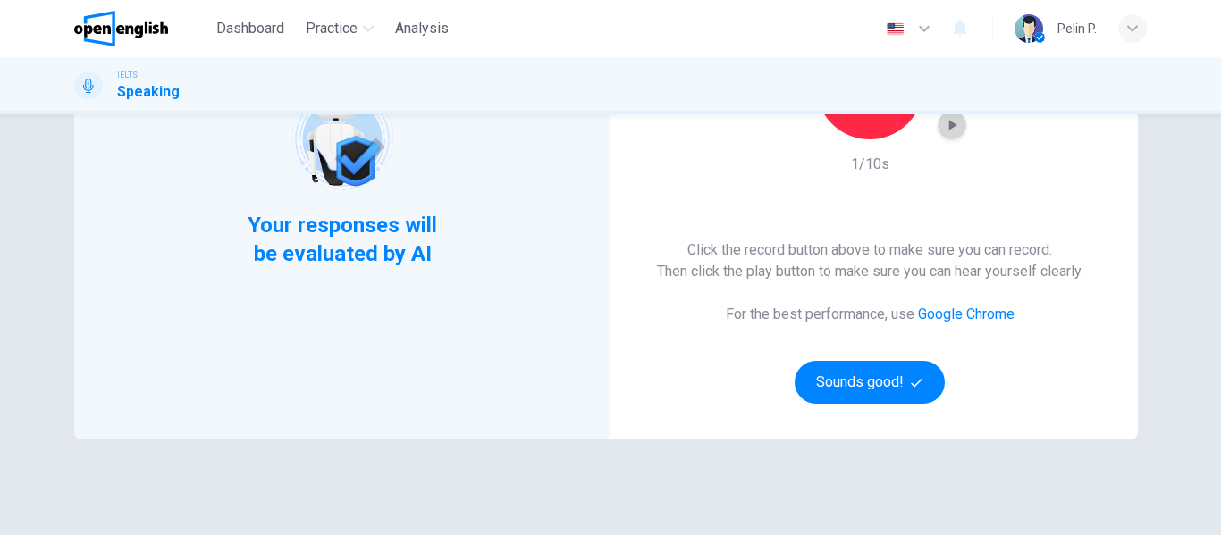
click at [949, 128] on icon "button" at bounding box center [953, 125] width 8 height 11
click at [919, 388] on span "button" at bounding box center [919, 383] width 16 height 12
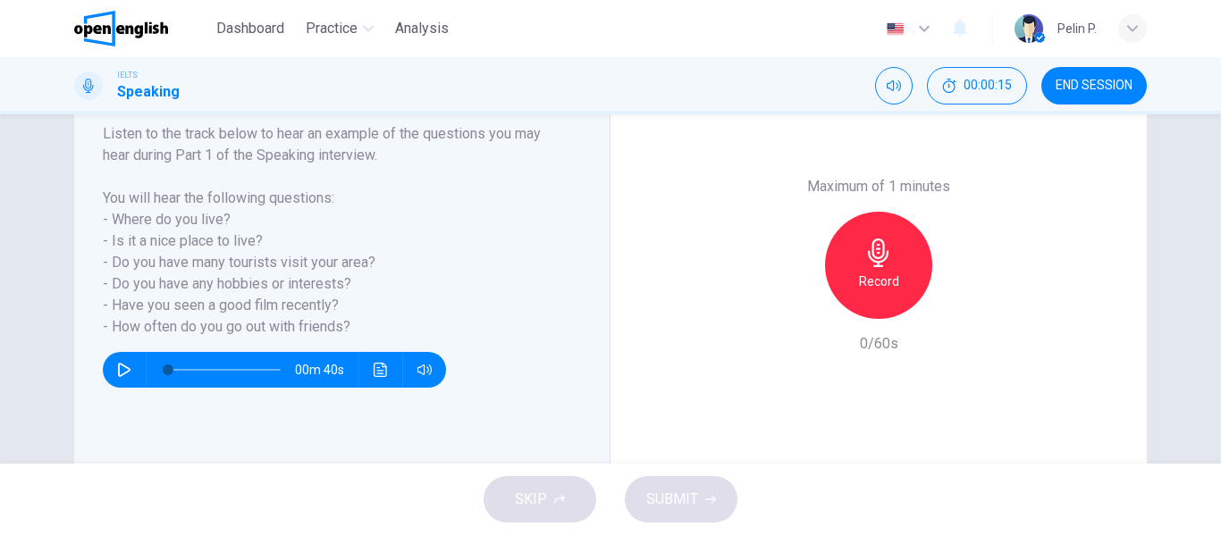
scroll to position [329, 0]
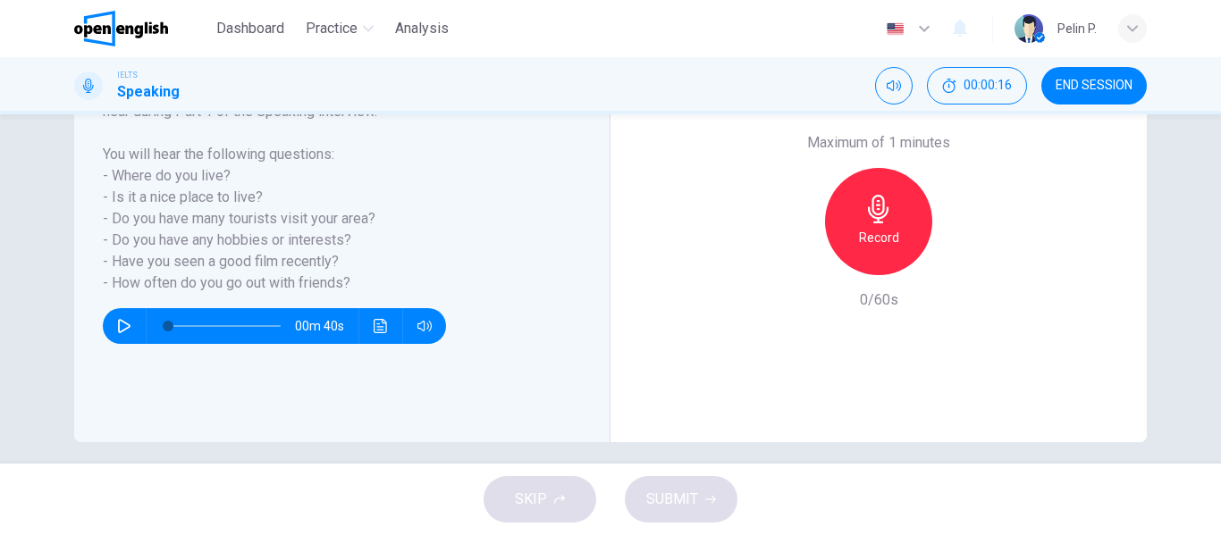
click at [128, 316] on button "button" at bounding box center [124, 326] width 29 height 36
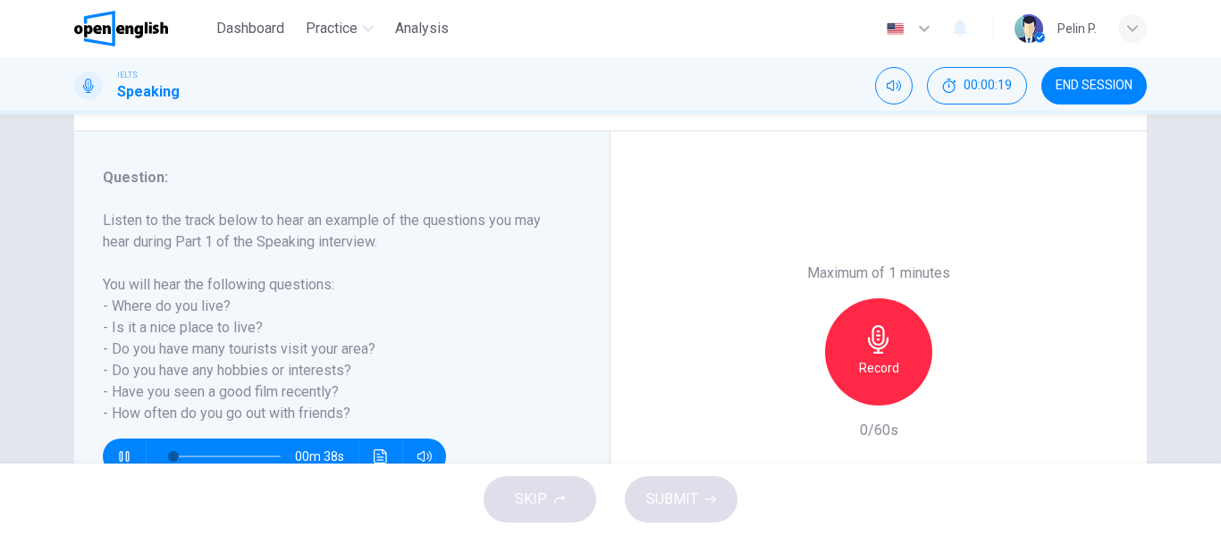
scroll to position [240, 0]
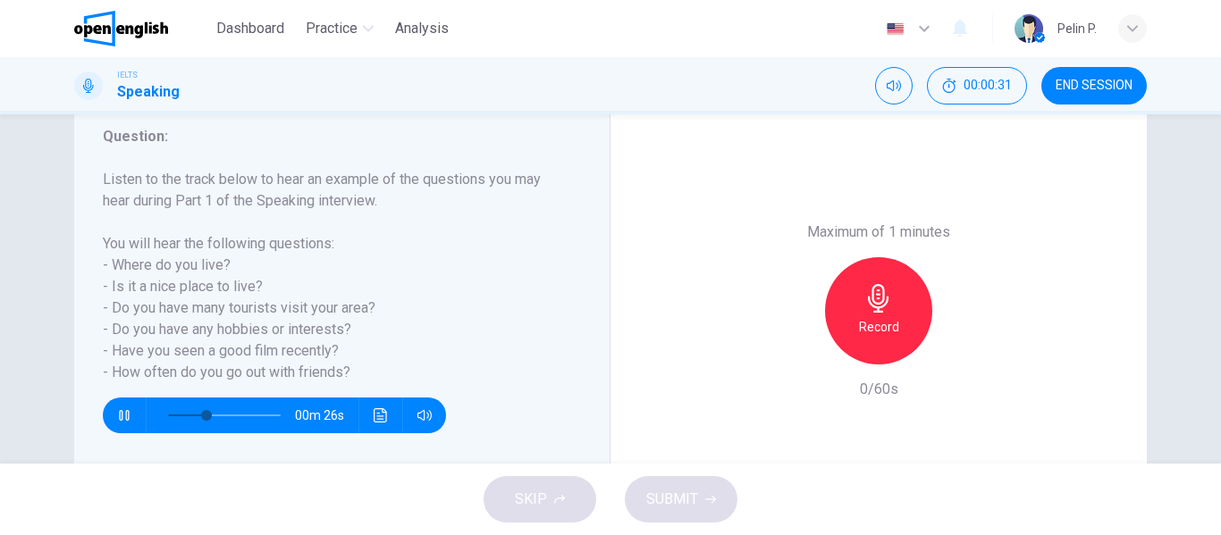
click at [127, 402] on button "button" at bounding box center [124, 416] width 29 height 36
type input "**"
